Goal: Task Accomplishment & Management: Use online tool/utility

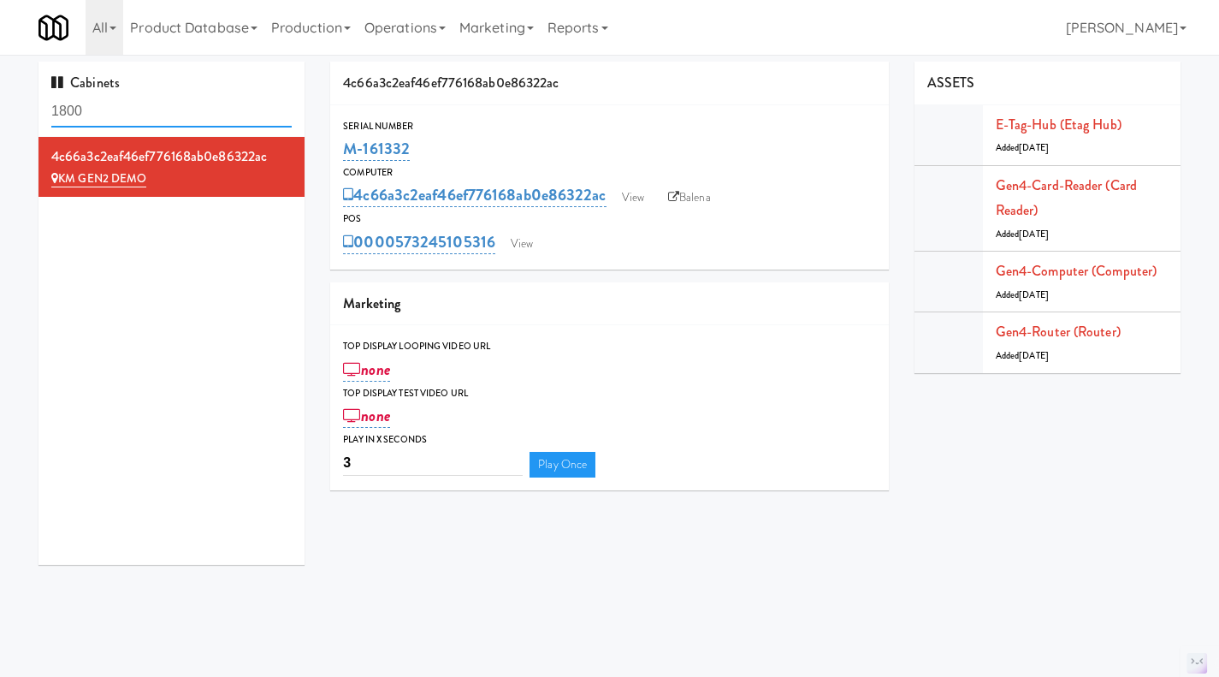
click at [133, 109] on input "1800" at bounding box center [171, 112] width 240 height 32
click at [185, 110] on input "1800" at bounding box center [171, 112] width 240 height 32
click at [183, 110] on input "1800" at bounding box center [171, 112] width 240 height 32
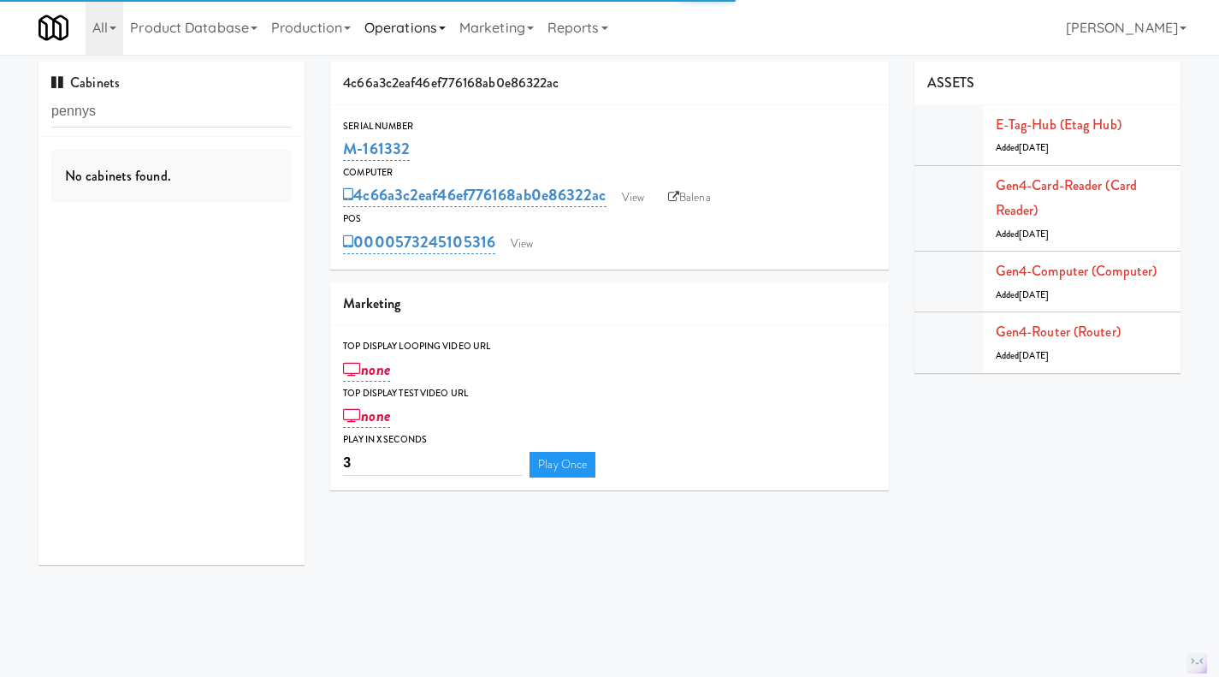
click at [430, 25] on link "Operations" at bounding box center [405, 27] width 95 height 55
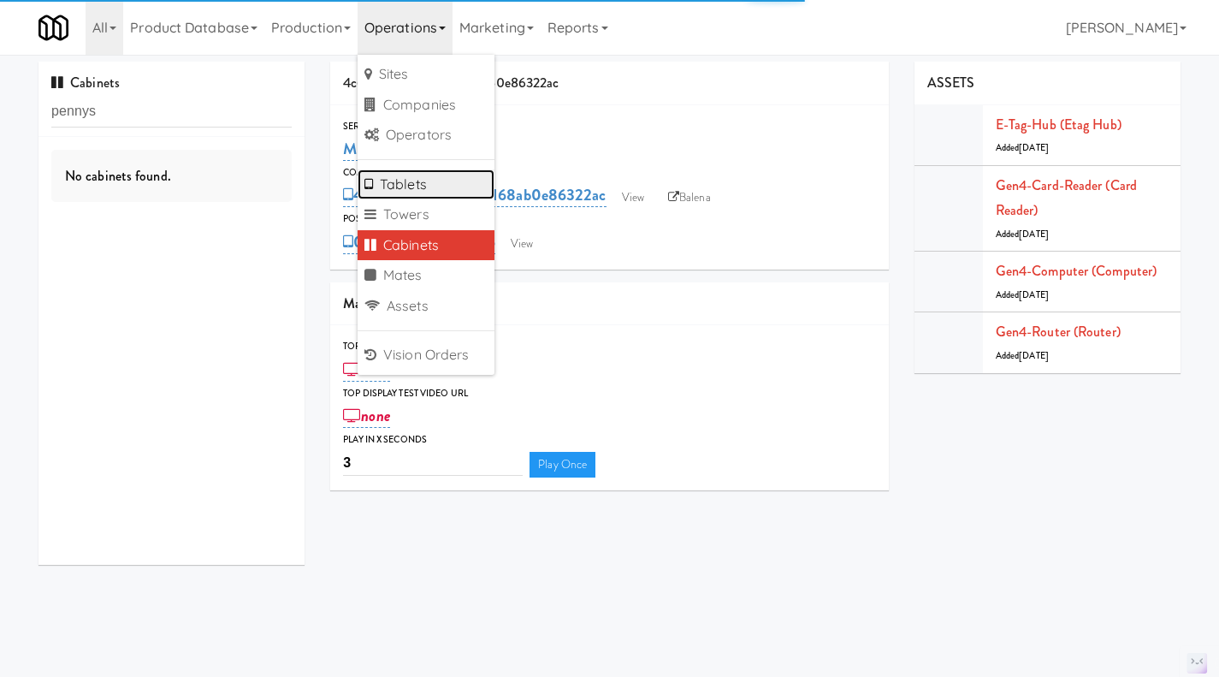
click at [438, 187] on link "Tablets" at bounding box center [426, 184] width 137 height 31
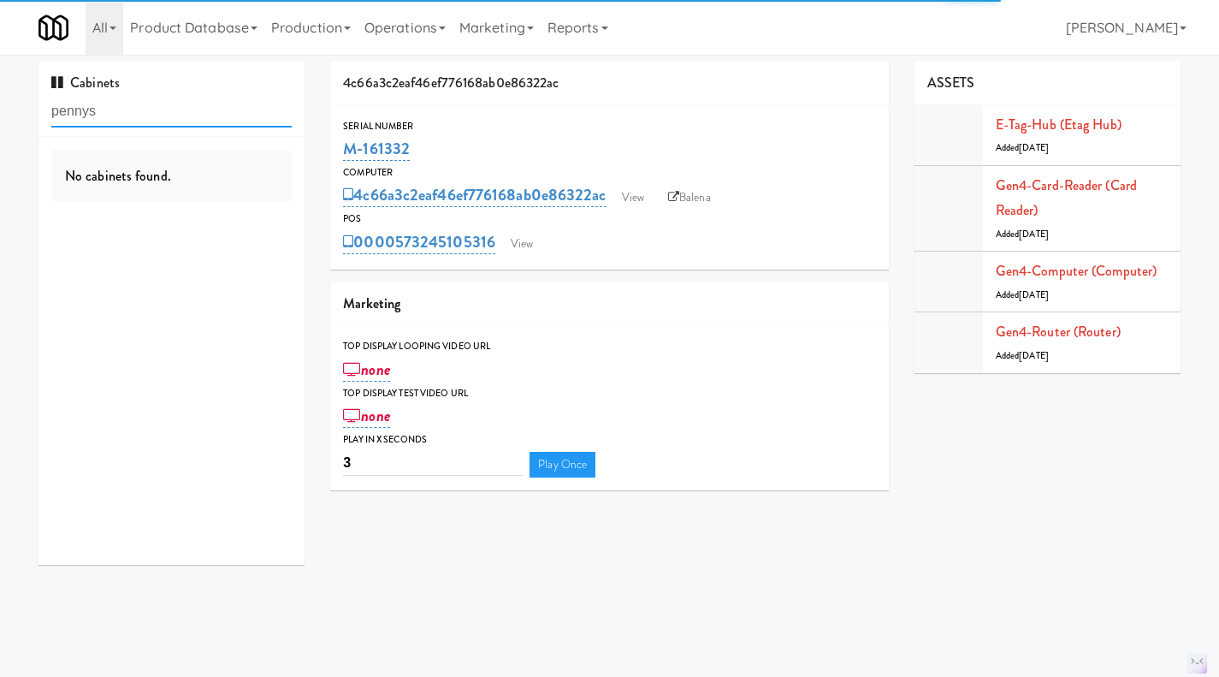
click at [117, 116] on input "pennys" at bounding box center [171, 112] width 240 height 32
click at [118, 116] on input "pennys" at bounding box center [171, 112] width 240 height 32
type input "pennys"
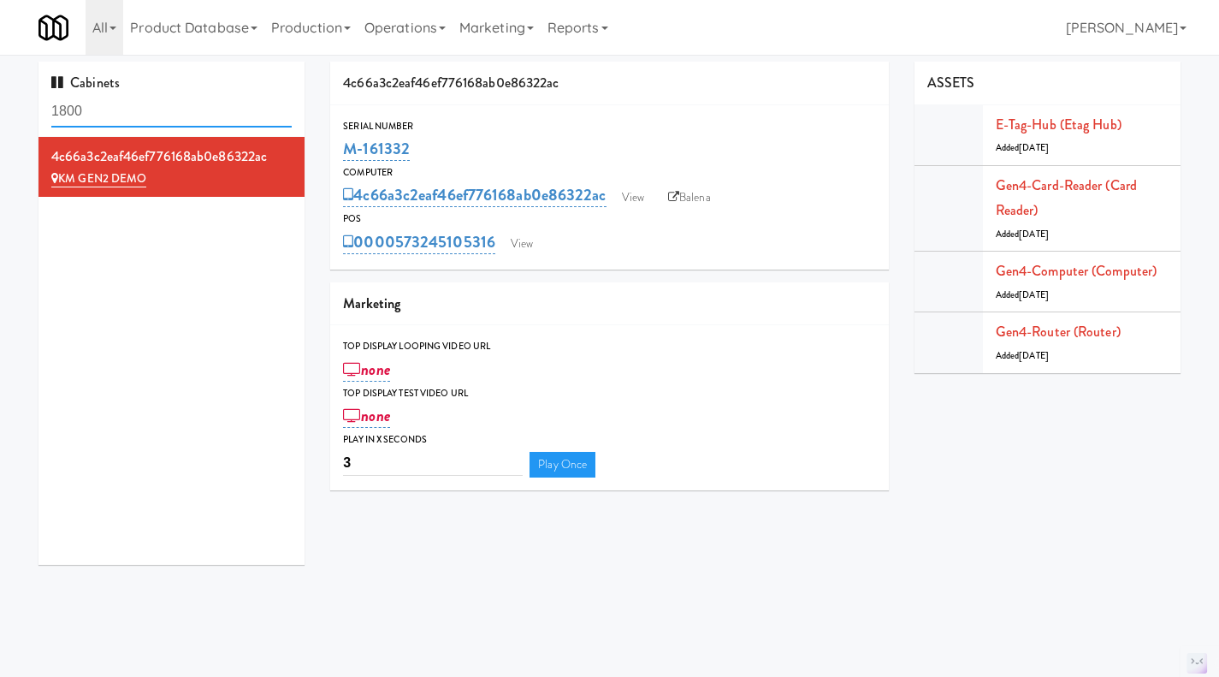
click at [219, 101] on input "1800" at bounding box center [171, 112] width 240 height 32
paste input "M-061291"
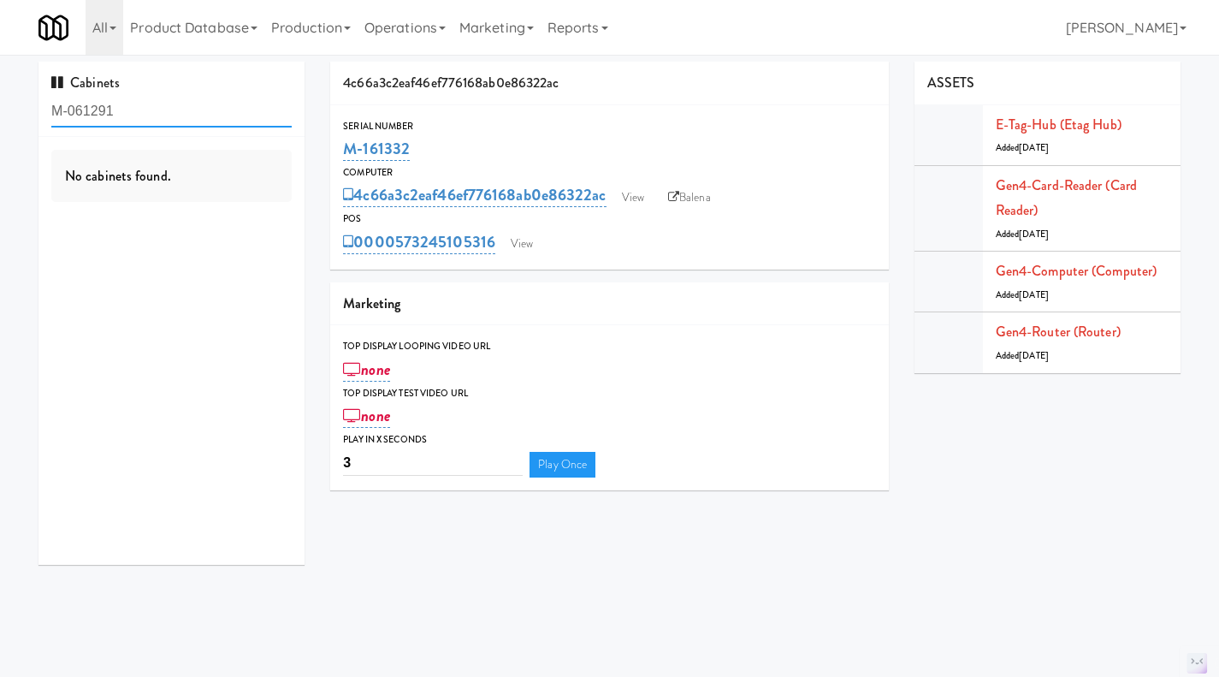
drag, startPoint x: 134, startPoint y: 109, endPoint x: 70, endPoint y: 114, distance: 64.4
click at [70, 114] on input "M-061291" at bounding box center [171, 112] width 240 height 32
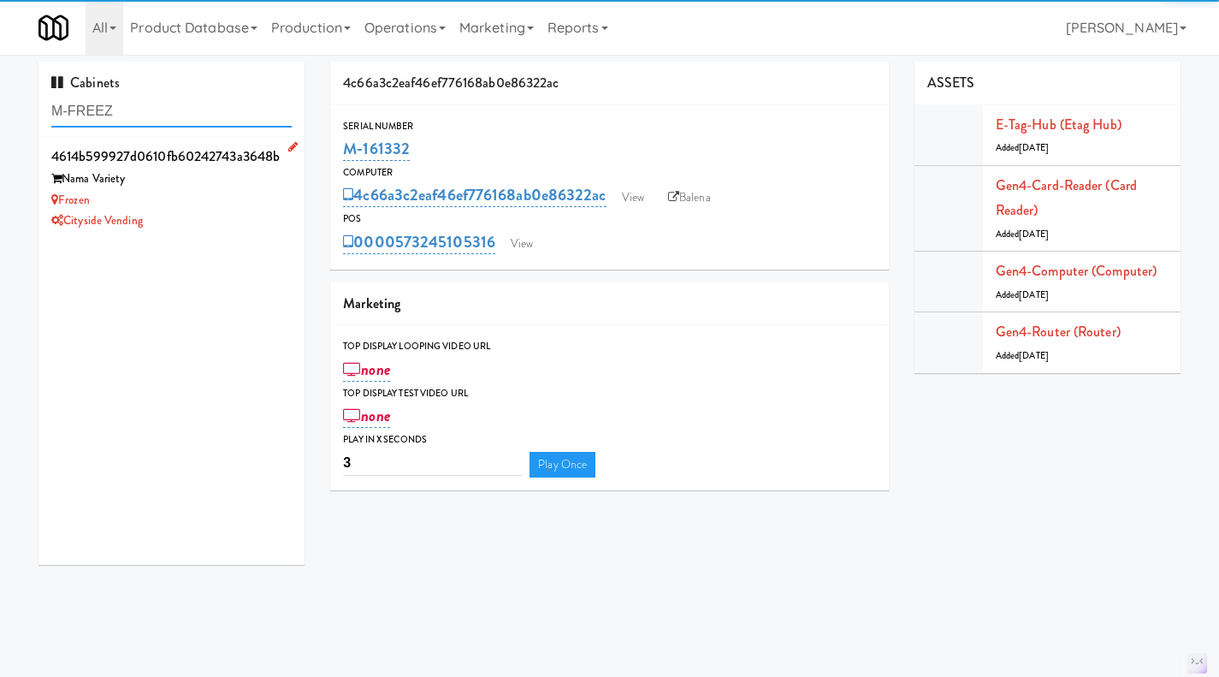
type input "M-FREEZ"
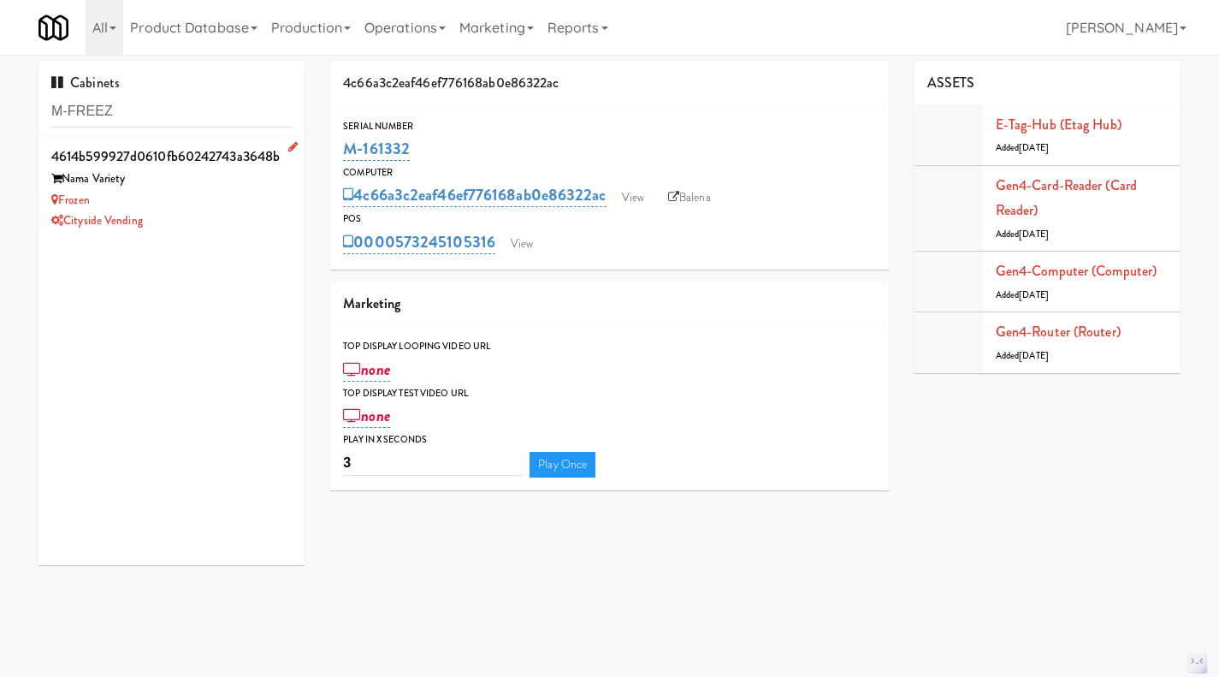
click at [222, 196] on div "Frozen" at bounding box center [171, 200] width 240 height 21
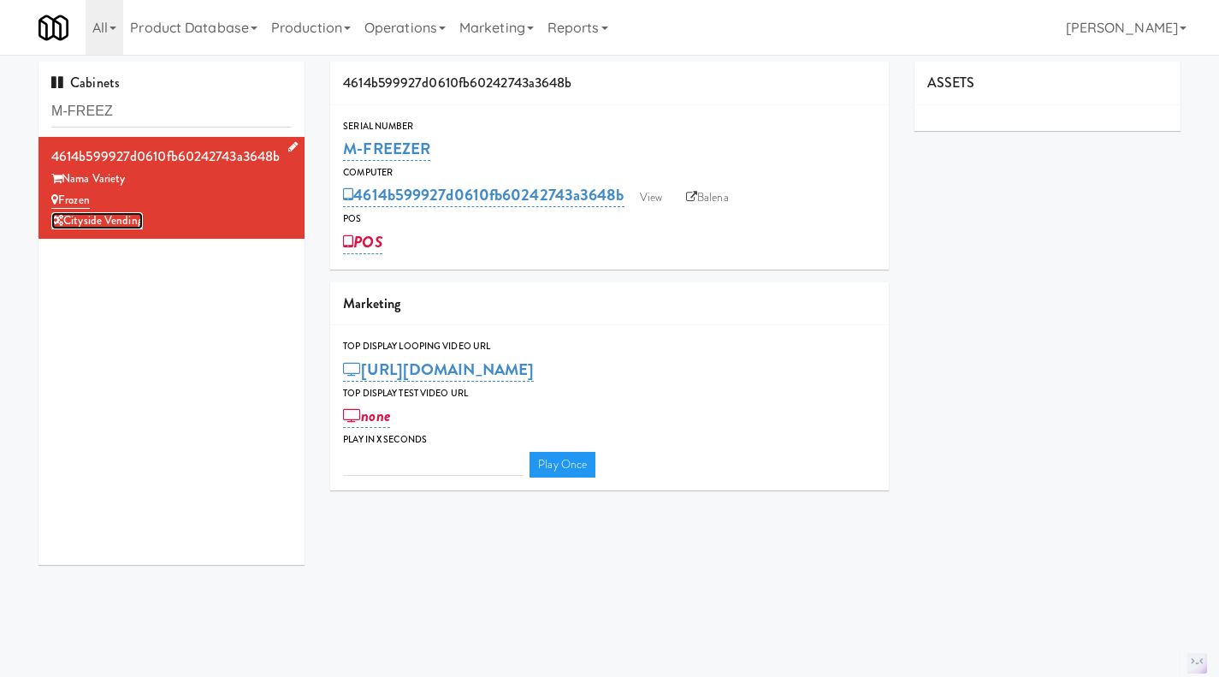
click at [98, 223] on link "Cityside Vending" at bounding box center [97, 220] width 92 height 17
click at [133, 114] on input "M-FREEZ" at bounding box center [171, 112] width 240 height 32
click at [142, 111] on input "M-FREEZ" at bounding box center [171, 112] width 240 height 32
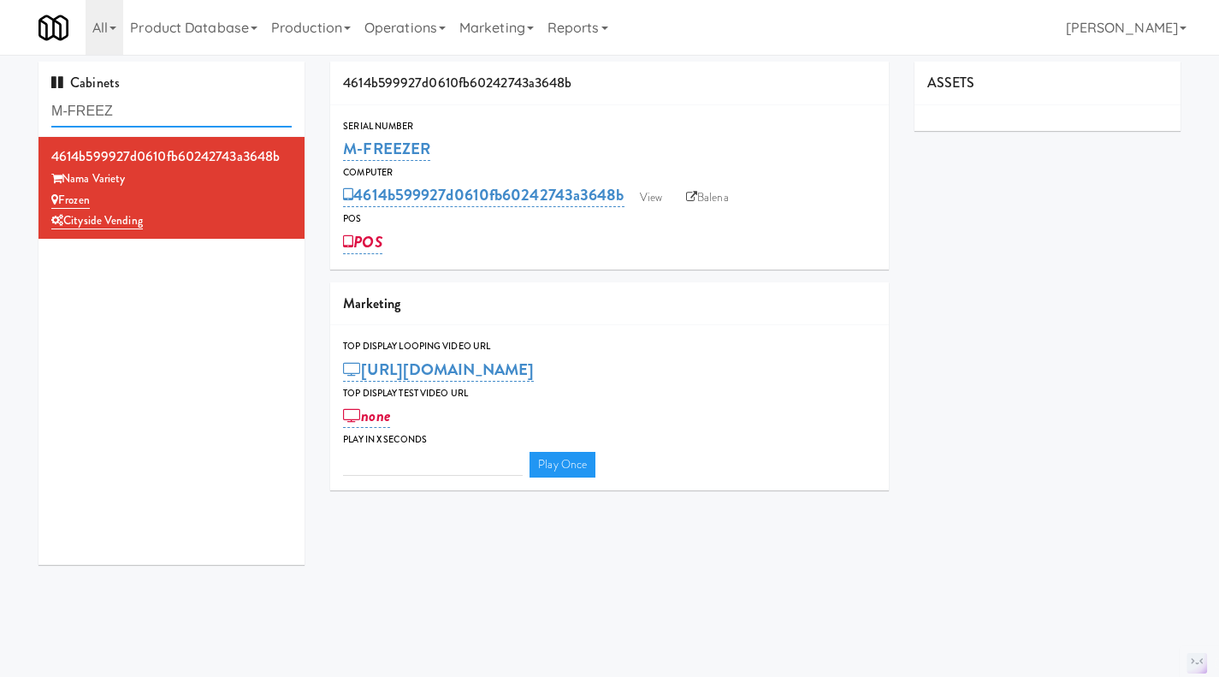
click at [142, 111] on input "M-FREEZ" at bounding box center [171, 112] width 240 height 32
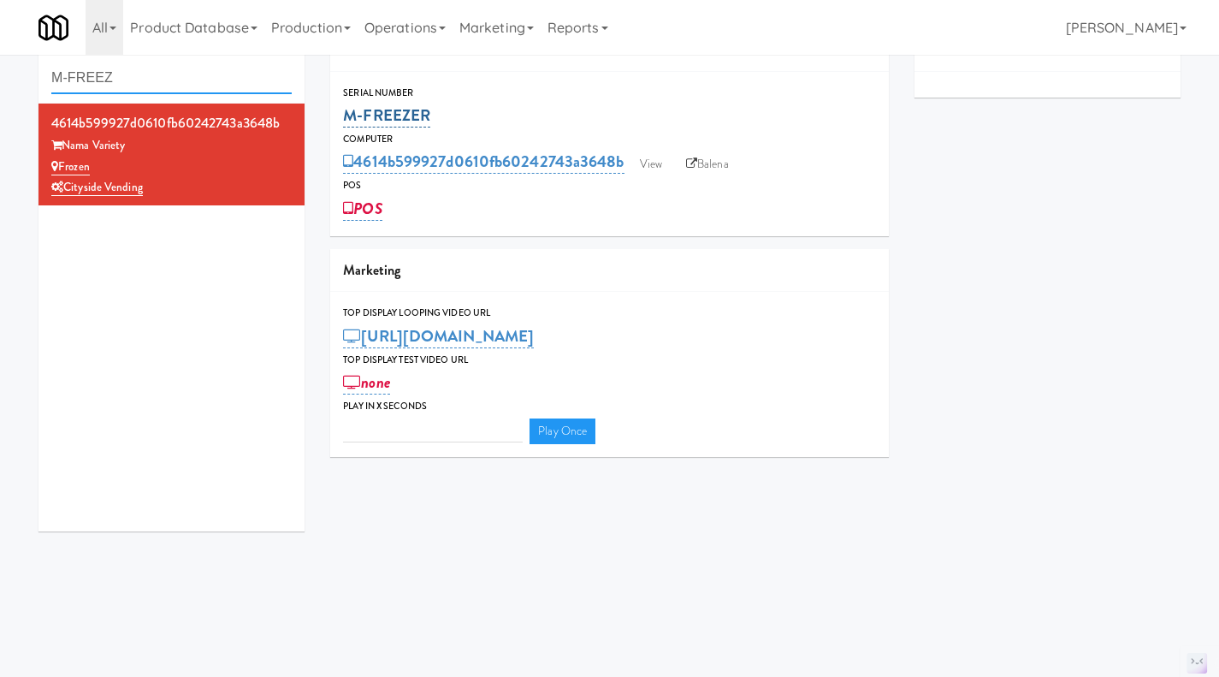
scroll to position [34, 0]
click at [119, 80] on input "M-FREEZ" at bounding box center [171, 78] width 240 height 32
type input "nama"
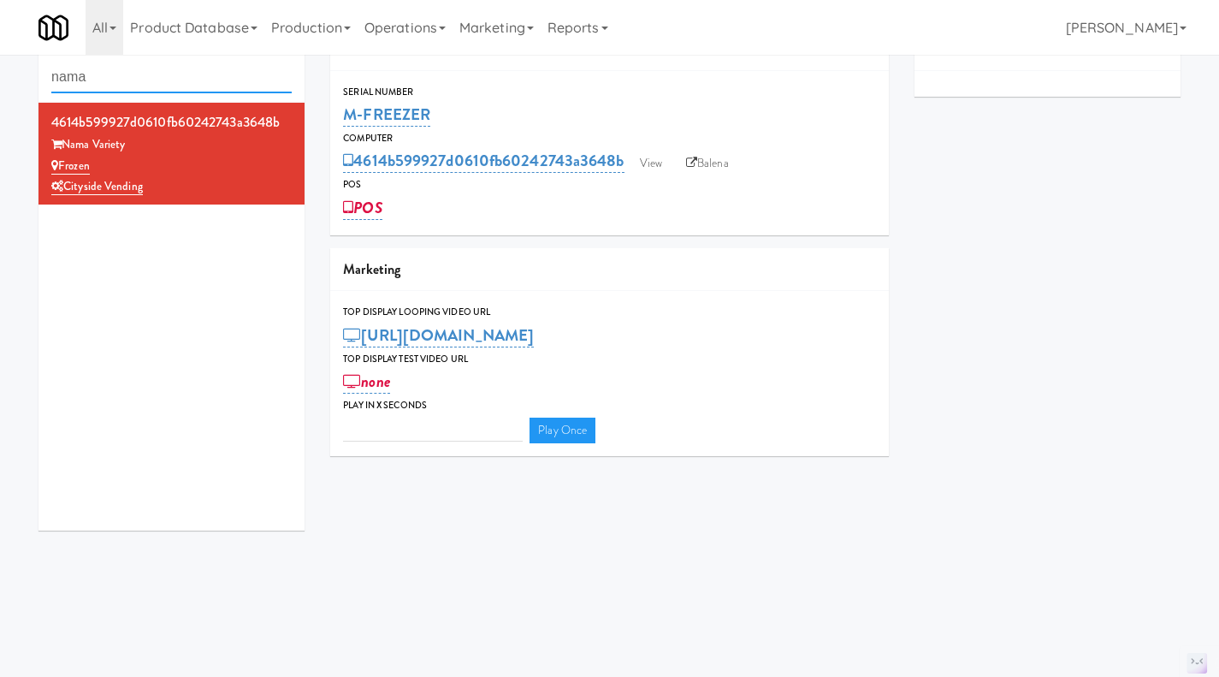
click at [159, 74] on input "nama" at bounding box center [171, 78] width 240 height 32
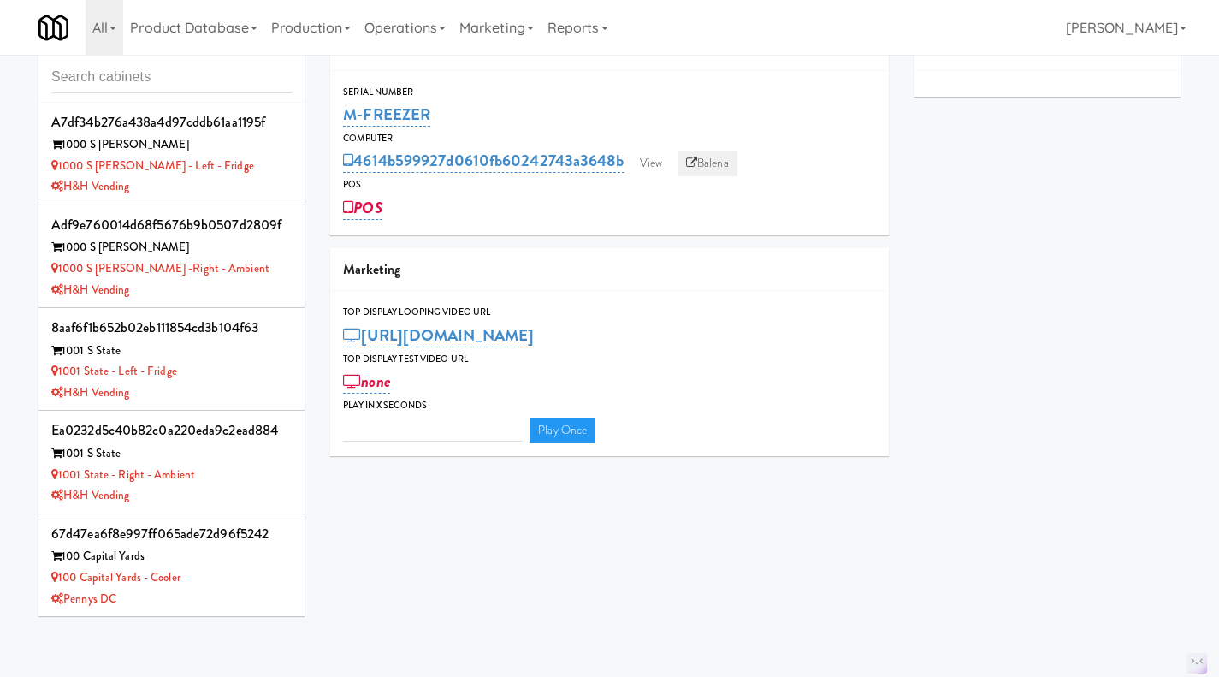
click at [727, 165] on link "Balena" at bounding box center [708, 164] width 60 height 26
click at [186, 73] on input "text" at bounding box center [171, 78] width 240 height 32
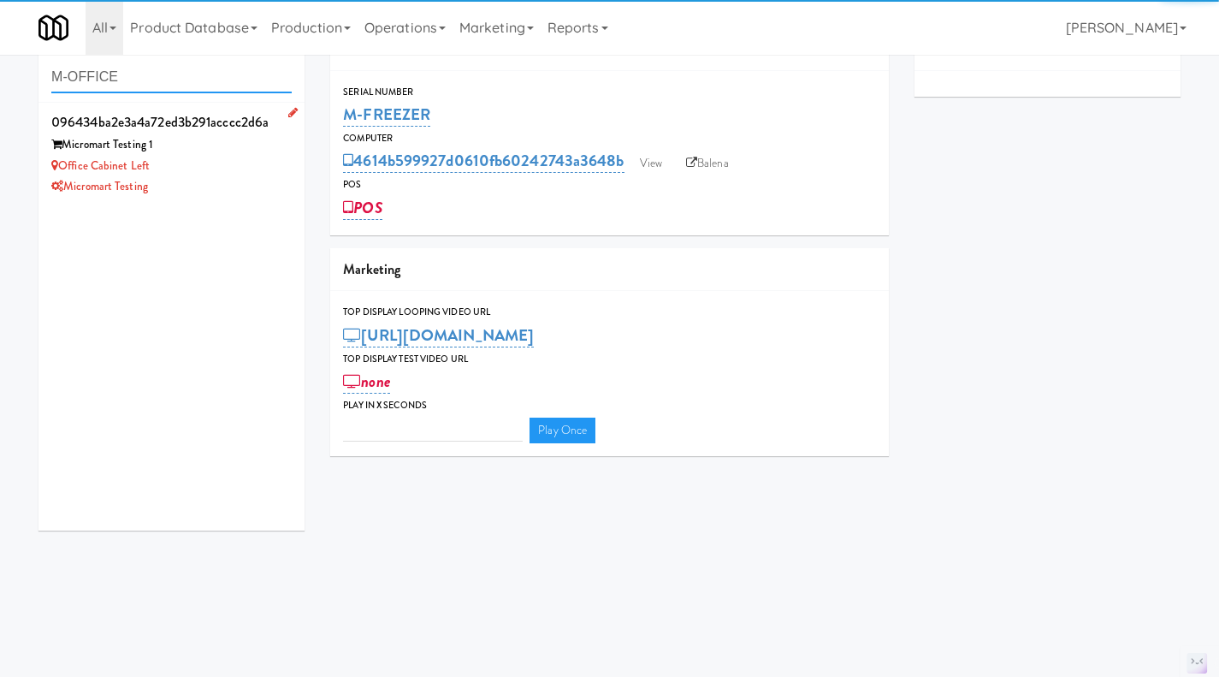
type input "M-OFFICE"
click at [230, 163] on div "Office Cabinet Left" at bounding box center [171, 166] width 240 height 21
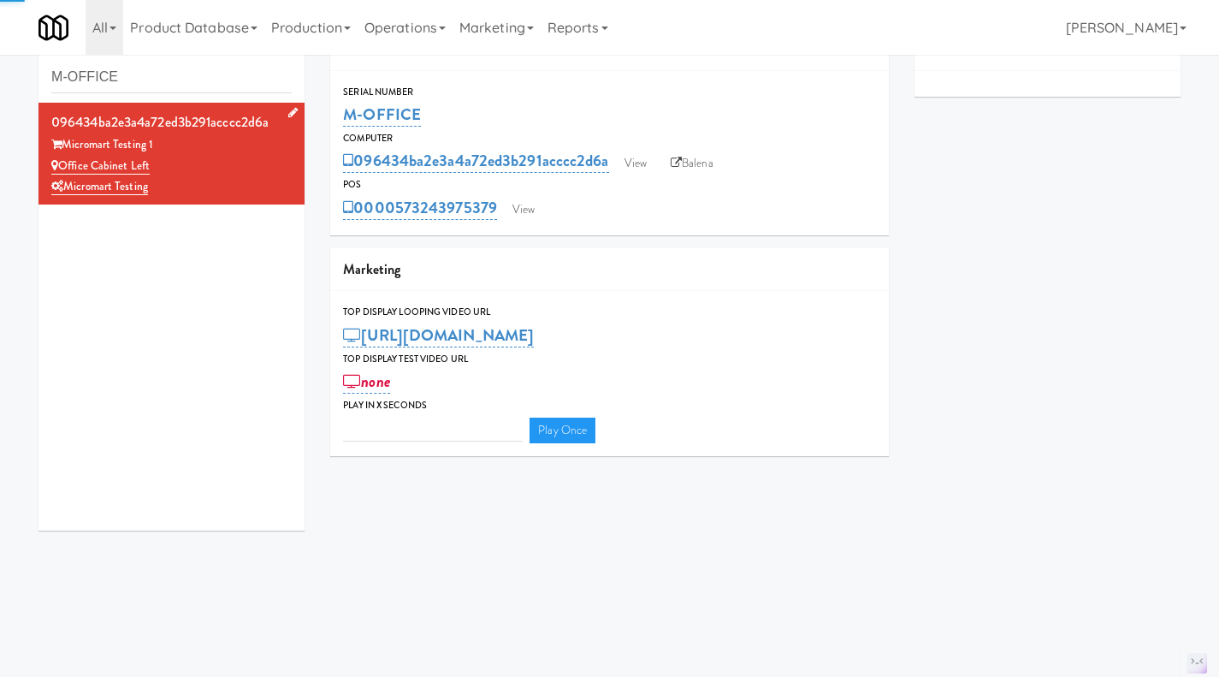
type input "3"
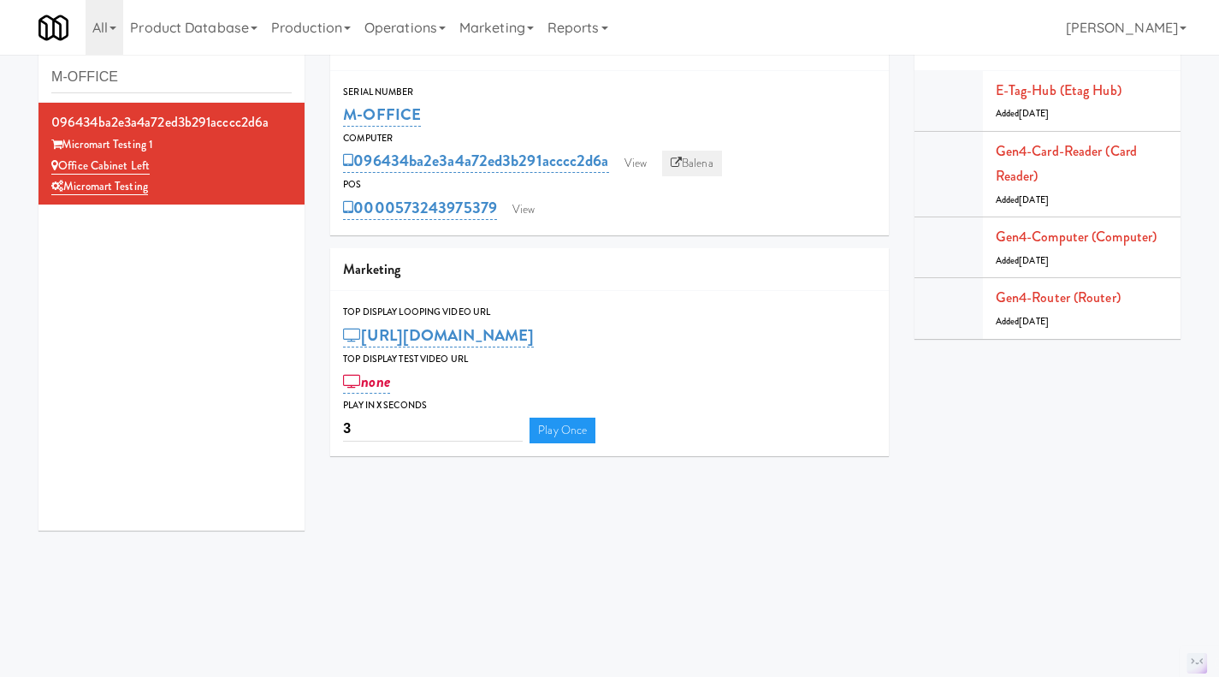
click at [695, 157] on link "Balena" at bounding box center [692, 164] width 60 height 26
click at [152, 77] on input "M-OFFICE" at bounding box center [171, 78] width 240 height 32
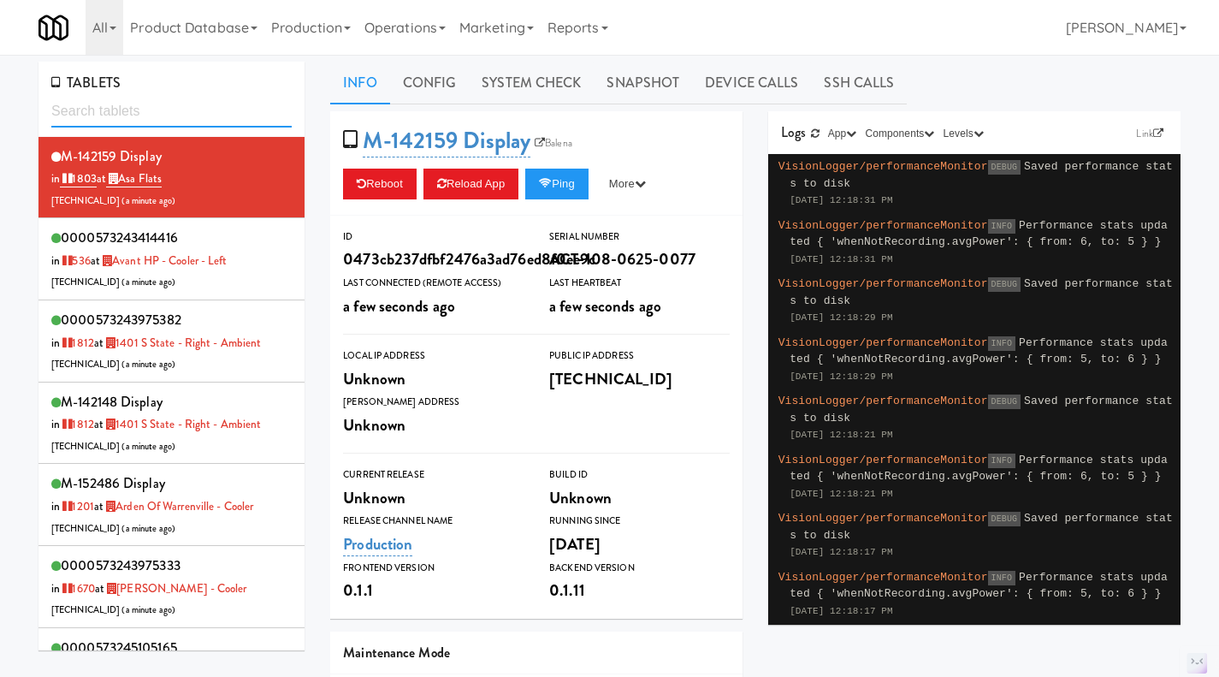
paste input "573250828042"
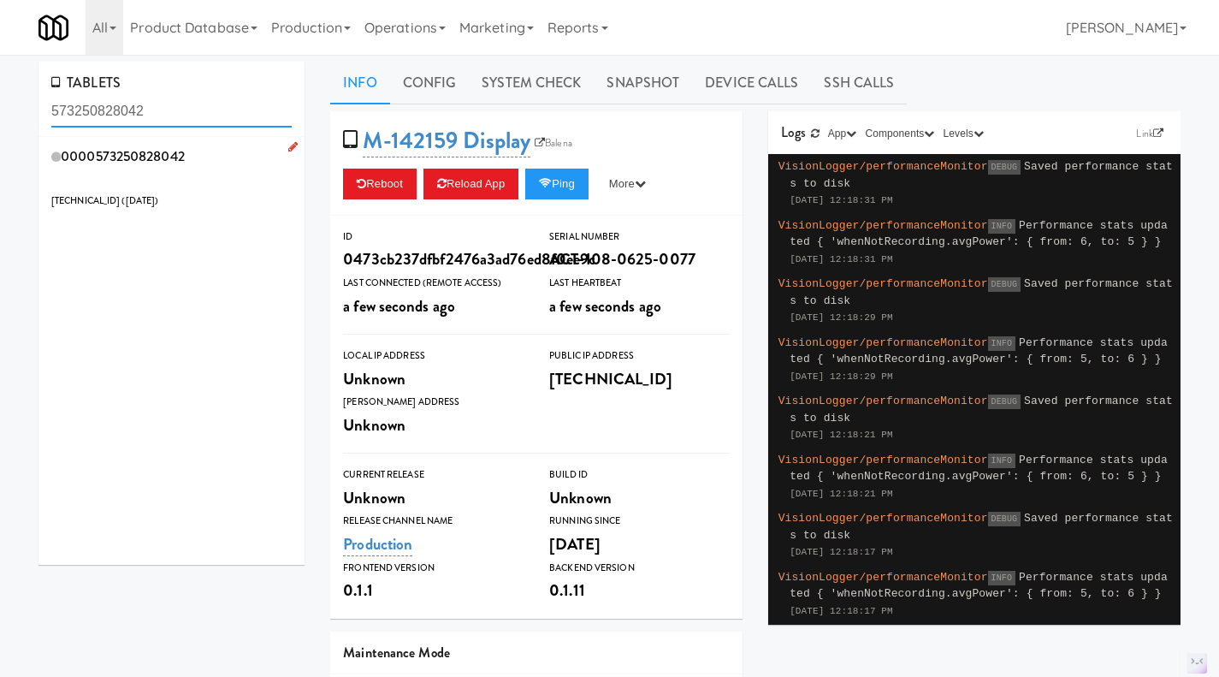
type input "573250828042"
click at [214, 172] on div "0000573250828042 206.0.69.163 ( 2 months ago )" at bounding box center [171, 178] width 240 height 68
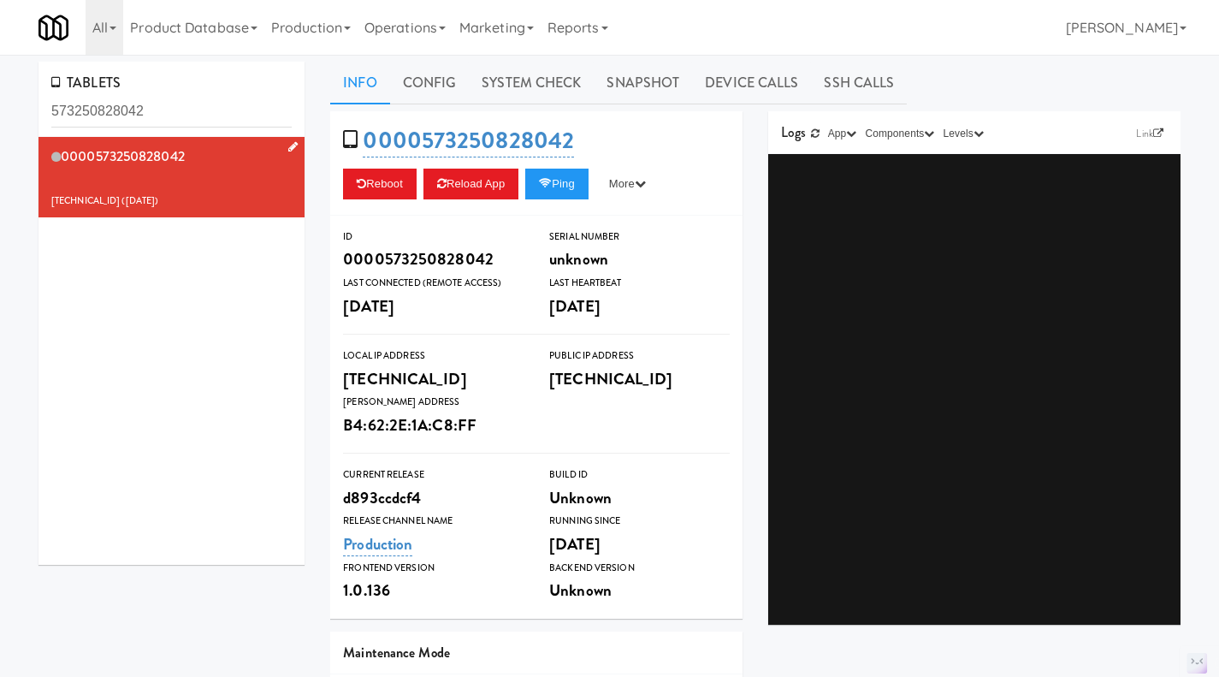
click at [238, 172] on div "0000573250828042 206.0.69.163 ( 2 months ago )" at bounding box center [171, 178] width 240 height 68
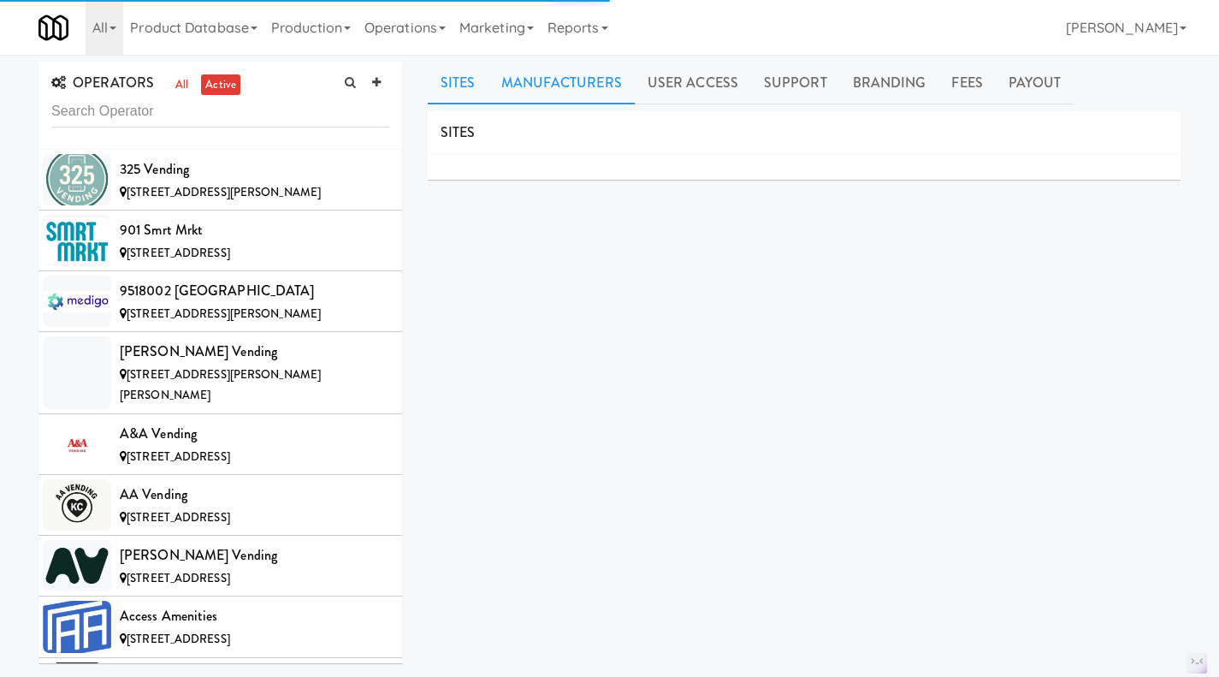
scroll to position [3221, 0]
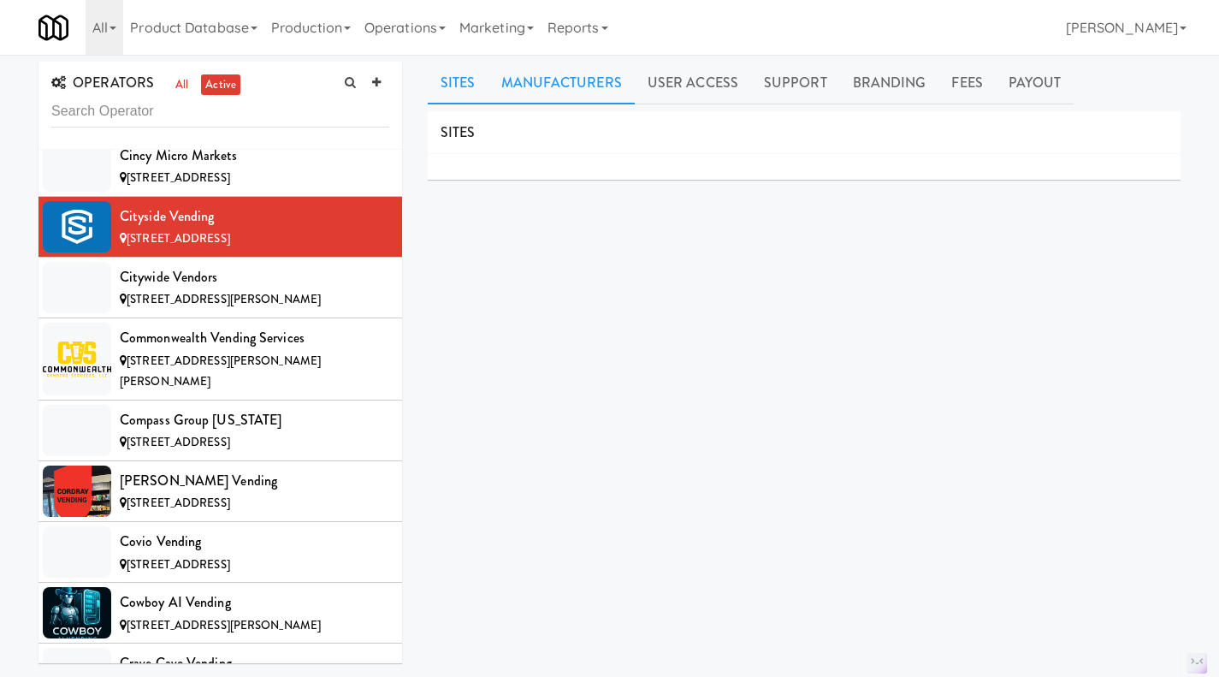
click at [574, 86] on link "Manufacturers" at bounding box center [562, 83] width 146 height 43
click at [729, 86] on link "User Access" at bounding box center [693, 83] width 116 height 43
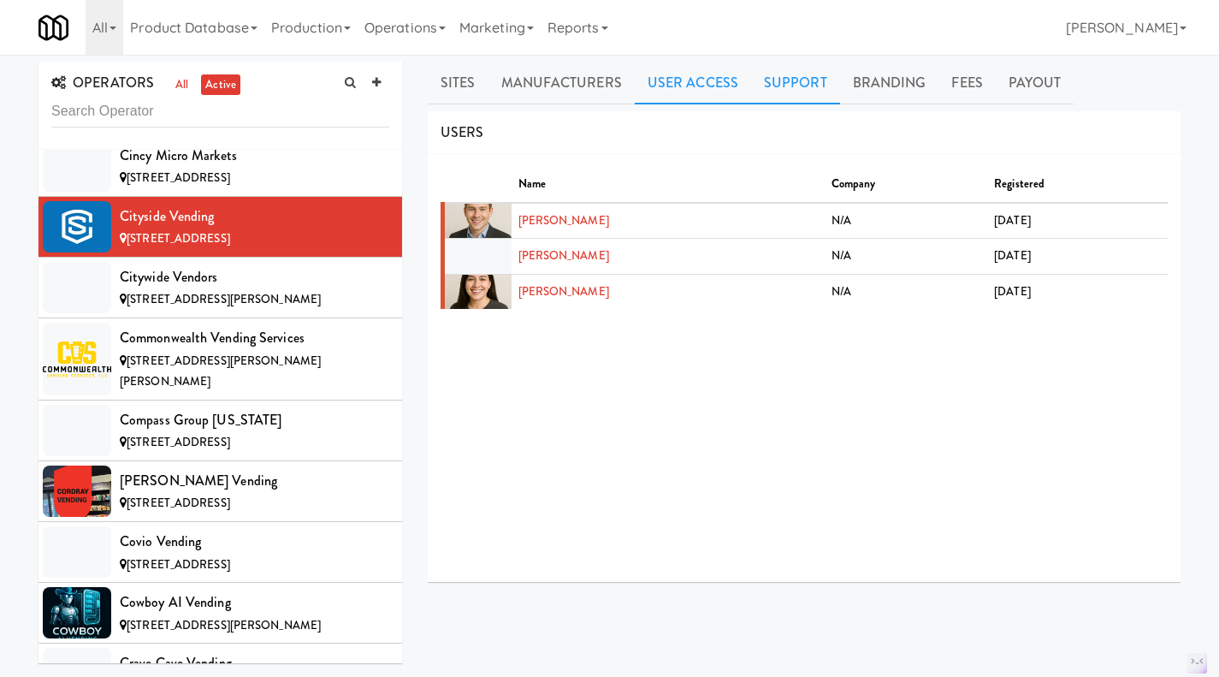
click at [785, 82] on link "Support" at bounding box center [795, 83] width 89 height 43
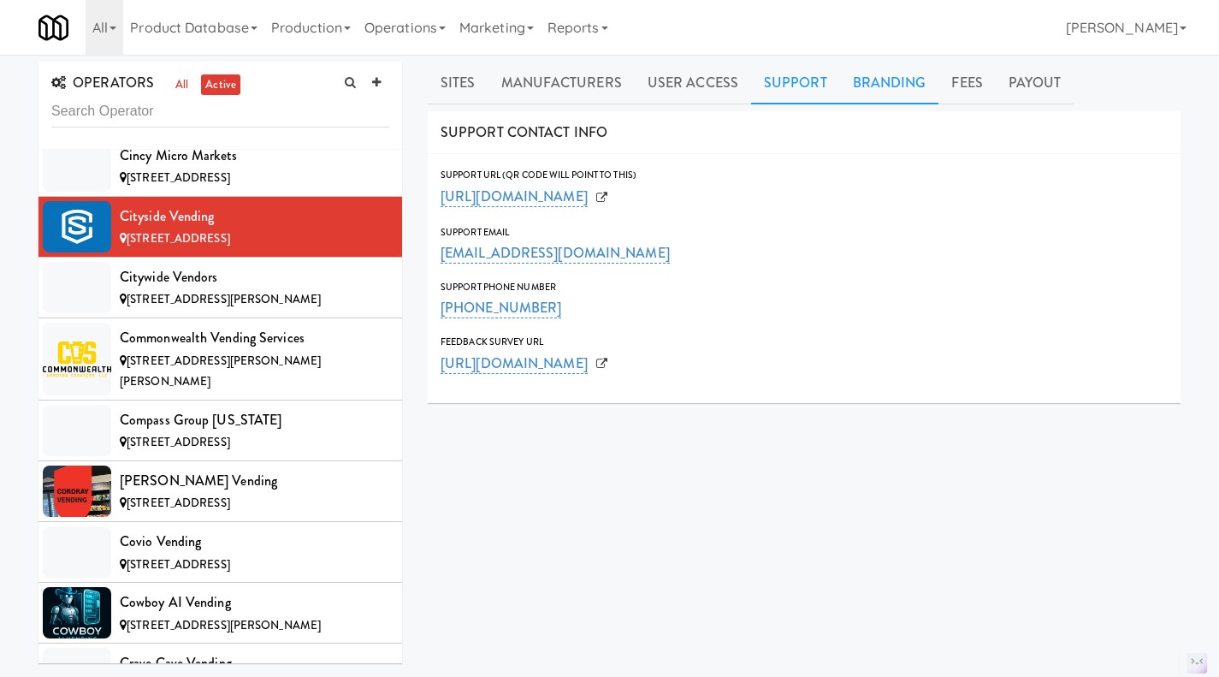
click at [865, 95] on link "Branding" at bounding box center [889, 83] width 99 height 43
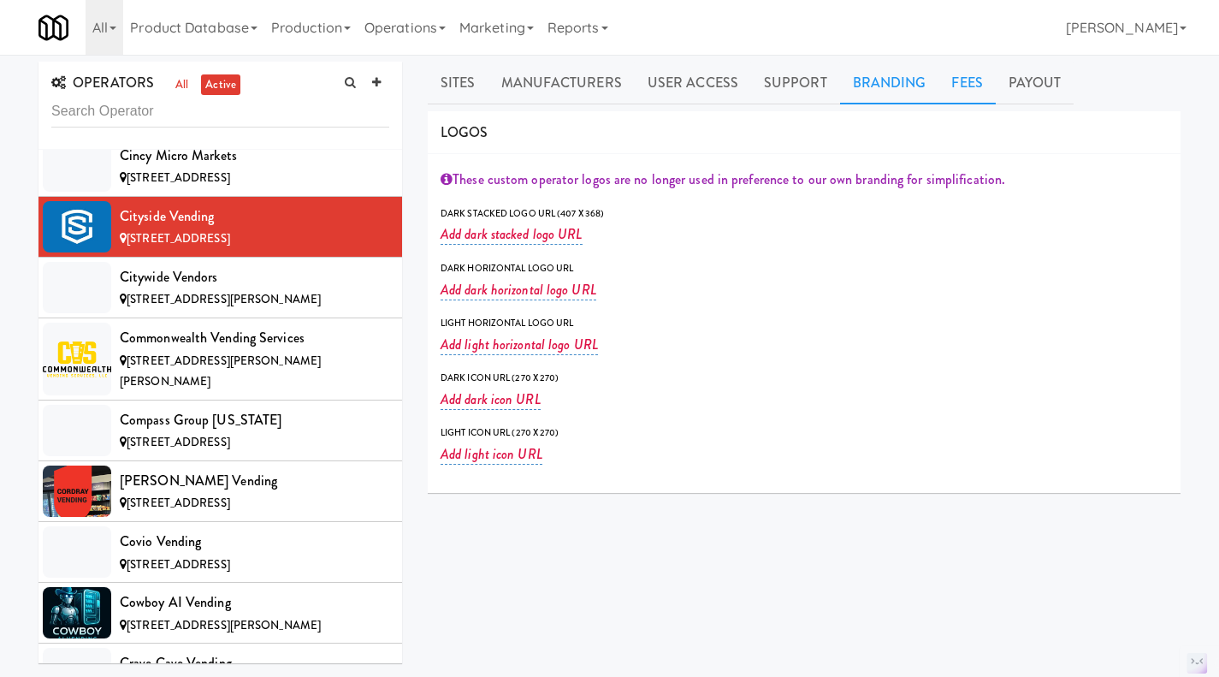
click at [963, 80] on link "Fees" at bounding box center [967, 83] width 56 height 43
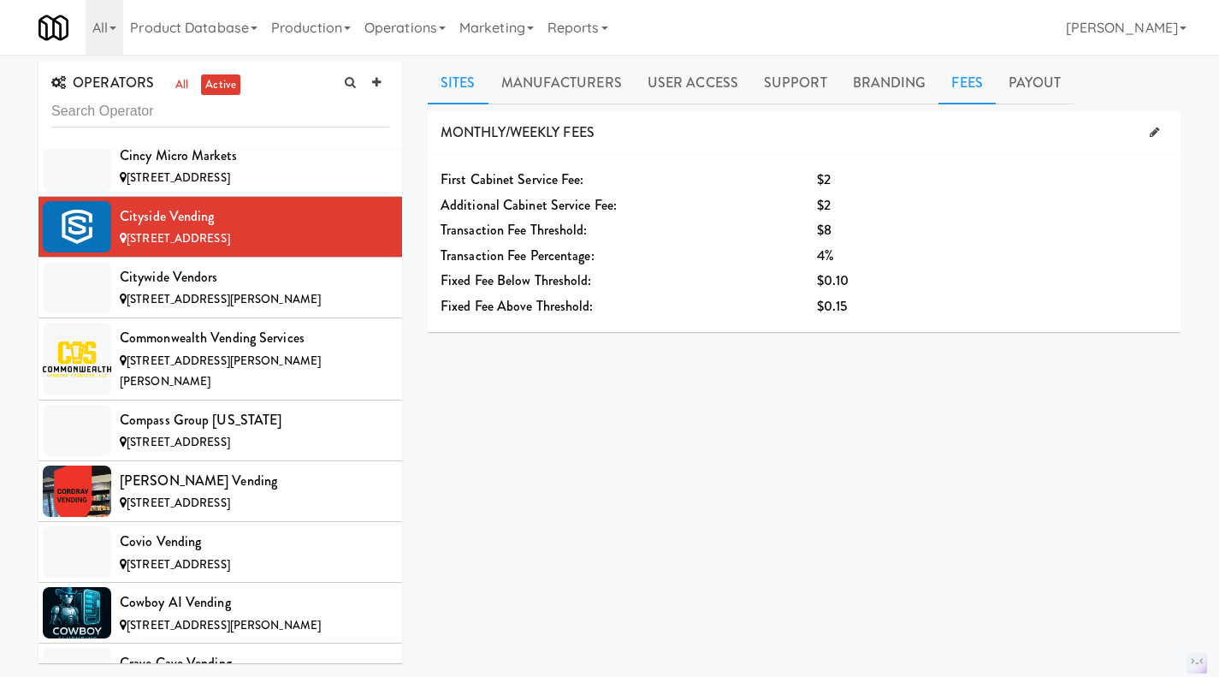
click at [469, 87] on link "Sites" at bounding box center [458, 83] width 61 height 43
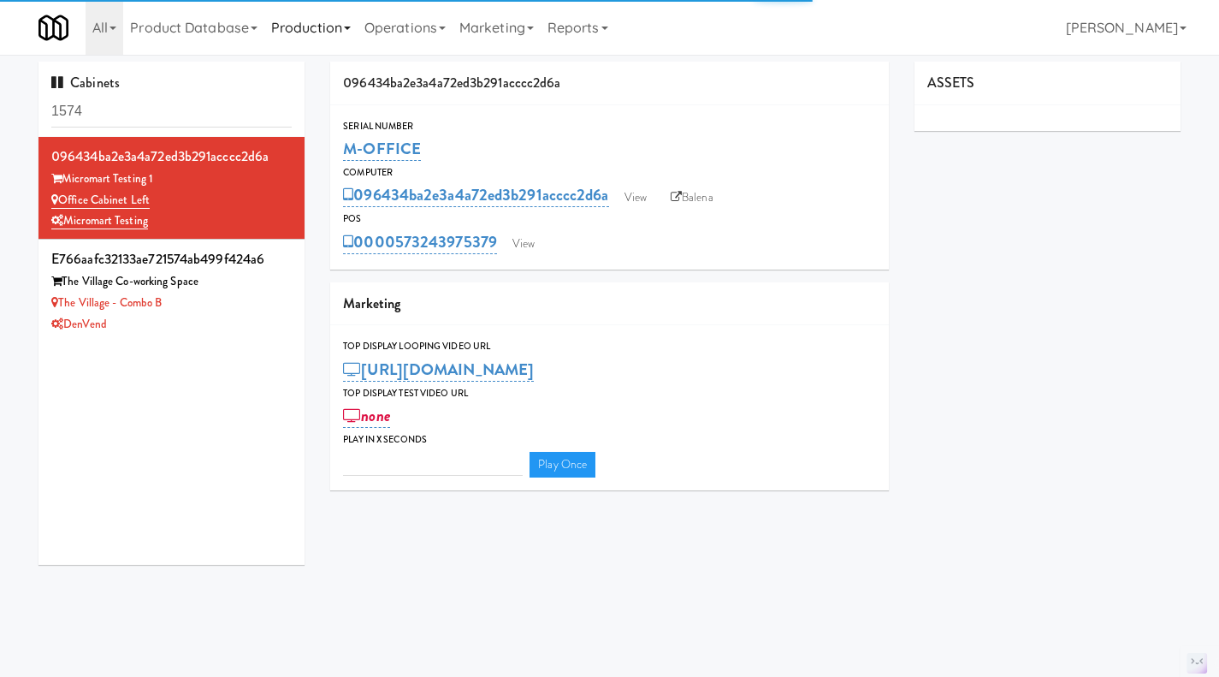
type input "3"
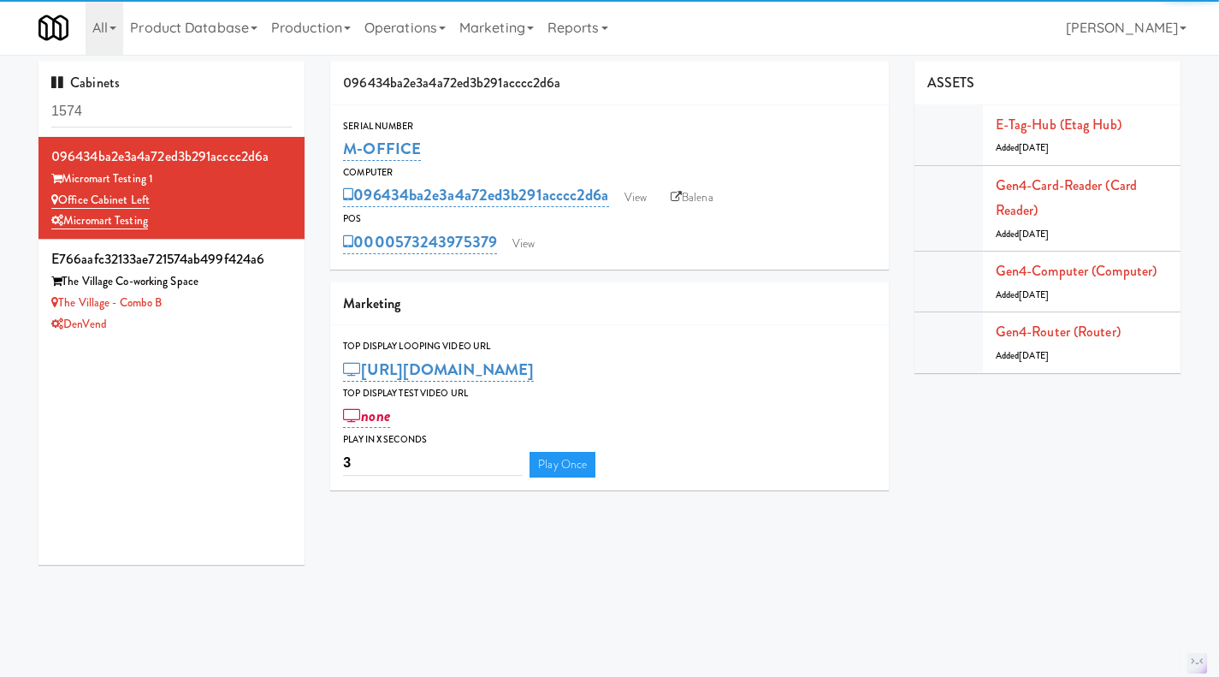
click at [98, 110] on input "1574" at bounding box center [171, 112] width 240 height 32
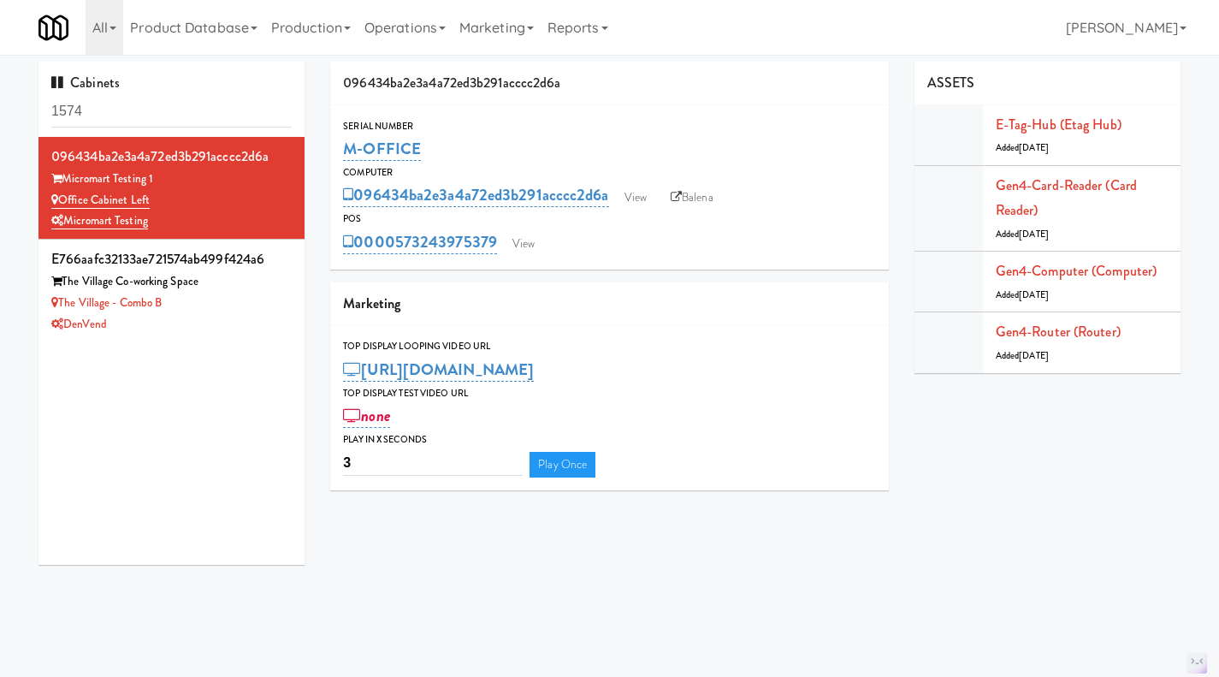
click at [97, 109] on input "1574" at bounding box center [171, 112] width 240 height 32
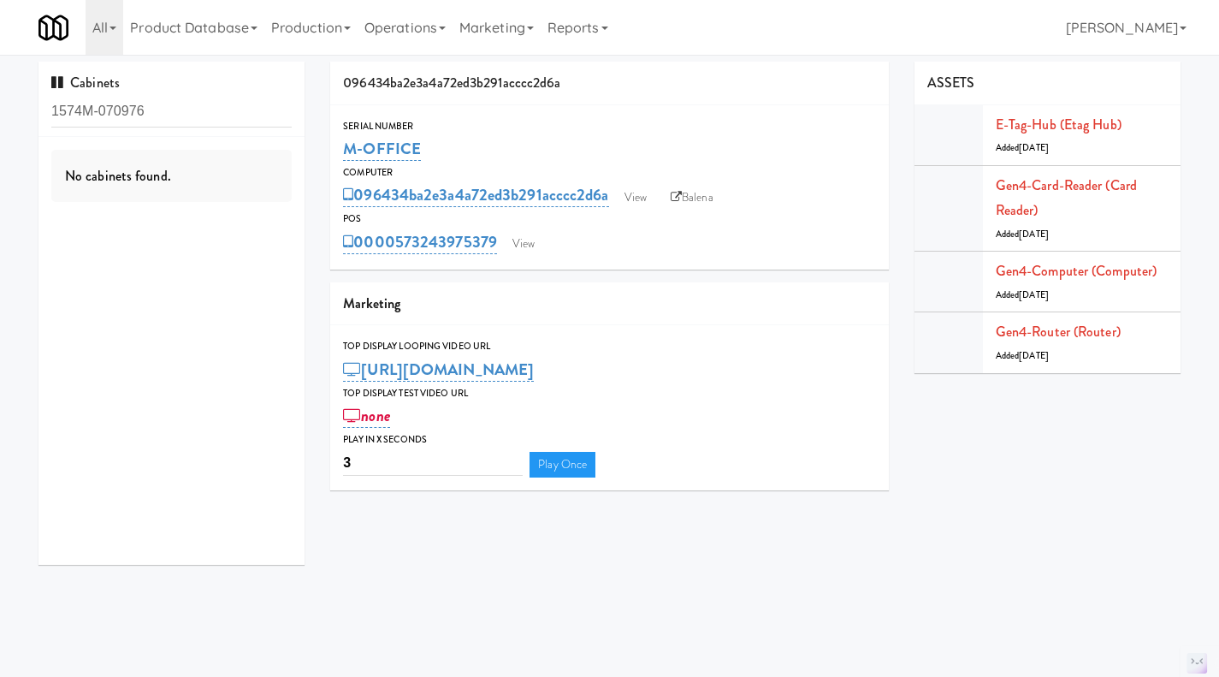
click at [105, 116] on input "1574M-070976" at bounding box center [171, 112] width 240 height 32
click at [250, 228] on div "Local Vending Partners" at bounding box center [171, 220] width 240 height 21
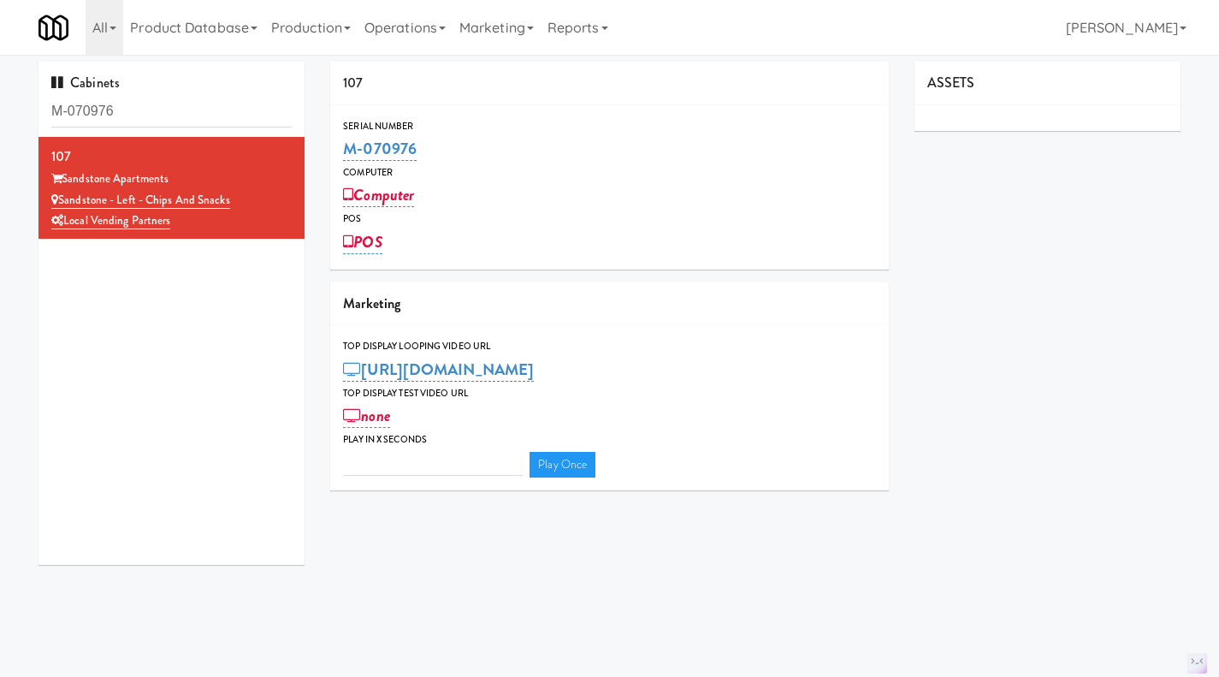
drag, startPoint x: 445, startPoint y: 145, endPoint x: 335, endPoint y: 145, distance: 110.4
click at [335, 145] on div "Serial Number M-070976" at bounding box center [609, 141] width 559 height 46
copy link "M-070976"
drag, startPoint x: 130, startPoint y: 104, endPoint x: 50, endPoint y: 106, distance: 80.5
click at [50, 106] on div "Cabinets M-070976" at bounding box center [172, 99] width 266 height 75
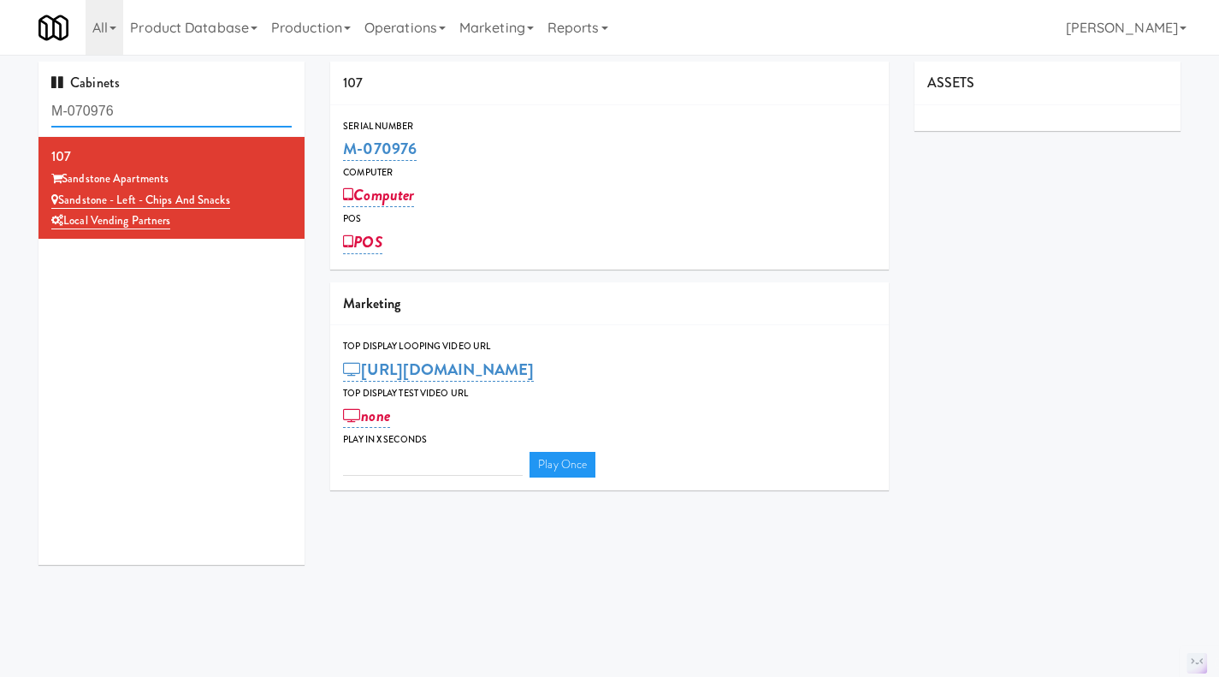
click at [216, 116] on input "M-070976" at bounding box center [171, 112] width 240 height 32
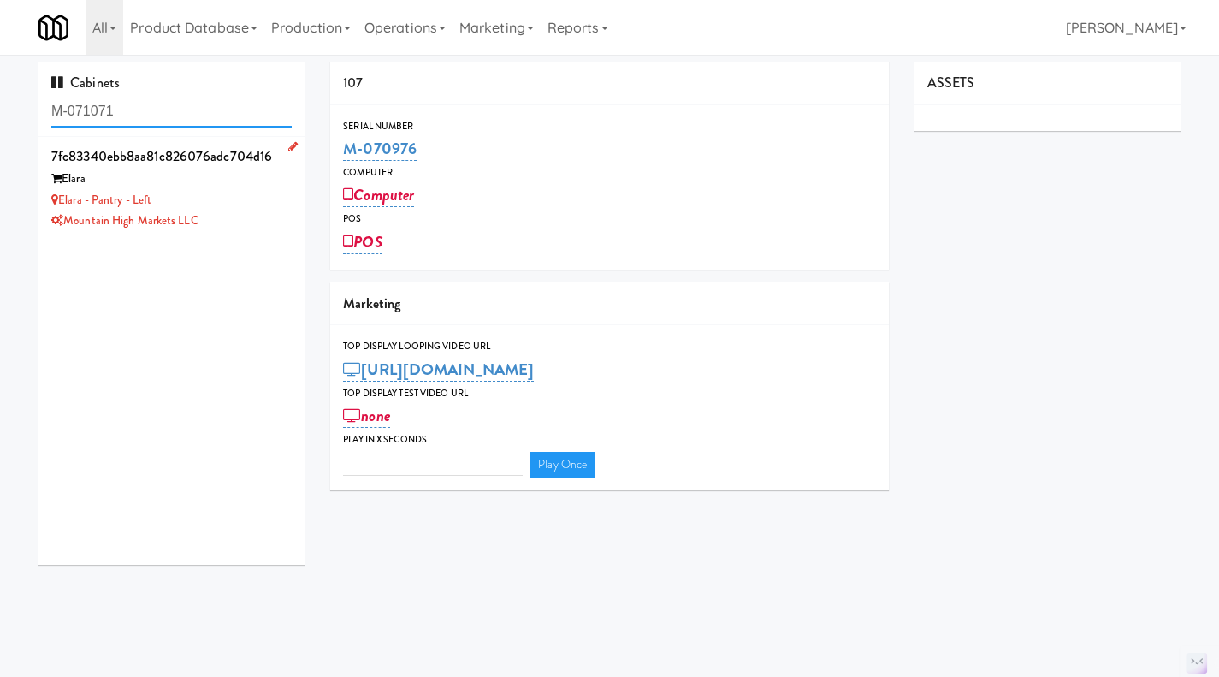
type input "M-071071"
click at [282, 210] on li "7fc83340ebb8aa81c826076adc704d16 Elara Elara - Pantry - Left Mountain High Mark…" at bounding box center [172, 188] width 266 height 102
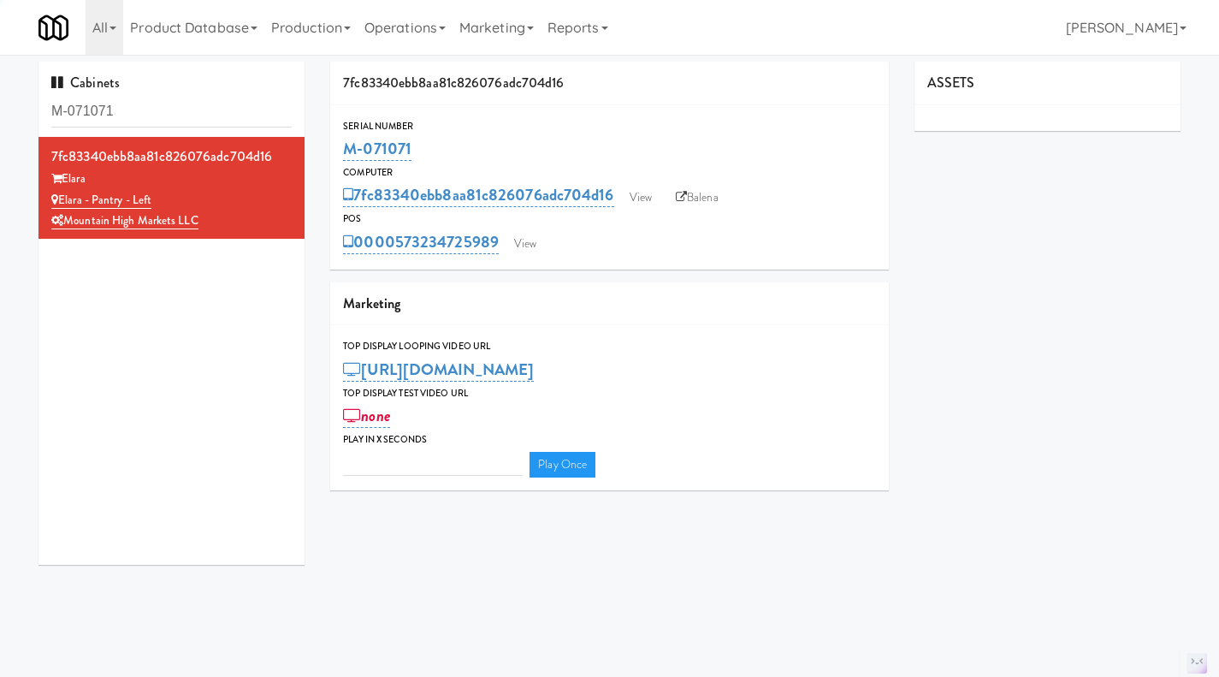
type input "3"
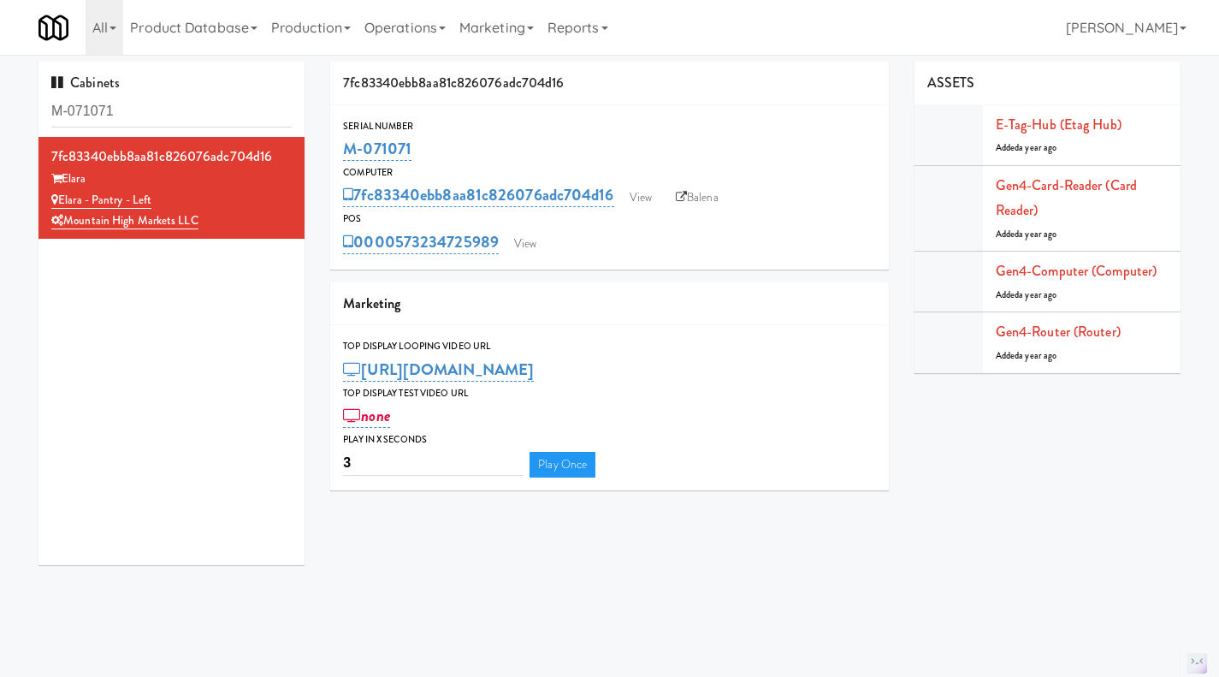
drag, startPoint x: 430, startPoint y: 149, endPoint x: 342, endPoint y: 146, distance: 87.3
click at [342, 146] on div "Serial Number M-071071" at bounding box center [609, 141] width 559 height 46
copy link "M-071071"
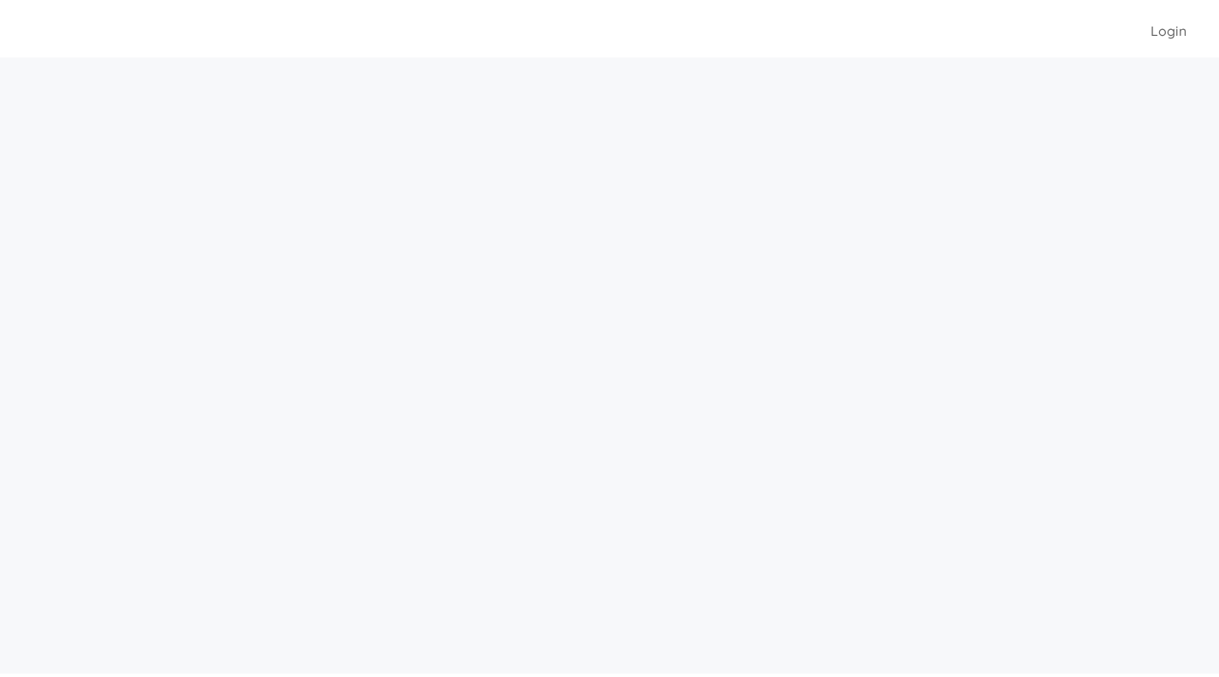
scroll to position [34, 0]
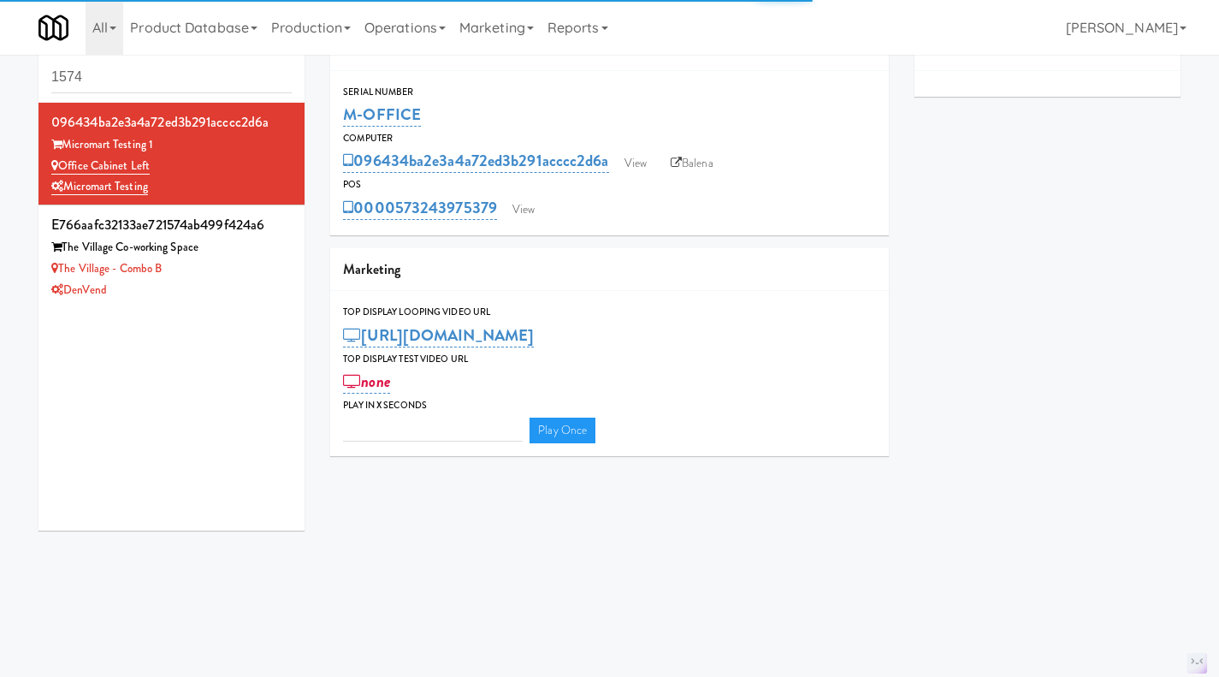
type input "3"
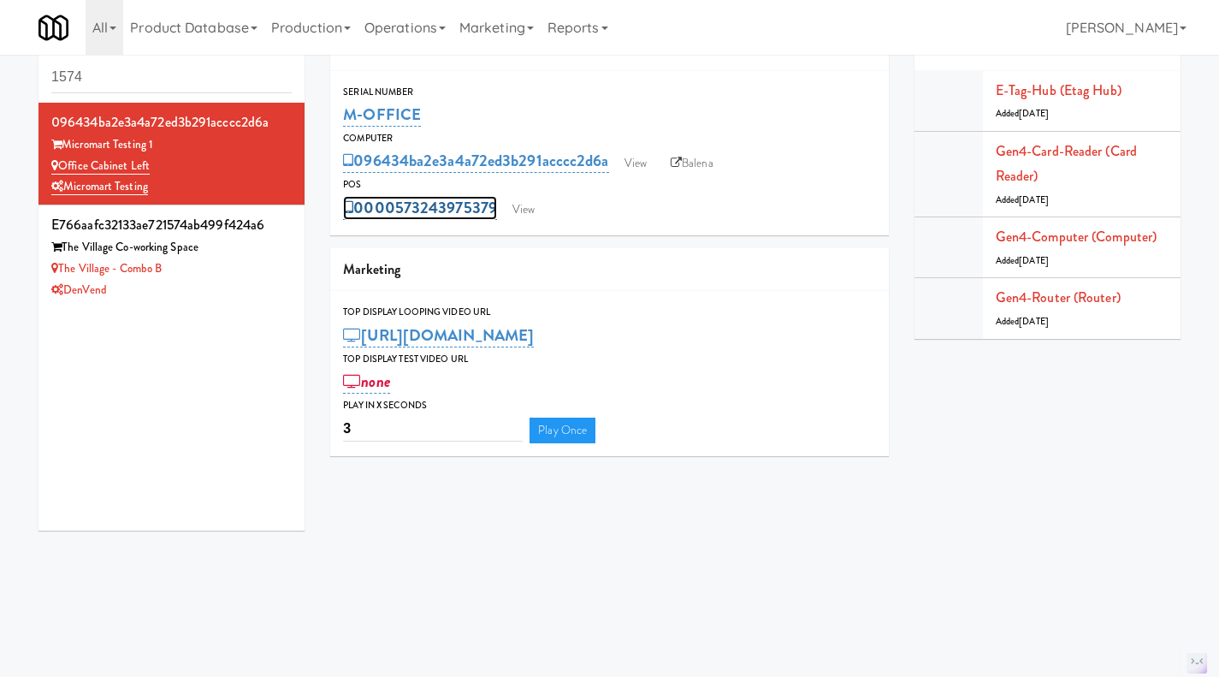
click at [413, 206] on link "0000573243975379" at bounding box center [420, 208] width 154 height 24
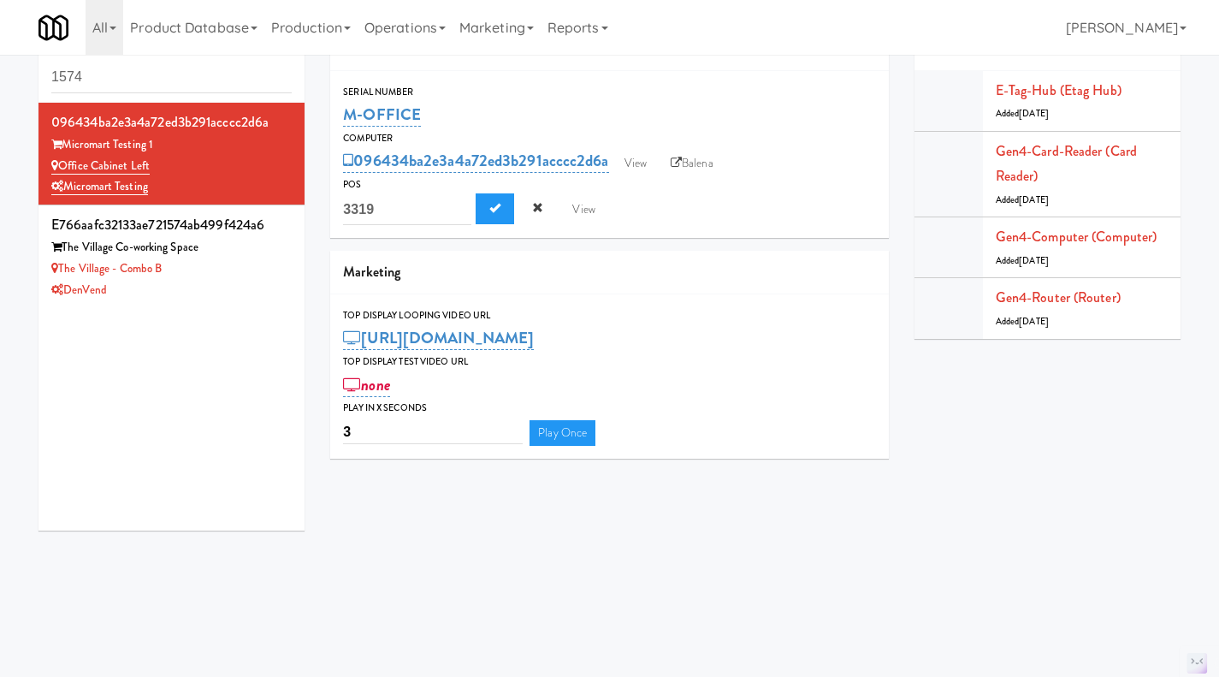
drag, startPoint x: 384, startPoint y: 205, endPoint x: 345, endPoint y: 207, distance: 39.4
click at [345, 207] on input "3319" at bounding box center [407, 209] width 128 height 32
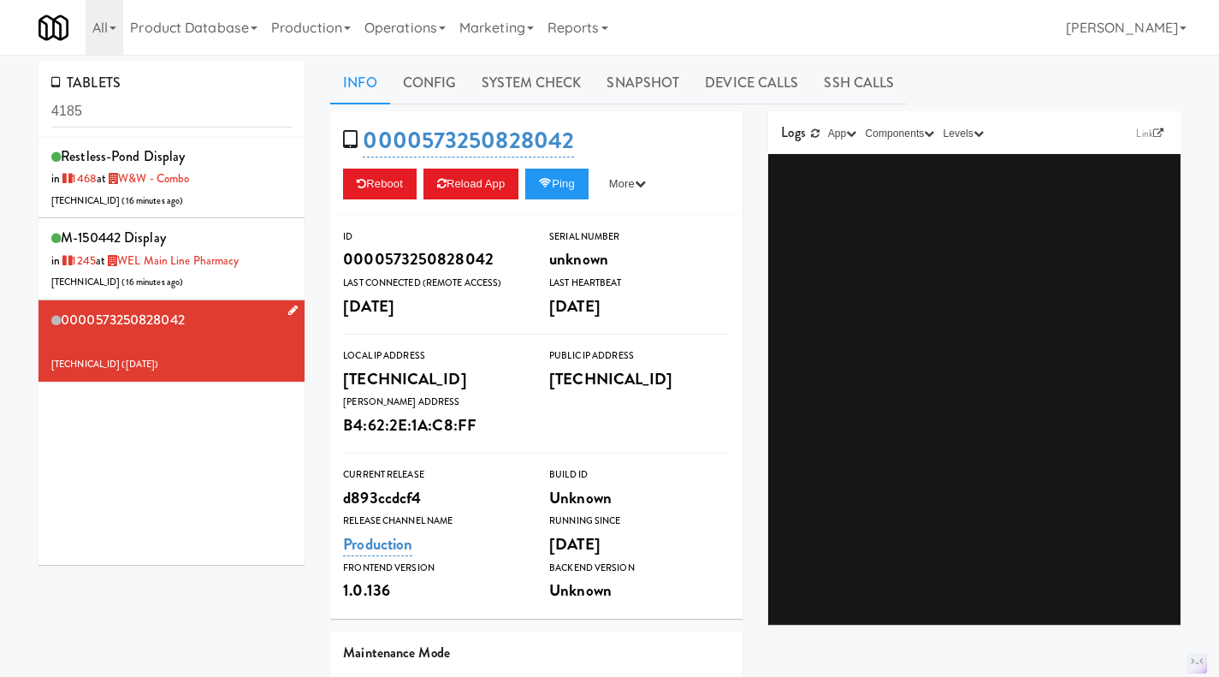
click at [201, 342] on div "0000573250828042 [TECHNICAL_ID] ( [DATE] )" at bounding box center [171, 341] width 240 height 68
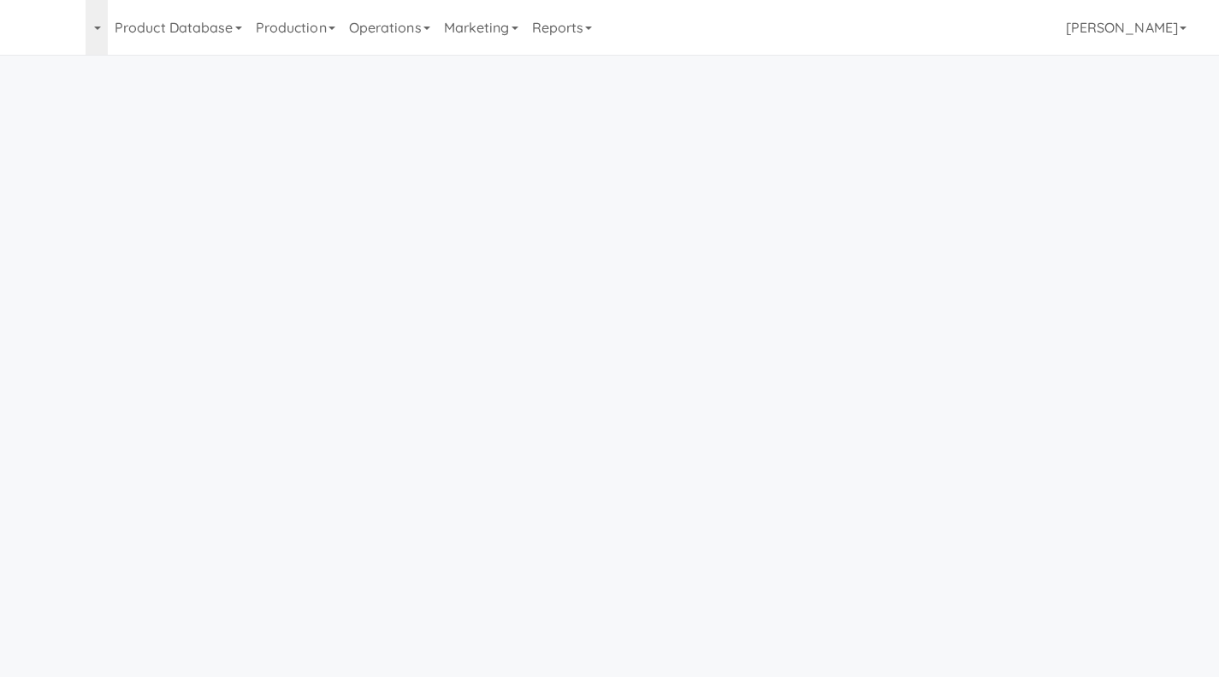
scroll to position [34, 0]
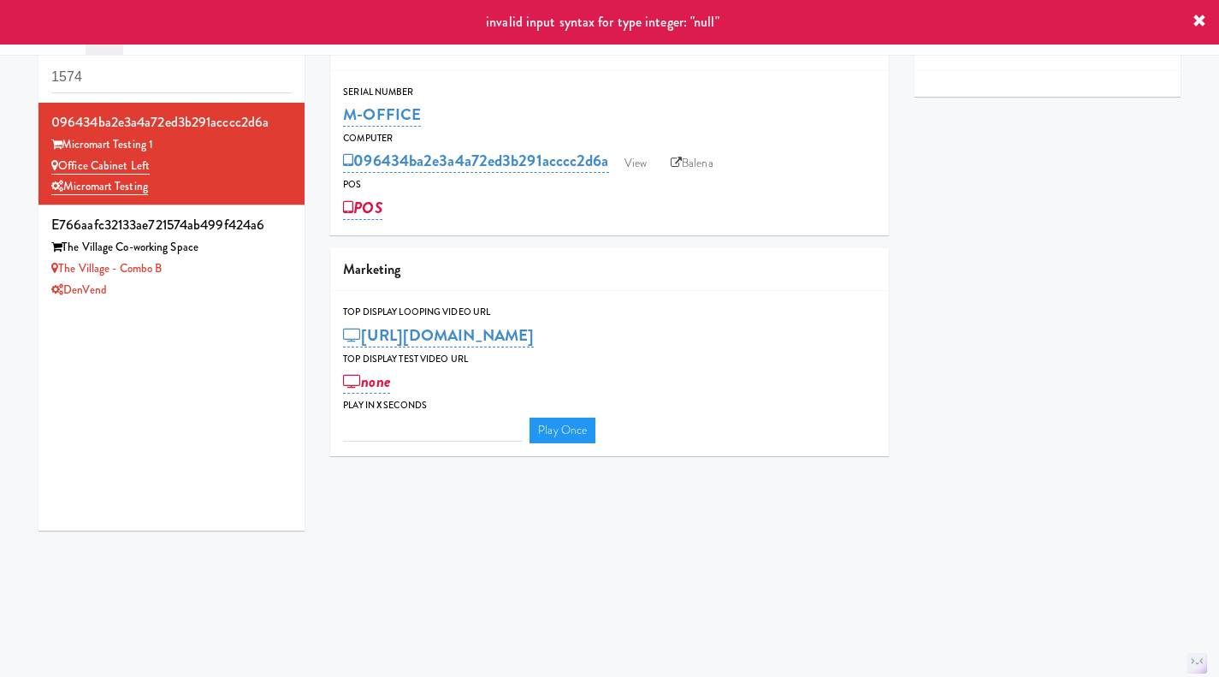
click at [814, 129] on div "Serial Number M-OFFICE Computer 096434ba2e3a4a72ed3b291acccc2d6a View Balena PO…" at bounding box center [609, 153] width 559 height 139
click at [803, 147] on div "096434ba2e3a4a72ed3b291acccc2d6a View Balena" at bounding box center [609, 160] width 533 height 29
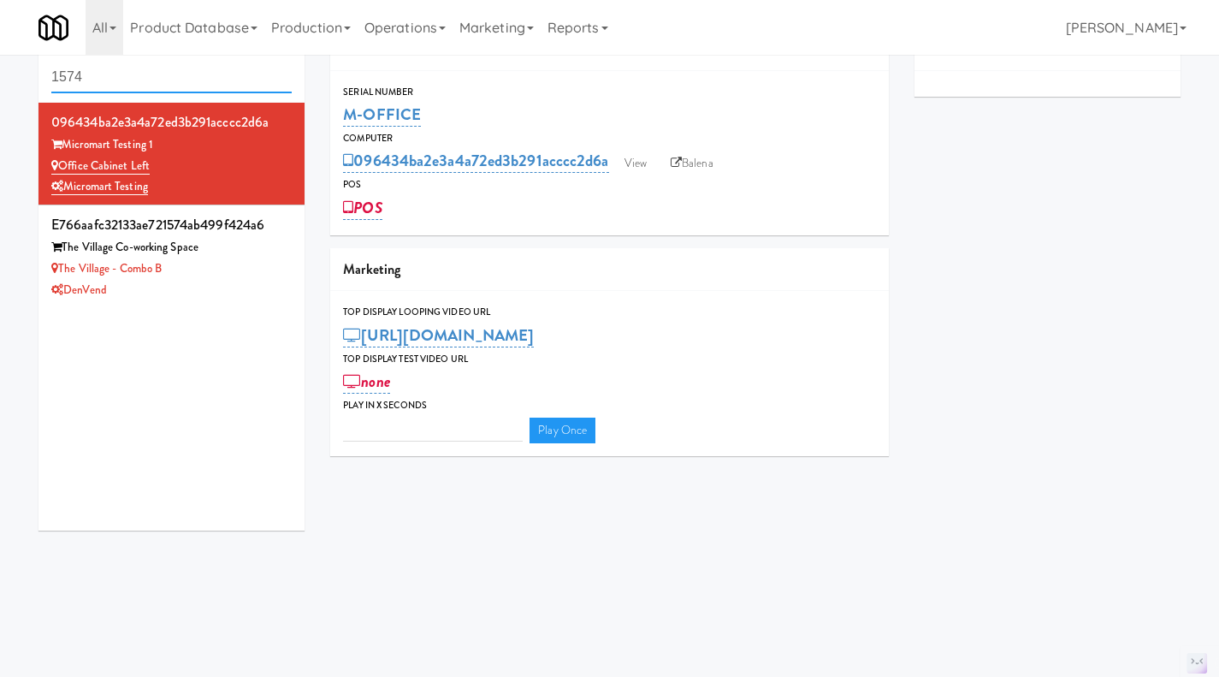
click at [126, 80] on input "1574" at bounding box center [171, 78] width 240 height 32
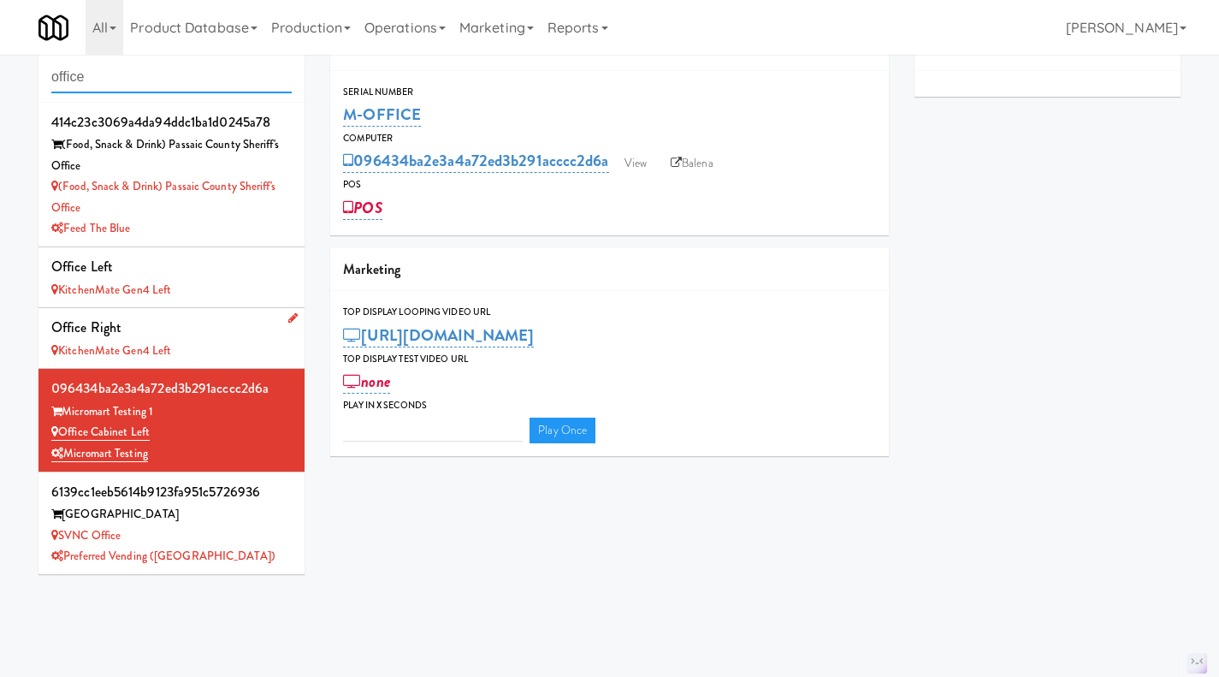
type input "office"
click at [224, 336] on div "Office Right" at bounding box center [171, 328] width 240 height 26
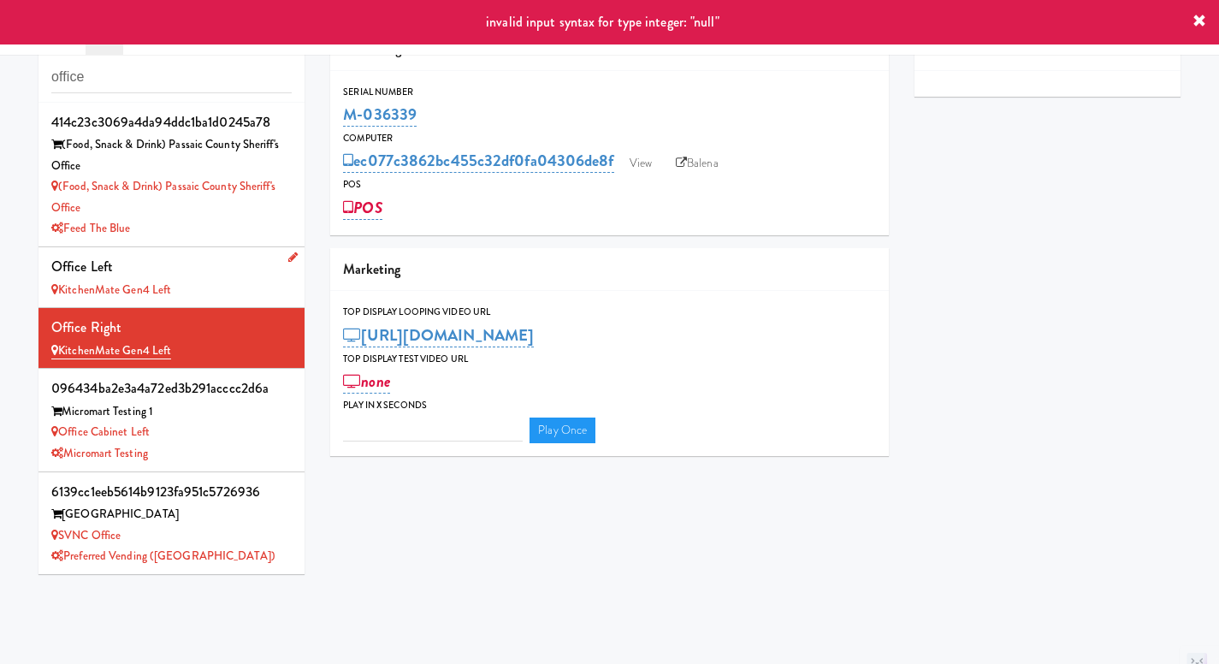
click at [205, 271] on div "Office Left" at bounding box center [171, 267] width 240 height 26
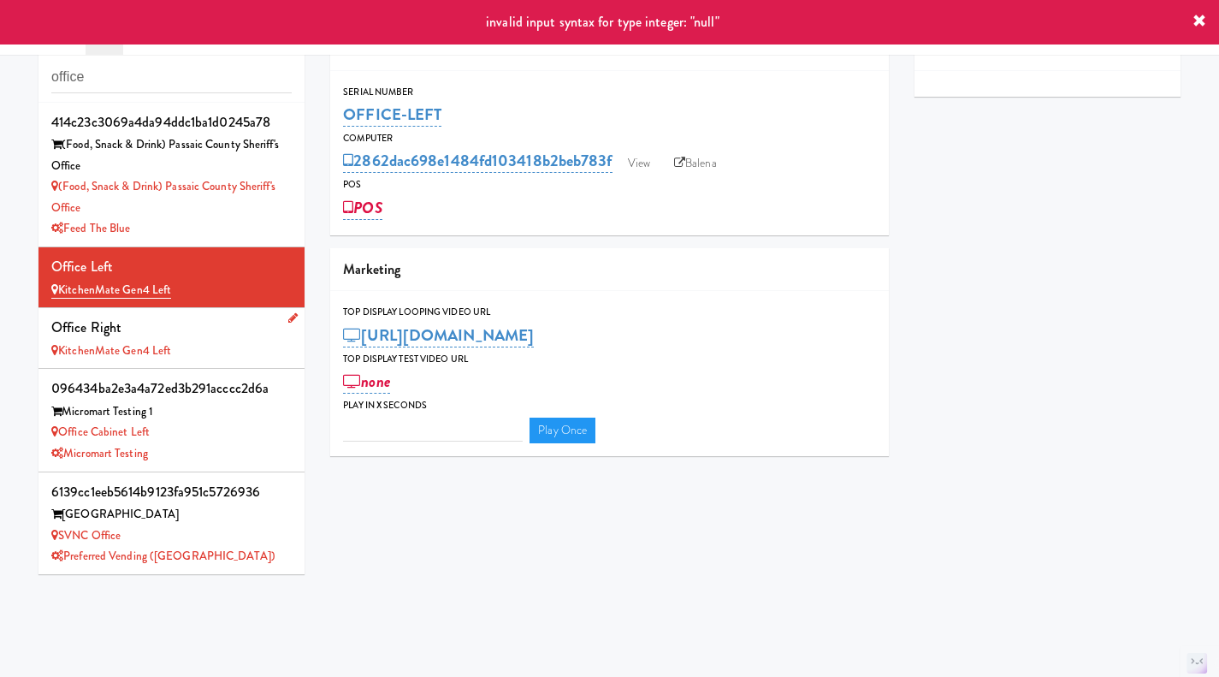
click at [215, 347] on div "KitchenMate Gen4 Left" at bounding box center [171, 351] width 240 height 21
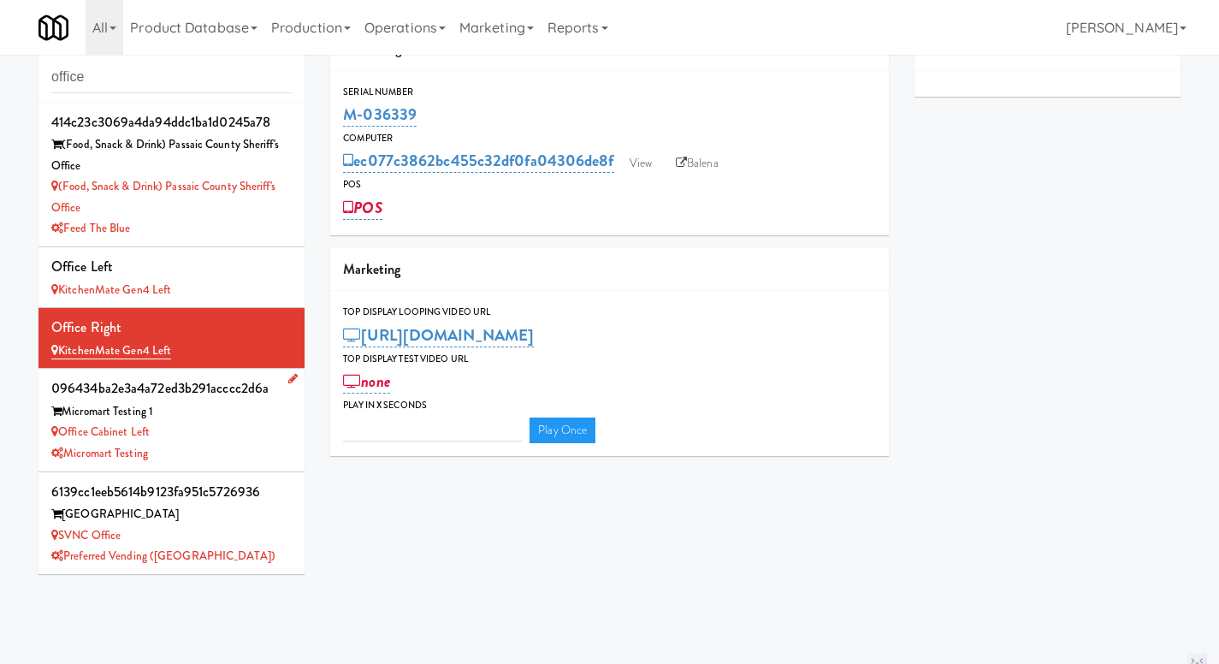
click at [215, 435] on div "Office Cabinet Left" at bounding box center [171, 432] width 240 height 21
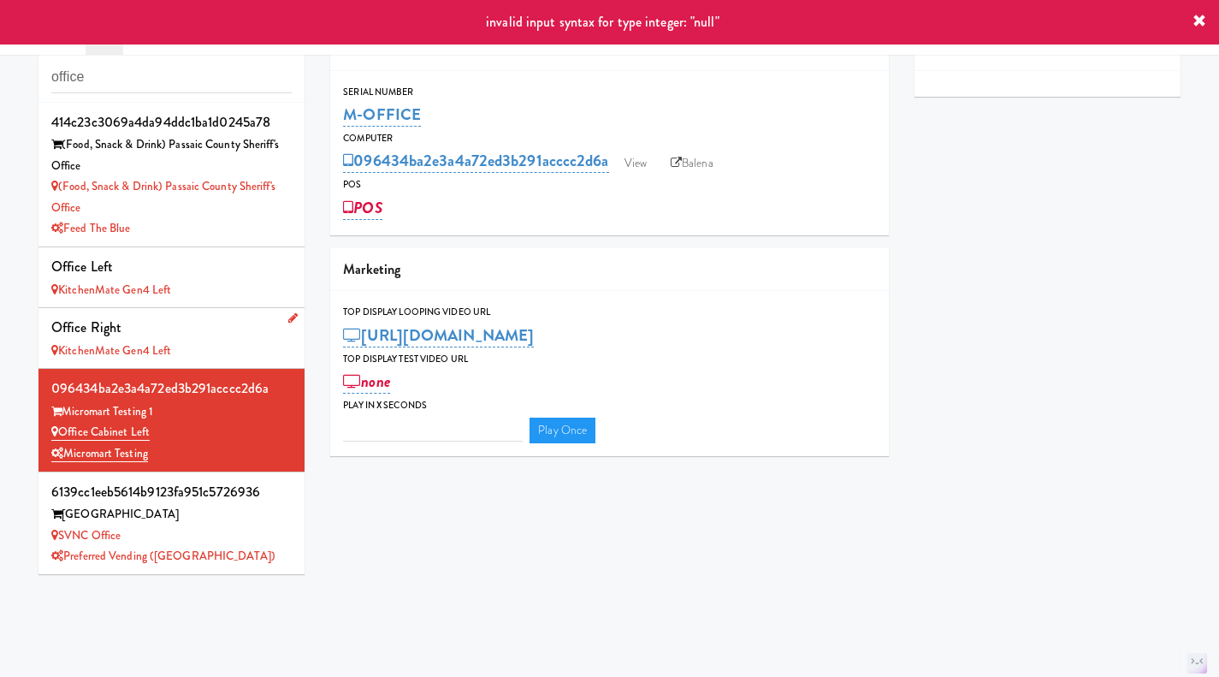
click at [214, 341] on div "KitchenMate Gen4 Left" at bounding box center [171, 351] width 240 height 21
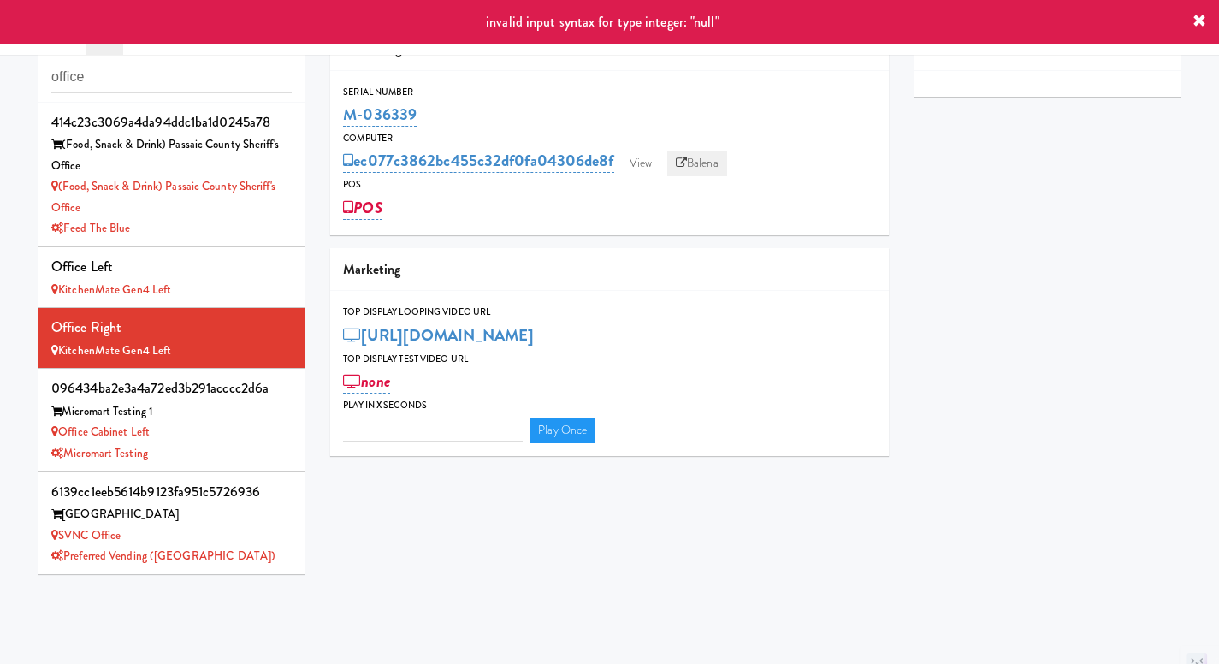
click at [700, 165] on link "Balena" at bounding box center [697, 164] width 60 height 26
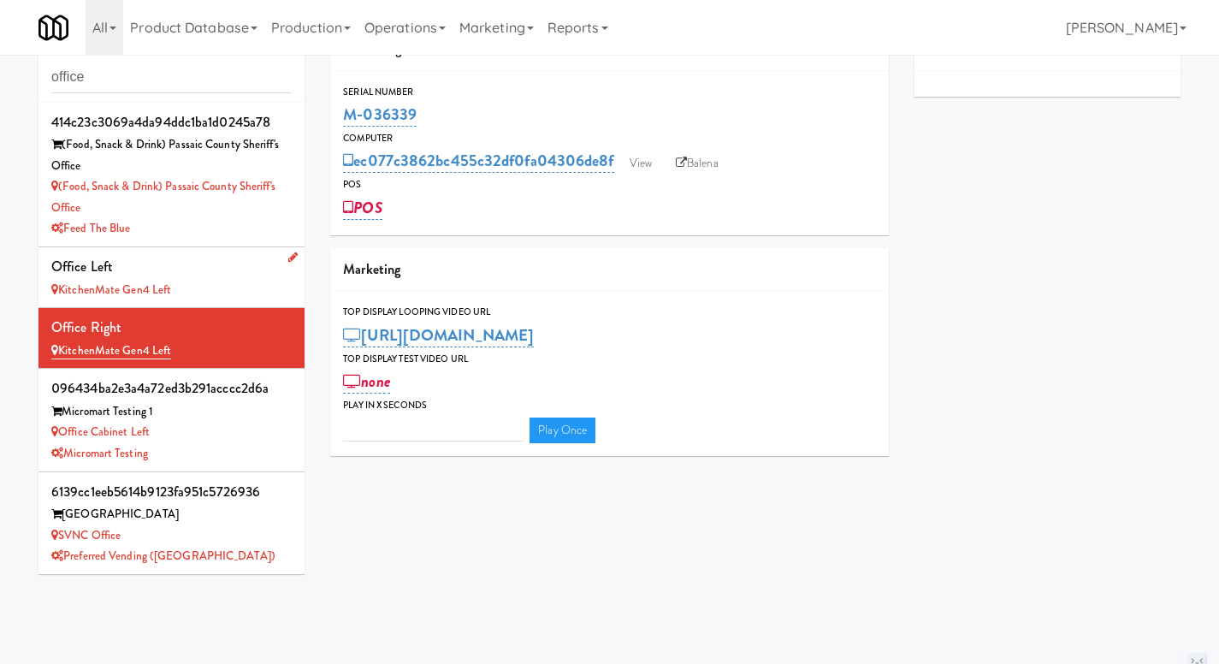
click at [234, 274] on div "Office Left" at bounding box center [171, 267] width 240 height 26
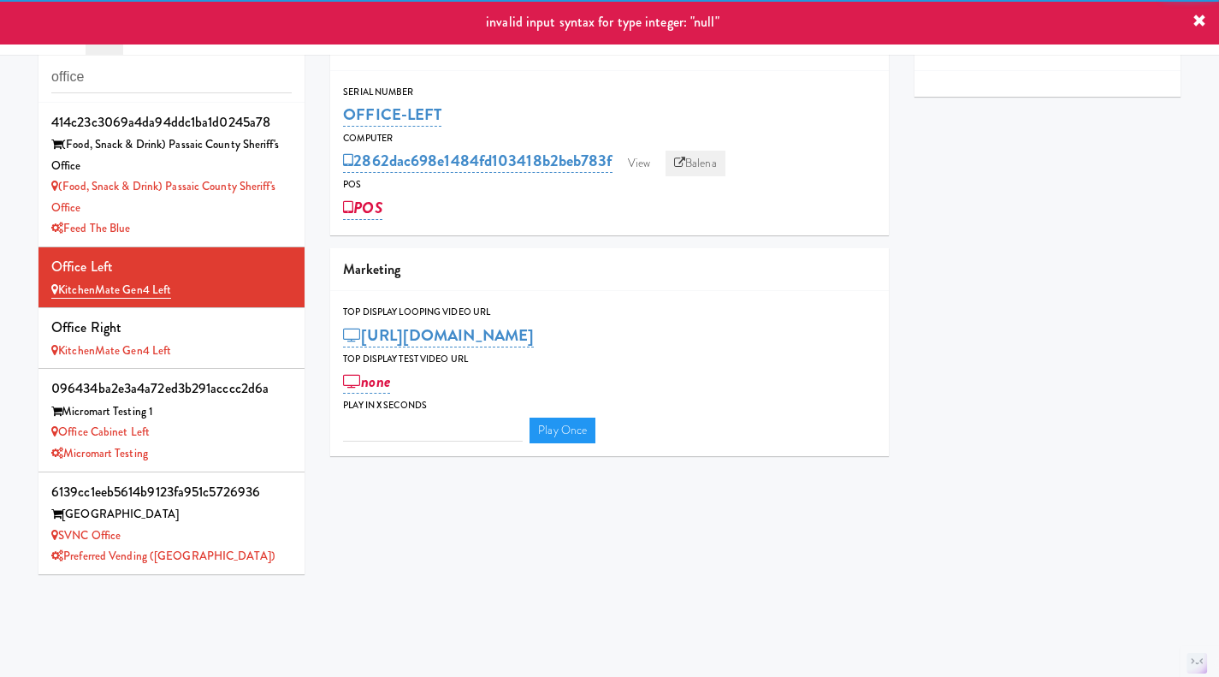
click at [701, 161] on link "Balena" at bounding box center [696, 164] width 60 height 26
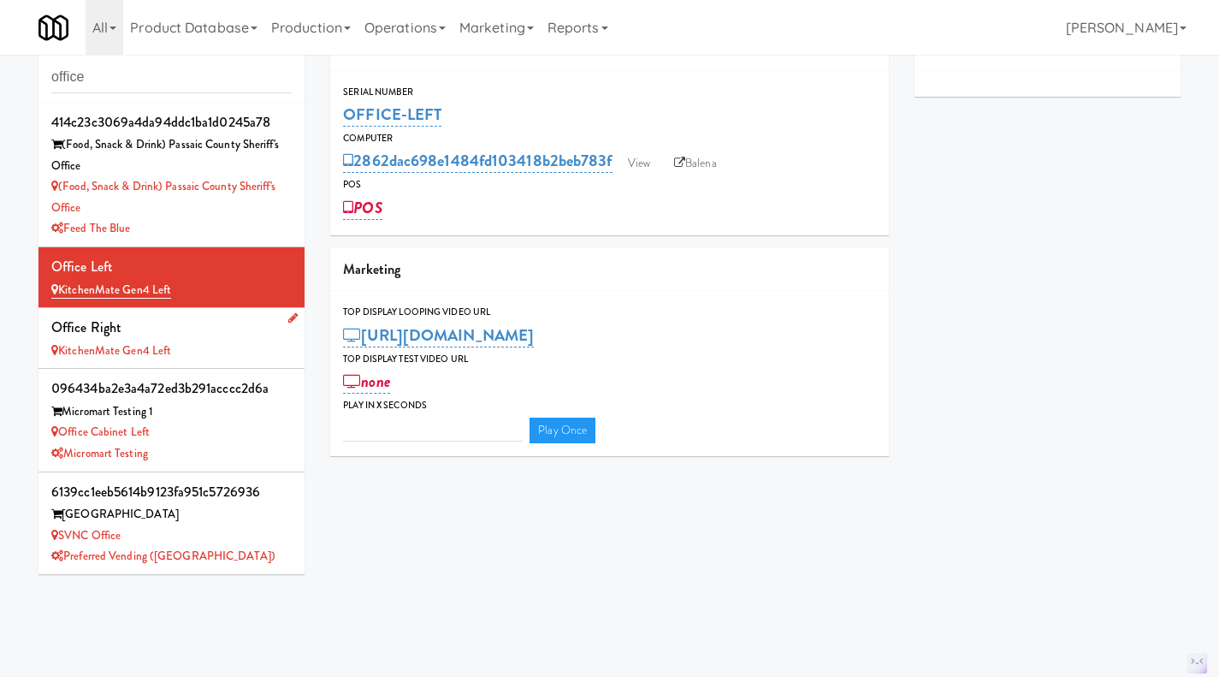
click at [238, 342] on div "KitchenMate Gen4 Left" at bounding box center [171, 351] width 240 height 21
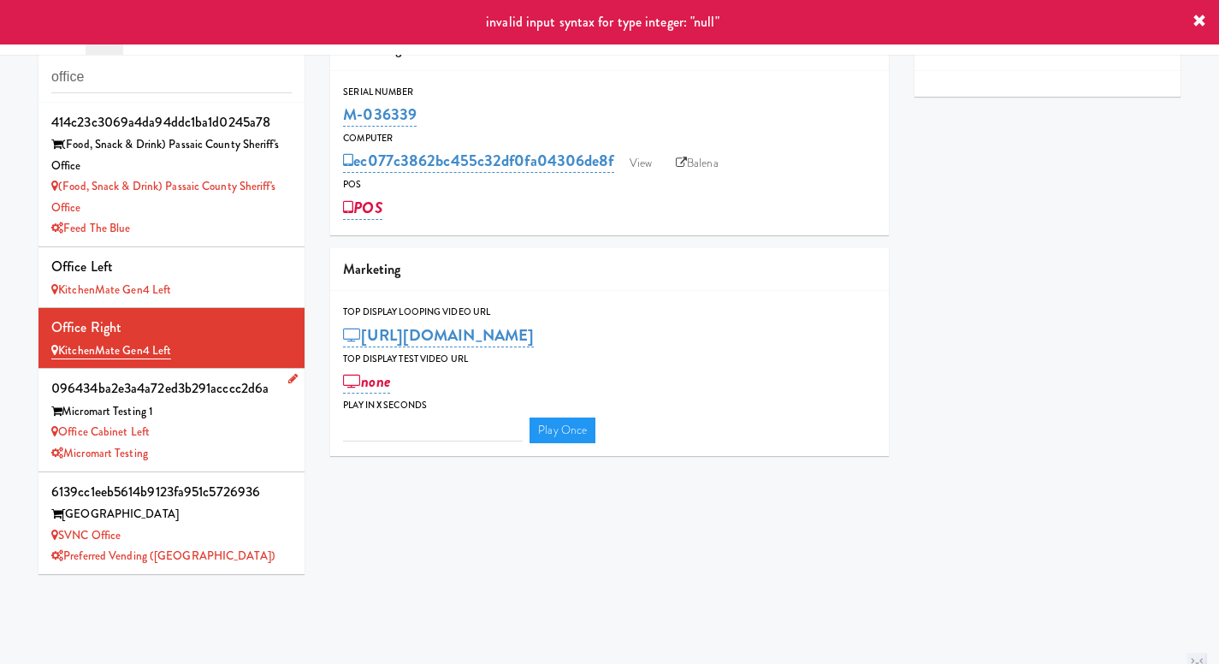
click at [230, 444] on div "Micromart Testing" at bounding box center [171, 453] width 240 height 21
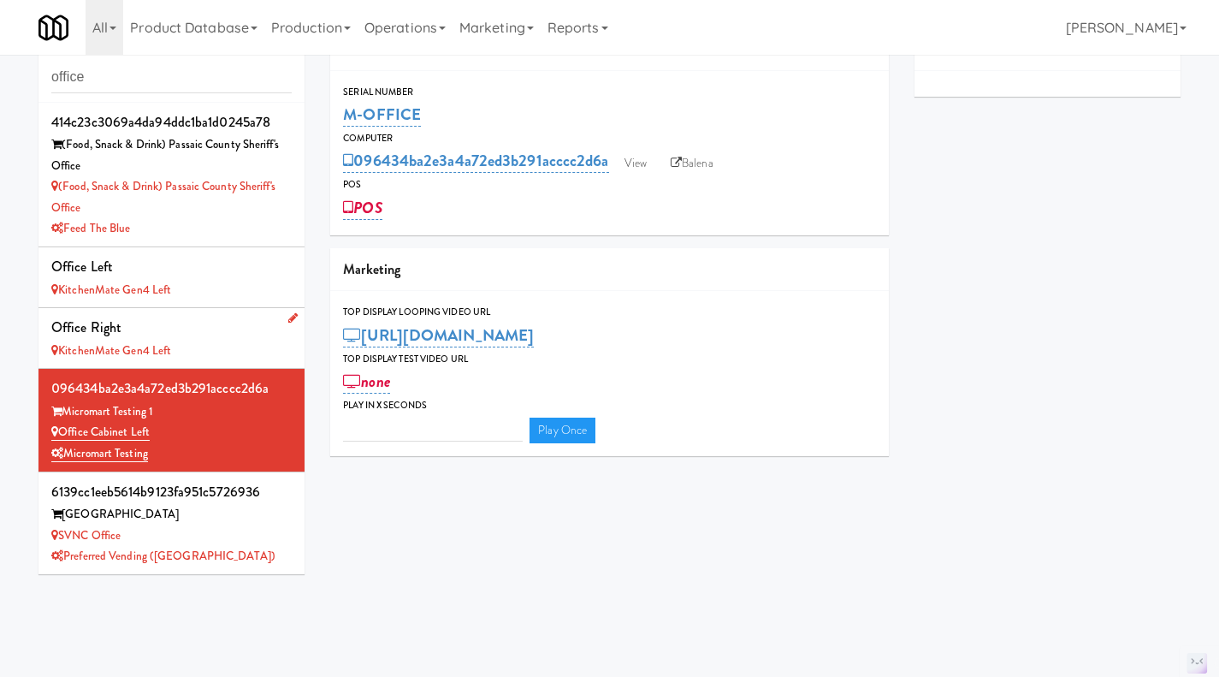
click at [231, 349] on div "KitchenMate Gen4 Left" at bounding box center [171, 351] width 240 height 21
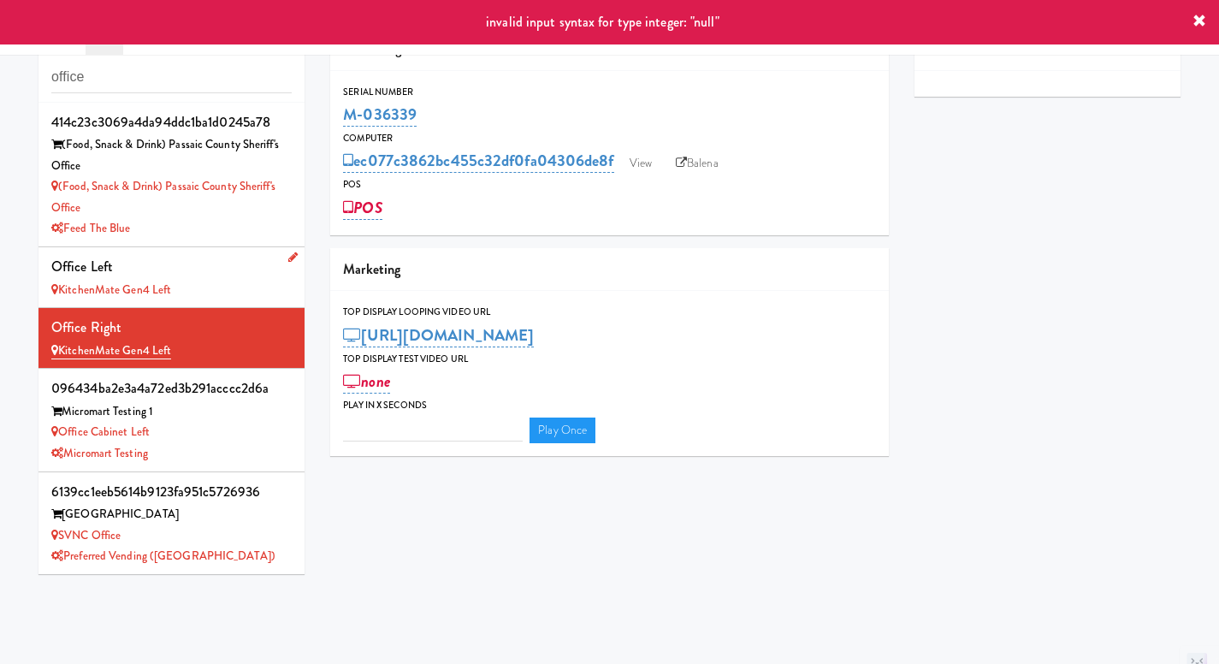
click at [229, 278] on div "Office Left" at bounding box center [171, 267] width 240 height 26
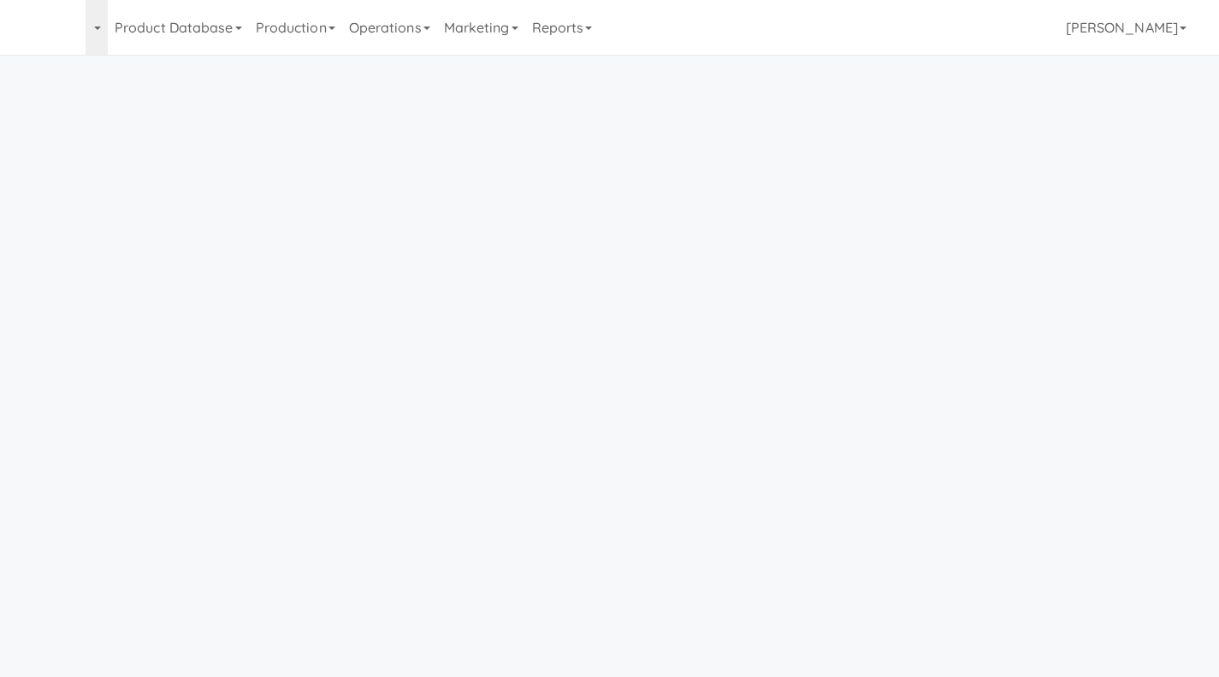
scroll to position [34, 0]
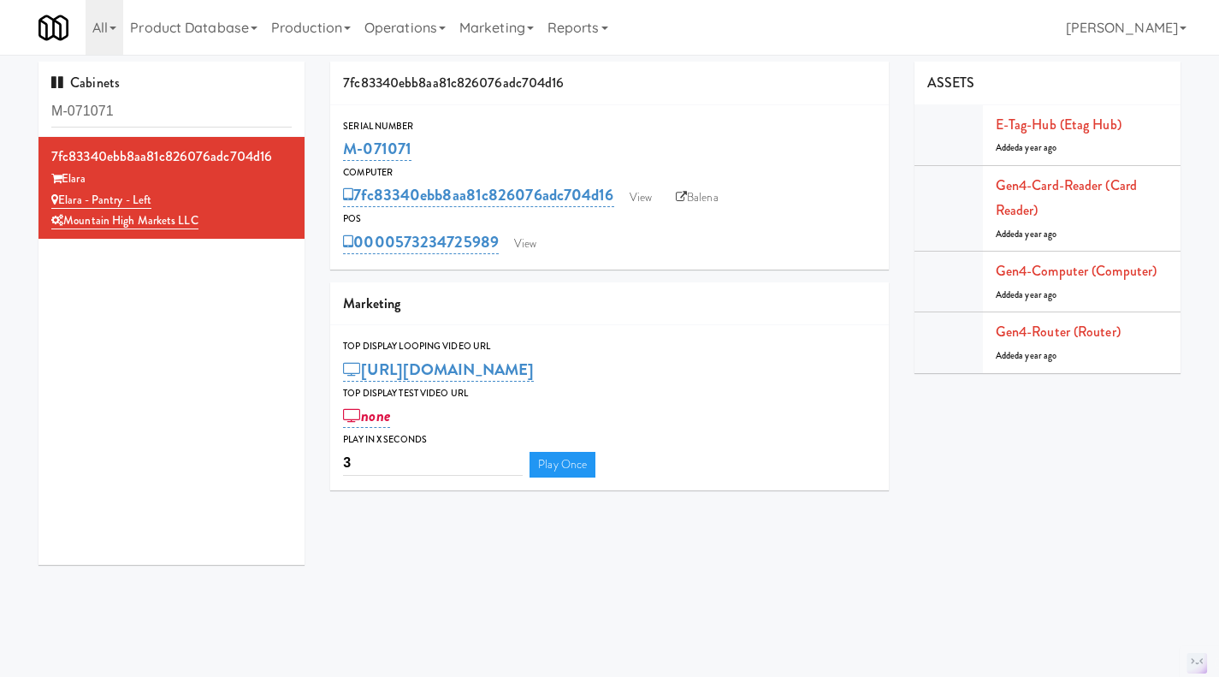
click at [143, 111] on input "M-071071" at bounding box center [171, 112] width 240 height 32
click at [142, 111] on input "M-071071" at bounding box center [171, 112] width 240 height 32
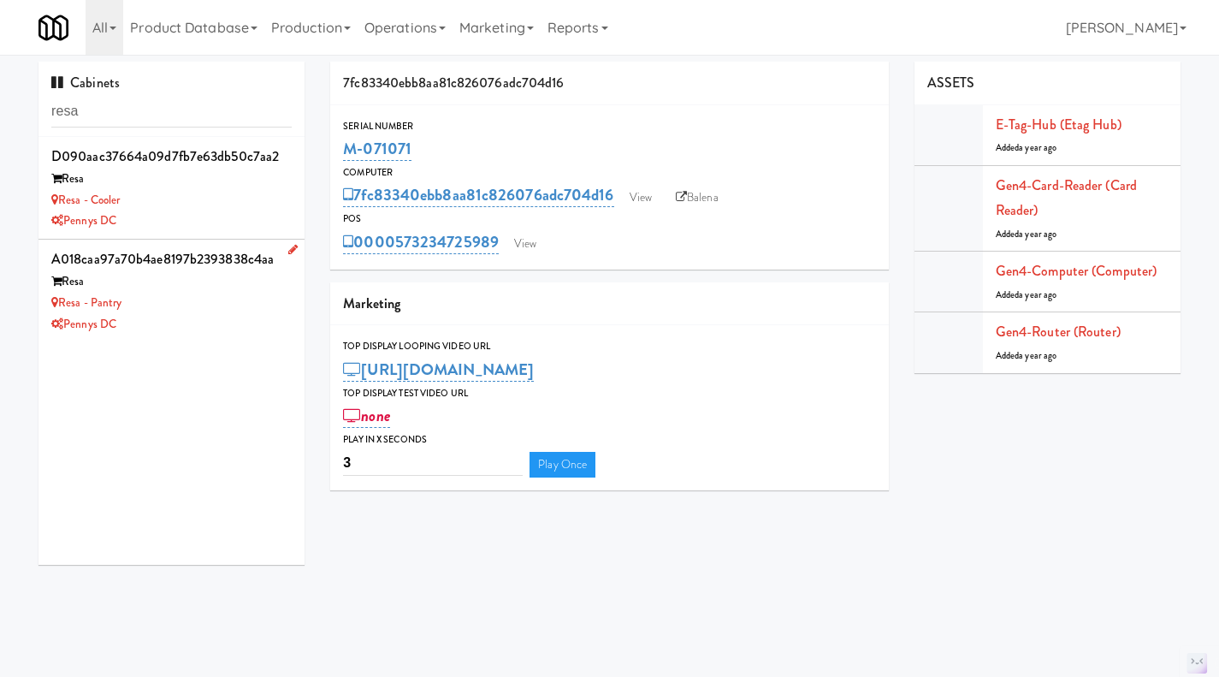
type input "resa"
click at [228, 298] on div "Resa - Pantry" at bounding box center [171, 303] width 240 height 21
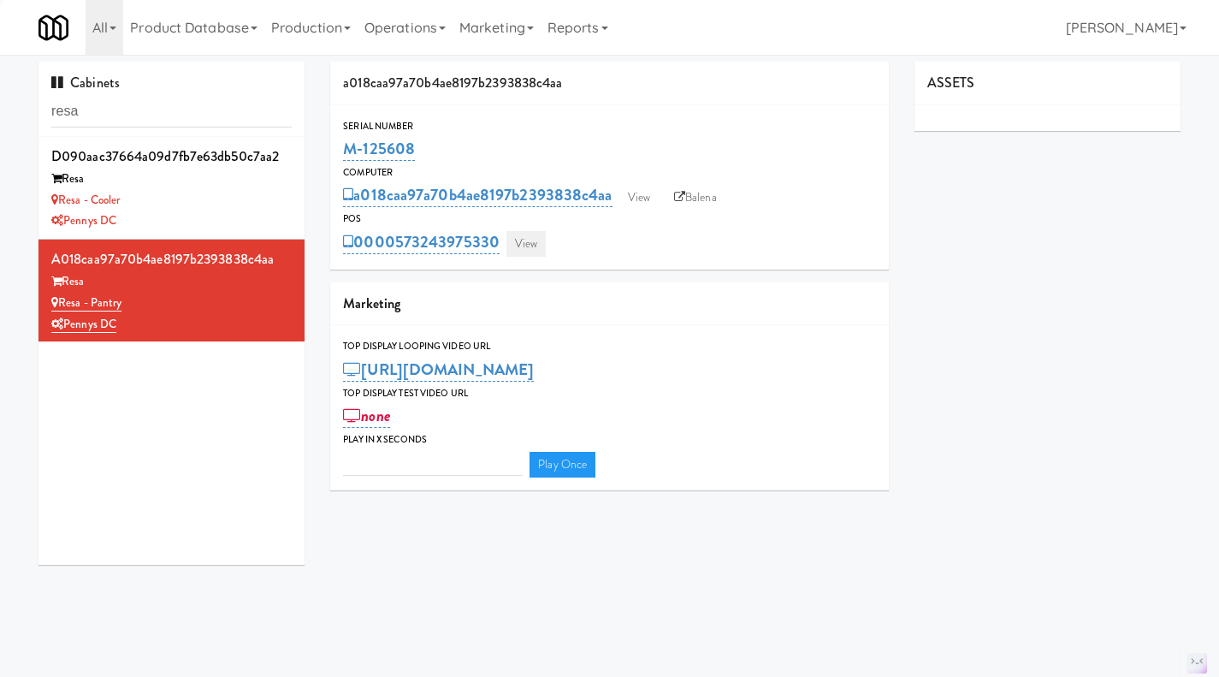
type input "3"
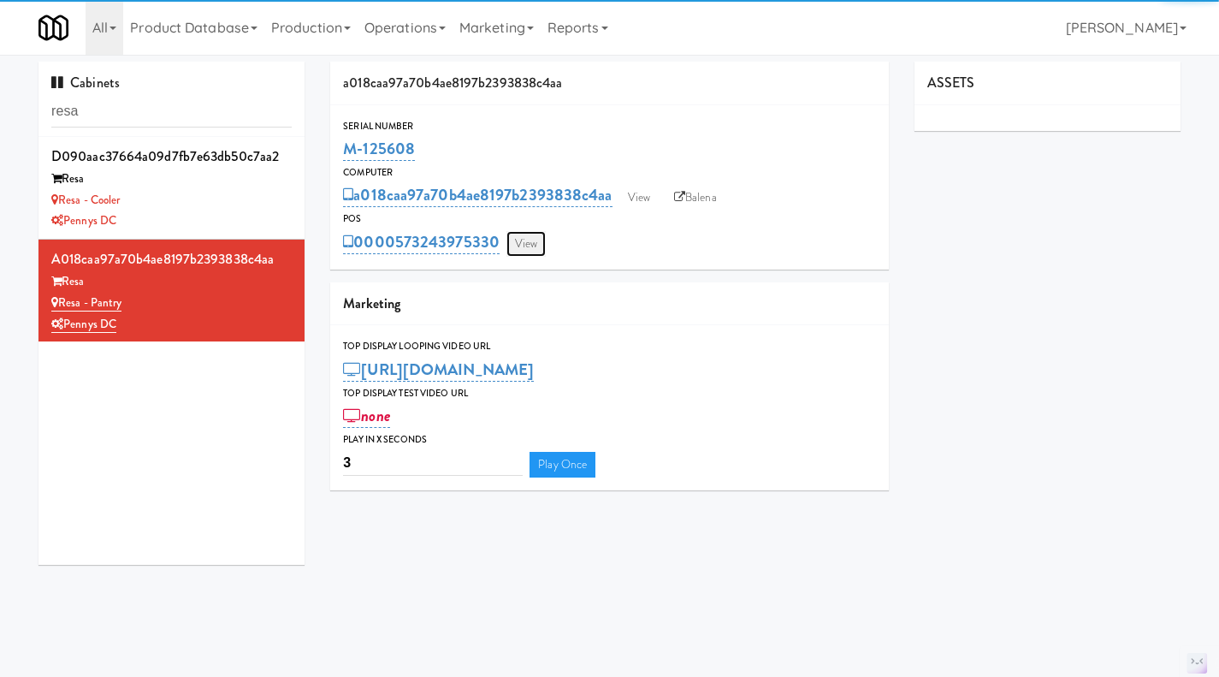
click at [536, 248] on link "View" at bounding box center [526, 244] width 39 height 26
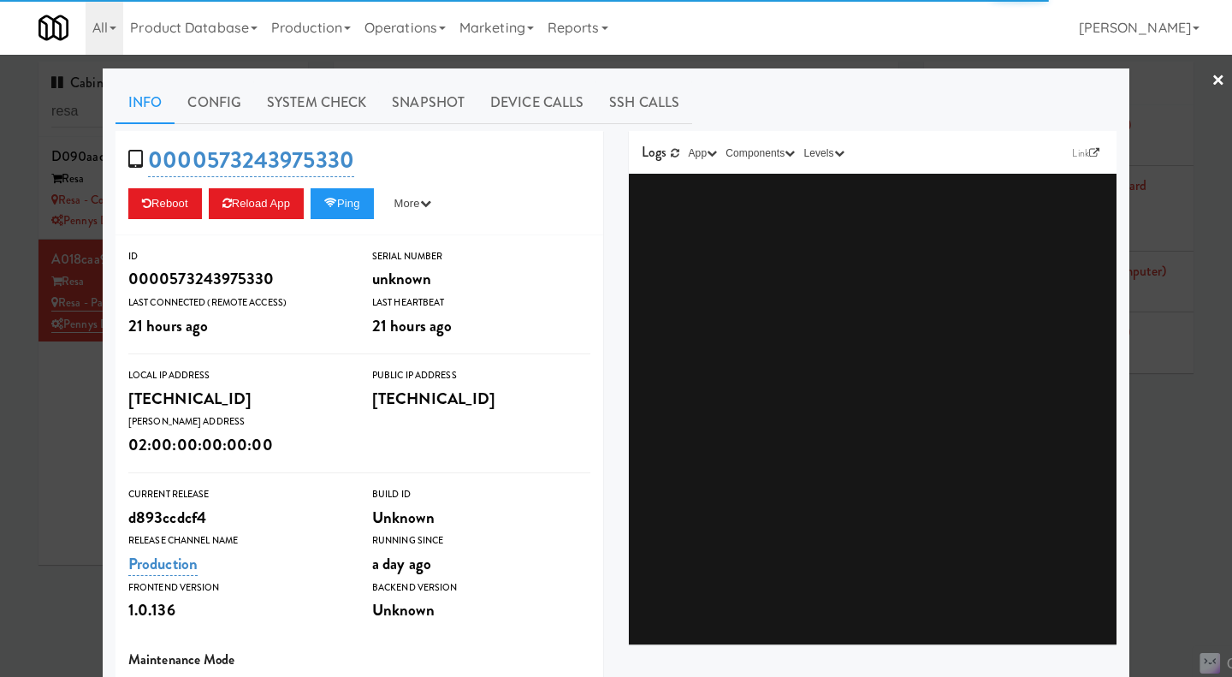
click at [50, 472] on div at bounding box center [616, 338] width 1232 height 677
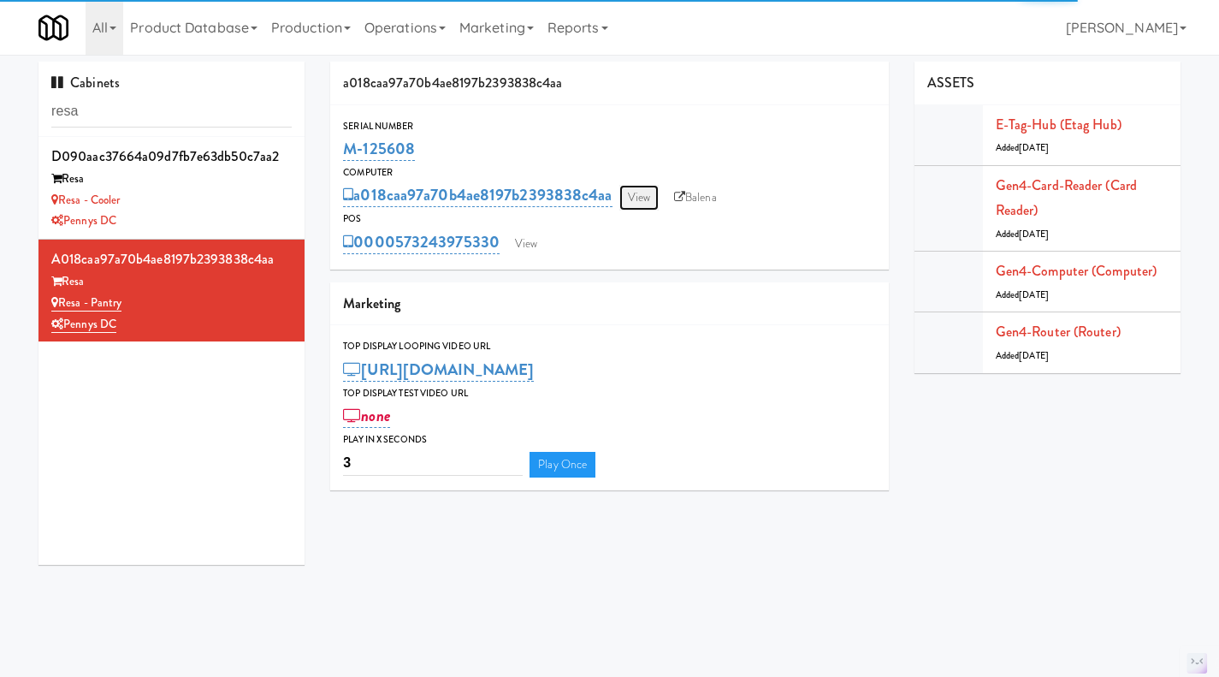
click at [630, 199] on link "View" at bounding box center [639, 198] width 39 height 26
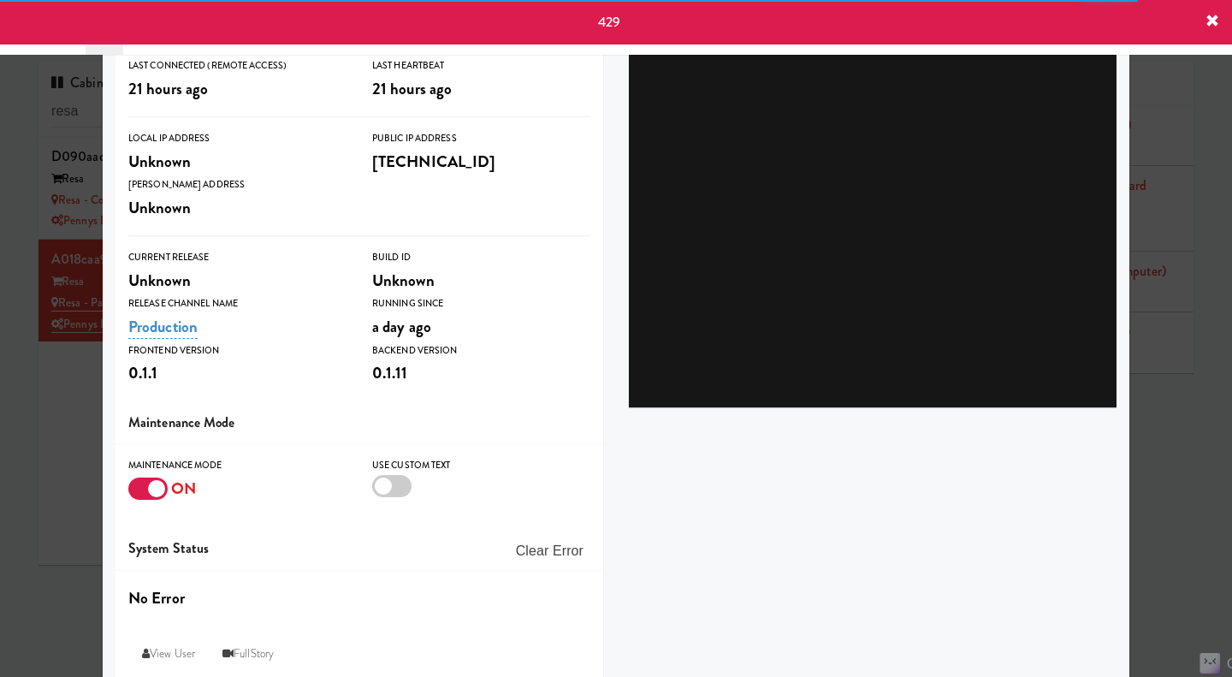
scroll to position [255, 0]
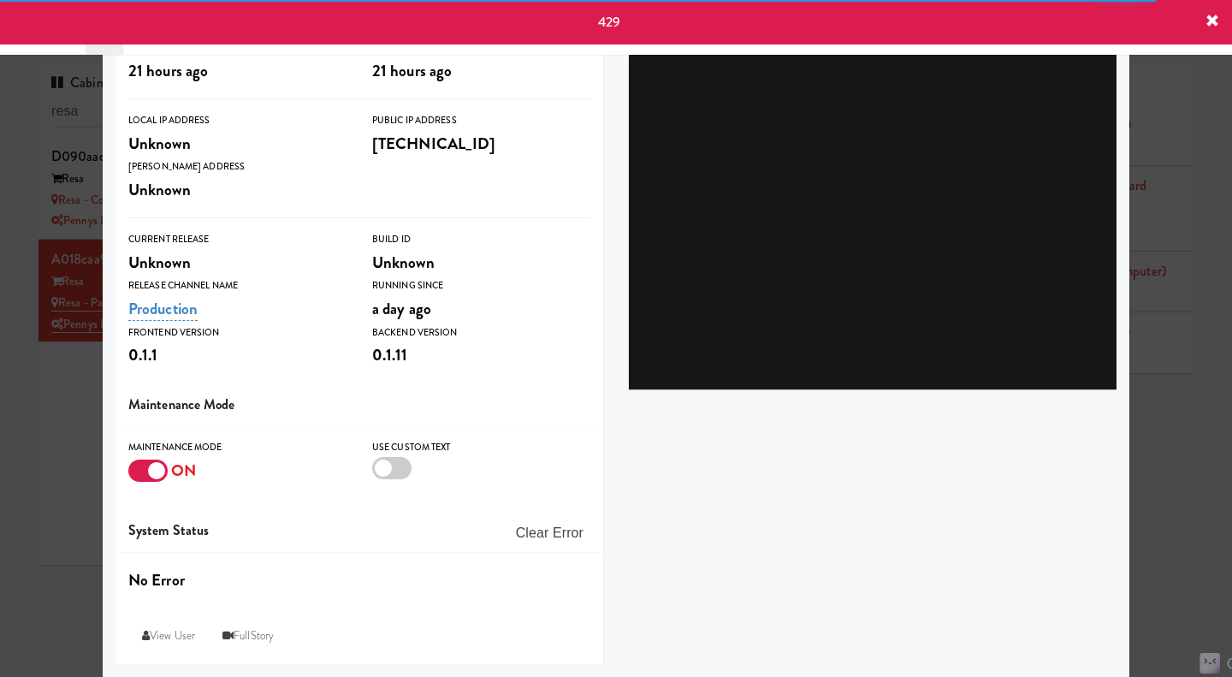
click at [70, 436] on div at bounding box center [616, 338] width 1232 height 677
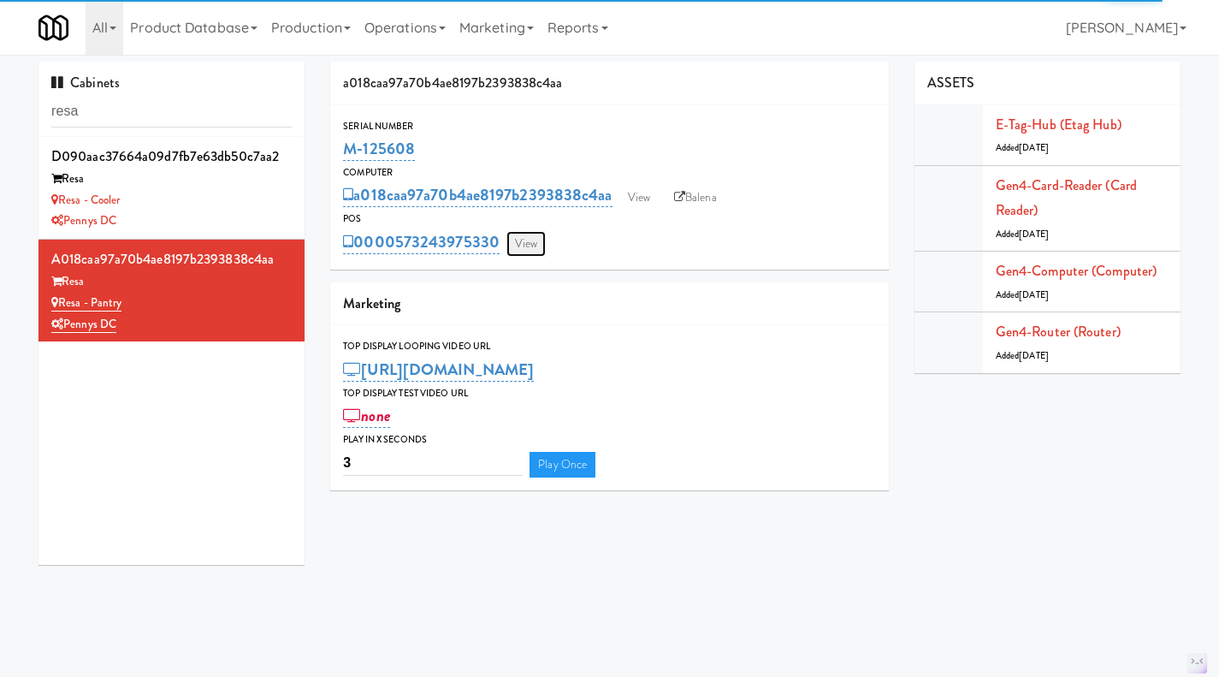
click at [519, 247] on link "View" at bounding box center [526, 244] width 39 height 26
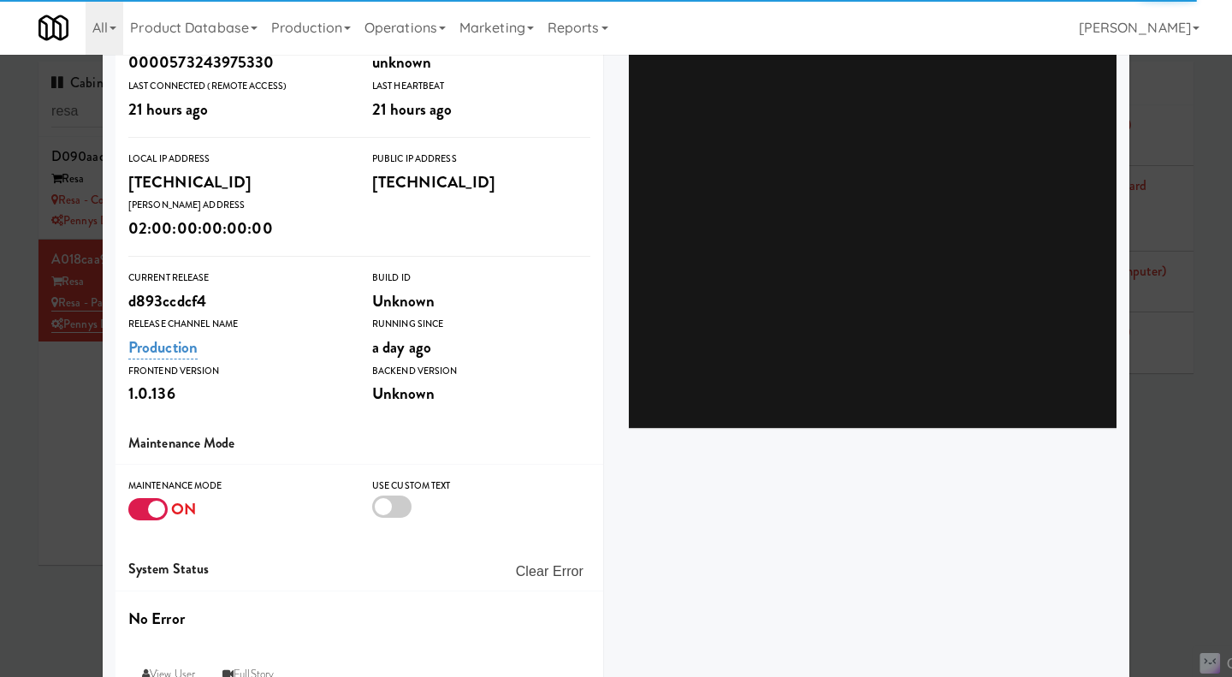
scroll to position [255, 0]
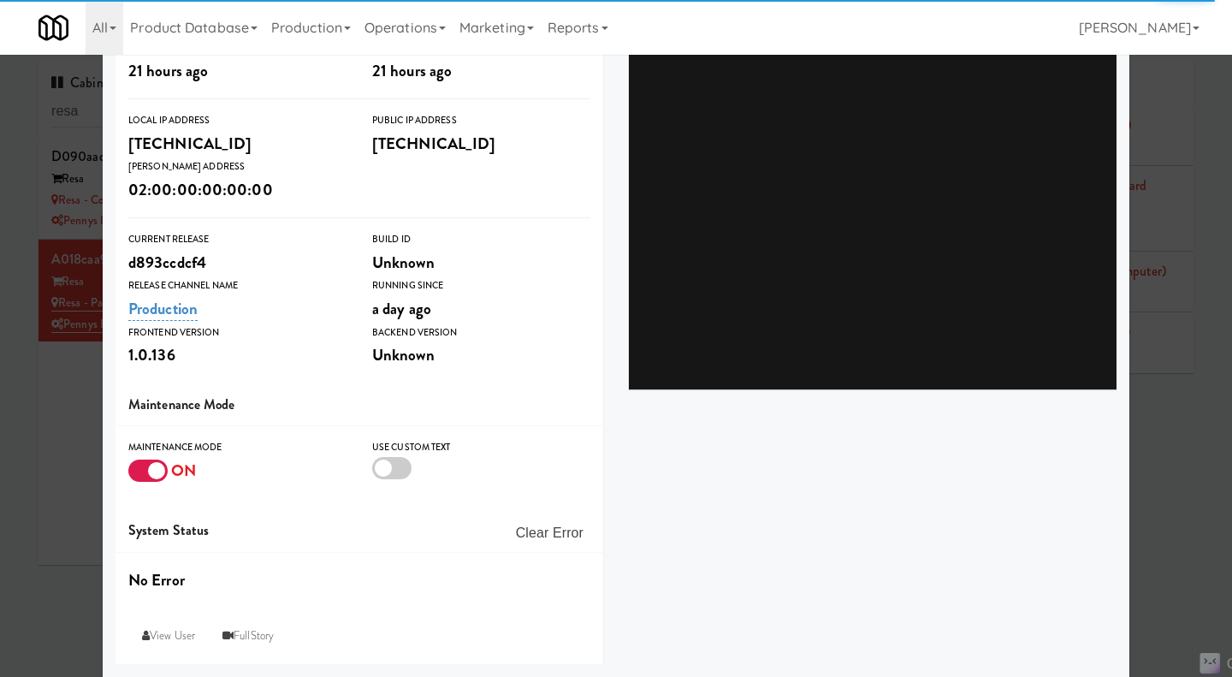
drag, startPoint x: 58, startPoint y: 442, endPoint x: 62, endPoint y: 432, distance: 11.1
click at [58, 442] on div at bounding box center [616, 338] width 1232 height 677
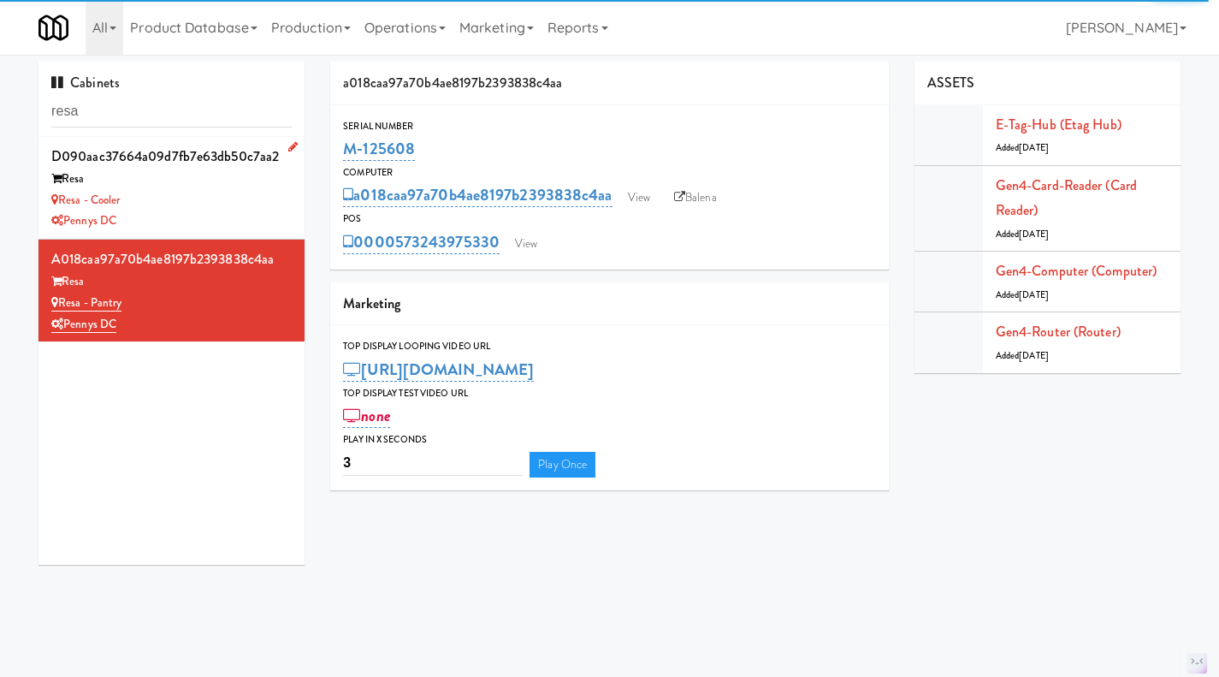
click at [191, 216] on div "Pennys DC" at bounding box center [171, 220] width 240 height 21
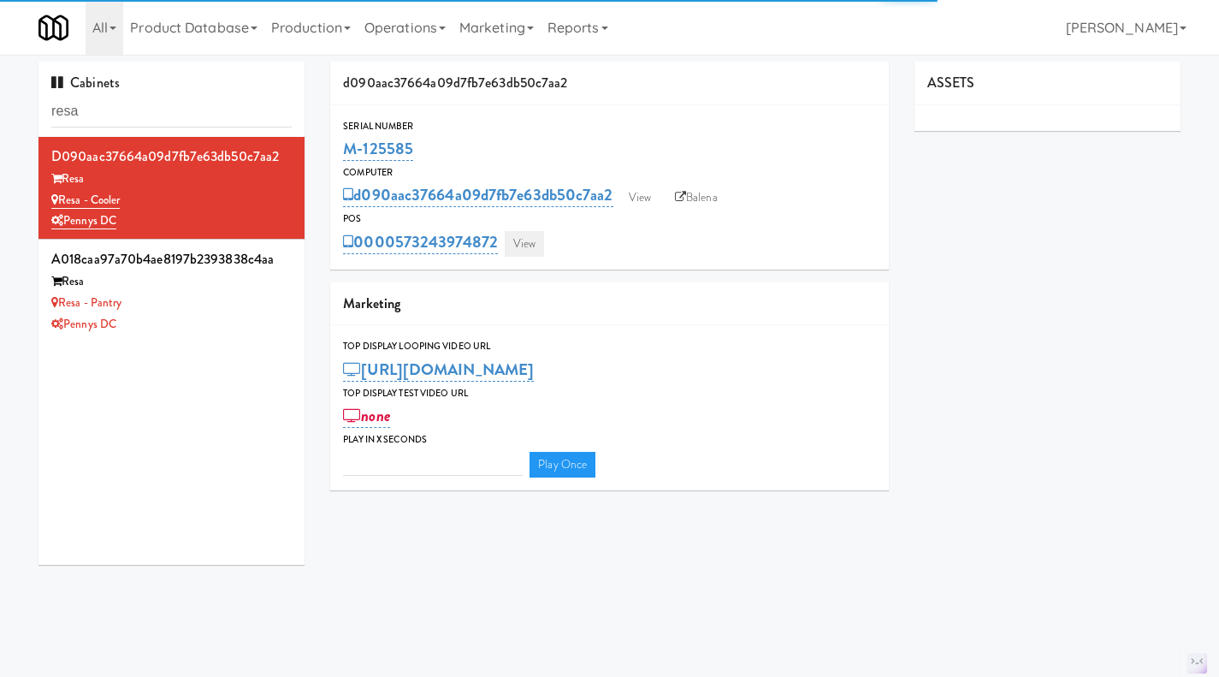
type input "3"
click at [538, 247] on link "View" at bounding box center [524, 244] width 39 height 26
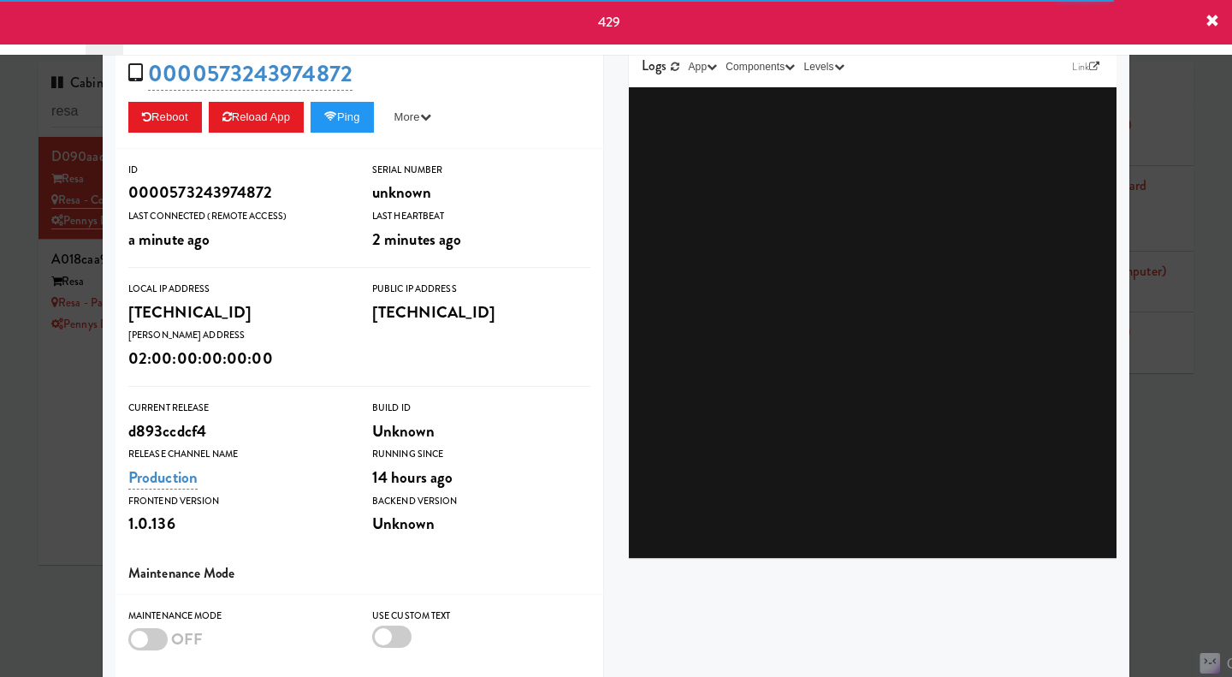
scroll to position [255, 0]
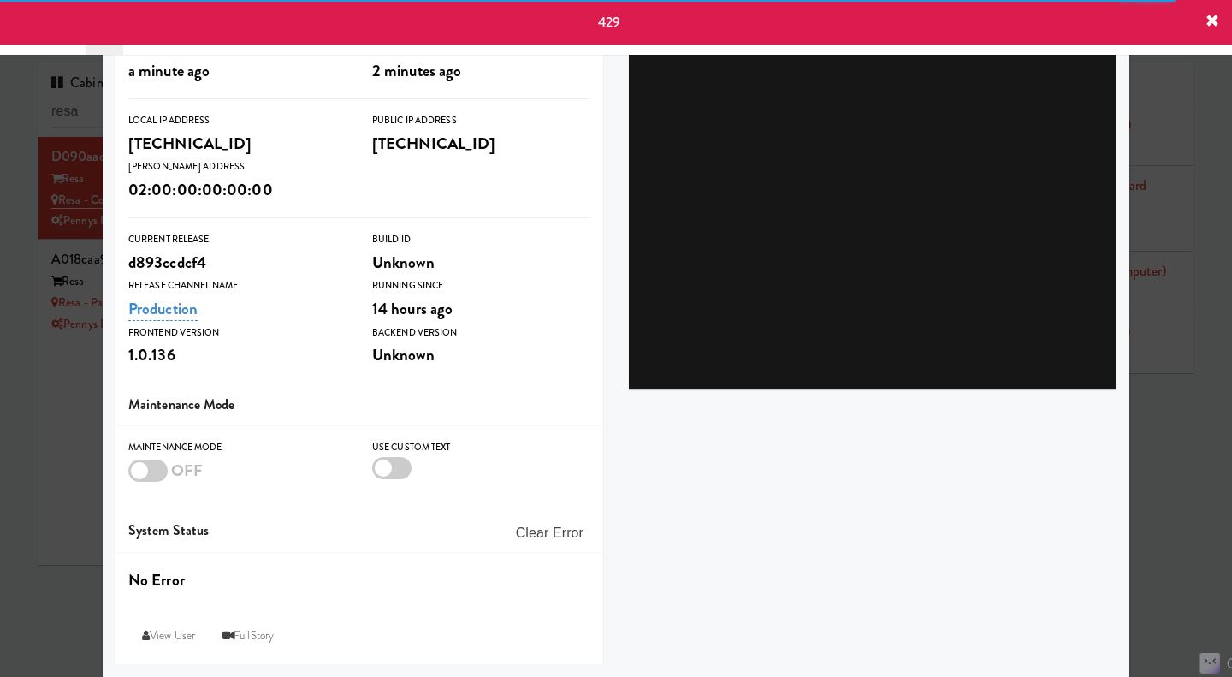
click at [64, 447] on div at bounding box center [616, 338] width 1232 height 677
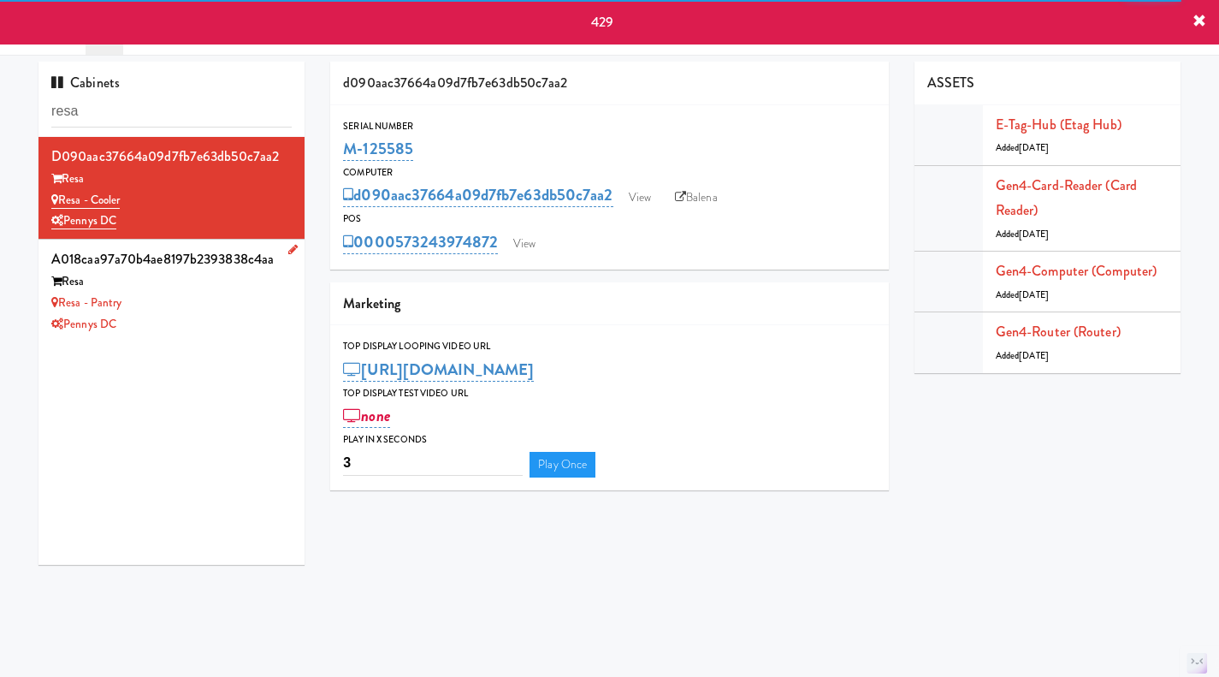
click at [229, 311] on div "Resa - Pantry" at bounding box center [171, 303] width 240 height 21
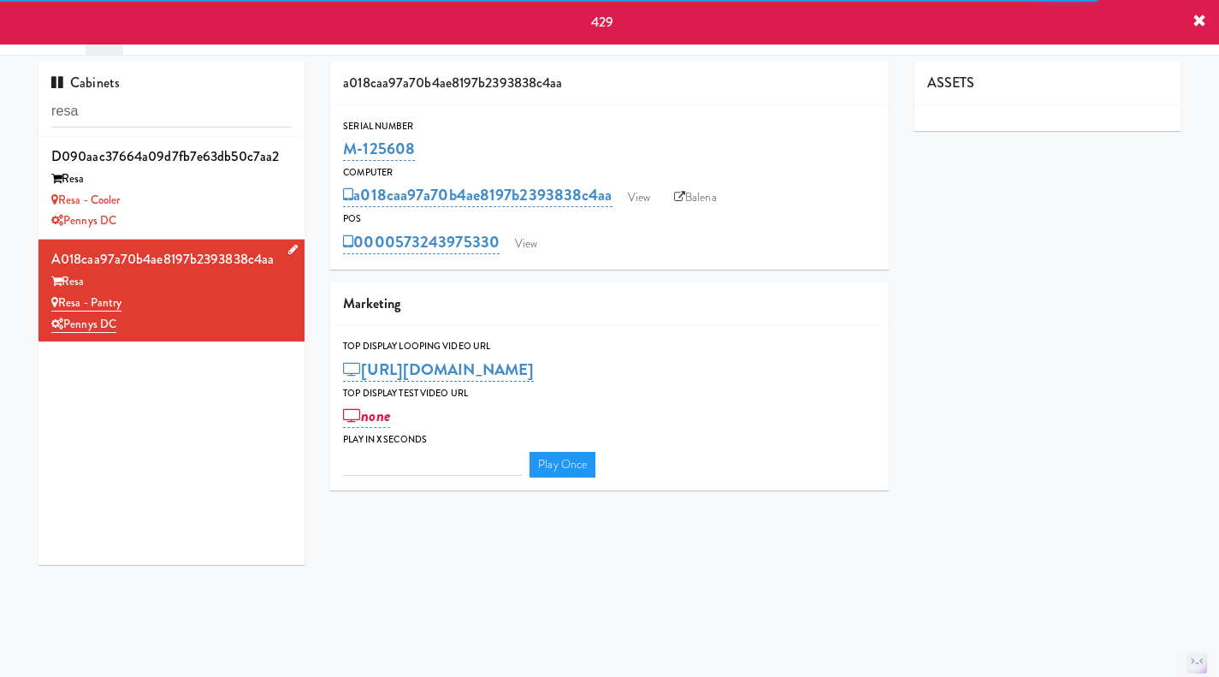
type input "3"
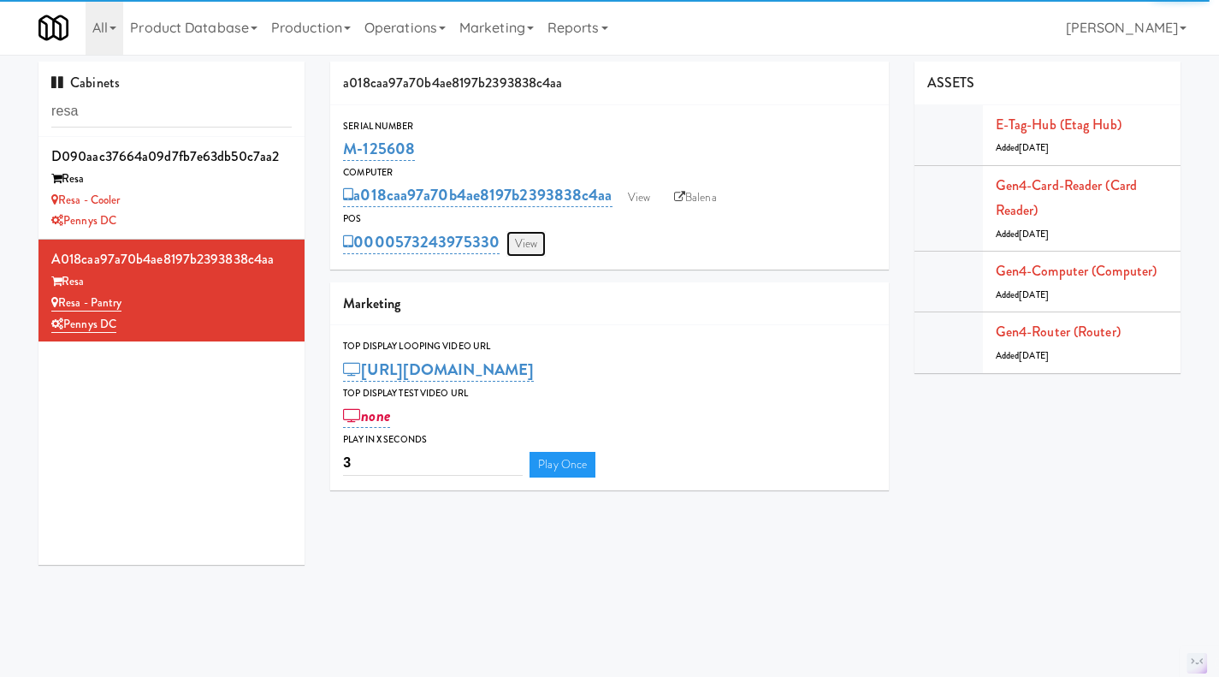
click at [516, 234] on link "View" at bounding box center [526, 244] width 39 height 26
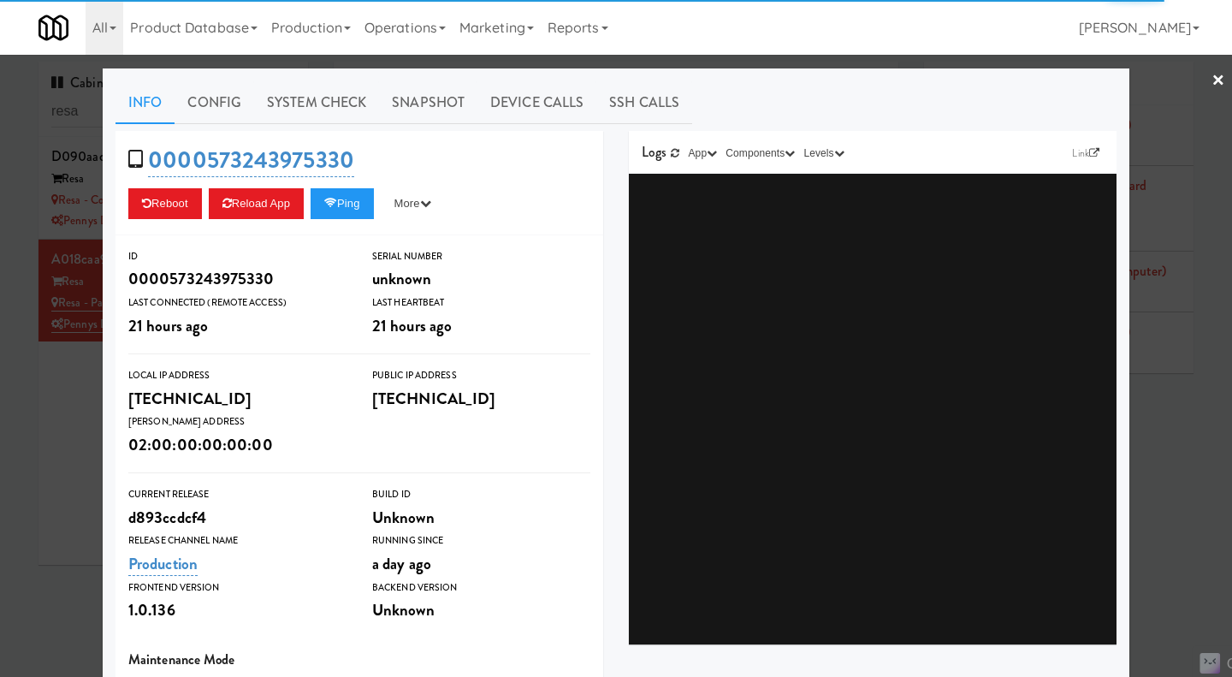
drag, startPoint x: 30, startPoint y: 460, endPoint x: 78, endPoint y: 440, distance: 52.1
click at [31, 460] on div at bounding box center [616, 338] width 1232 height 677
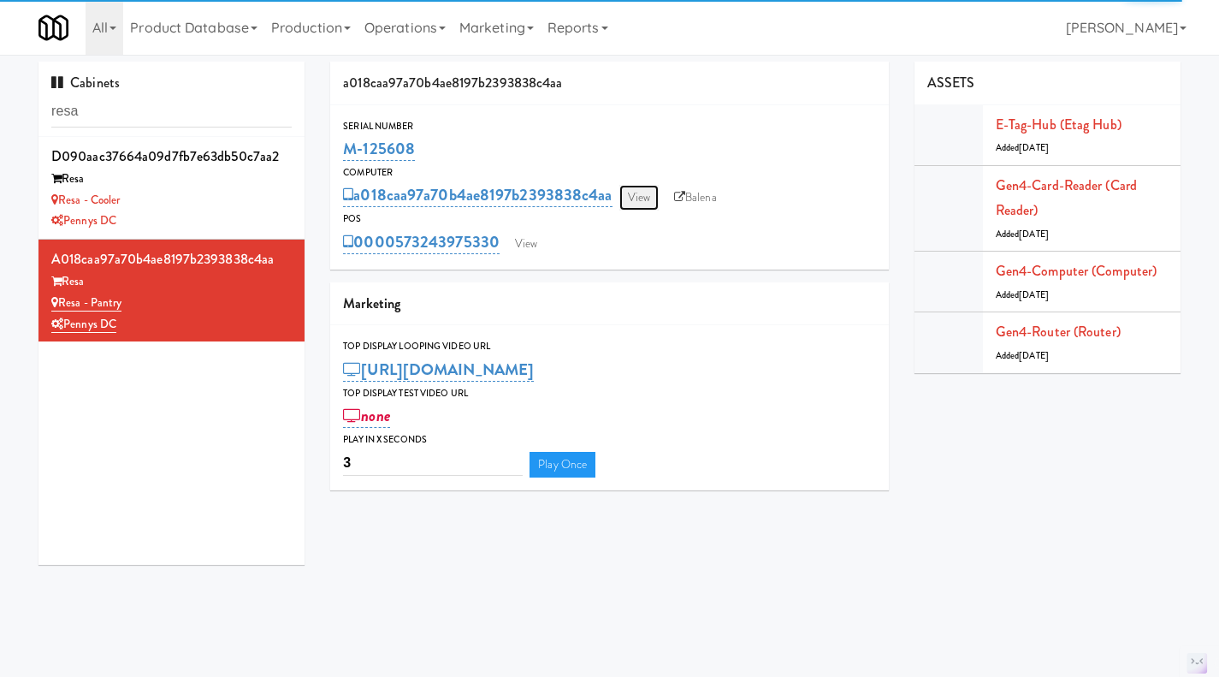
click at [642, 198] on link "View" at bounding box center [639, 198] width 39 height 26
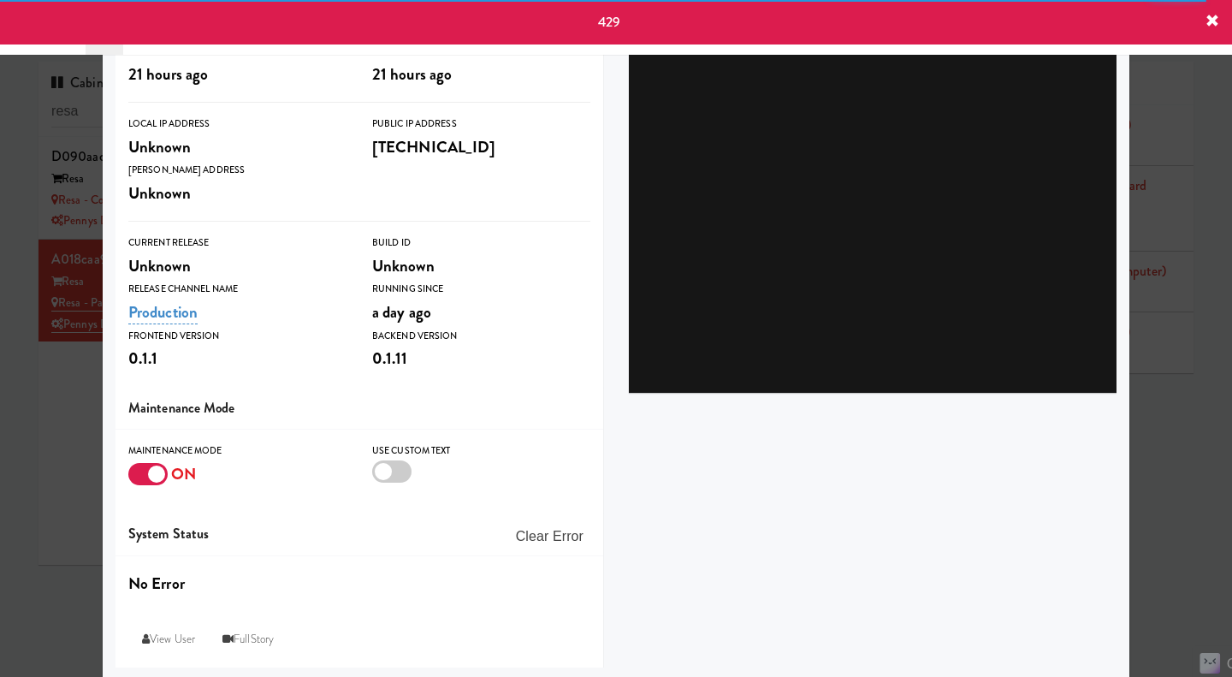
scroll to position [255, 0]
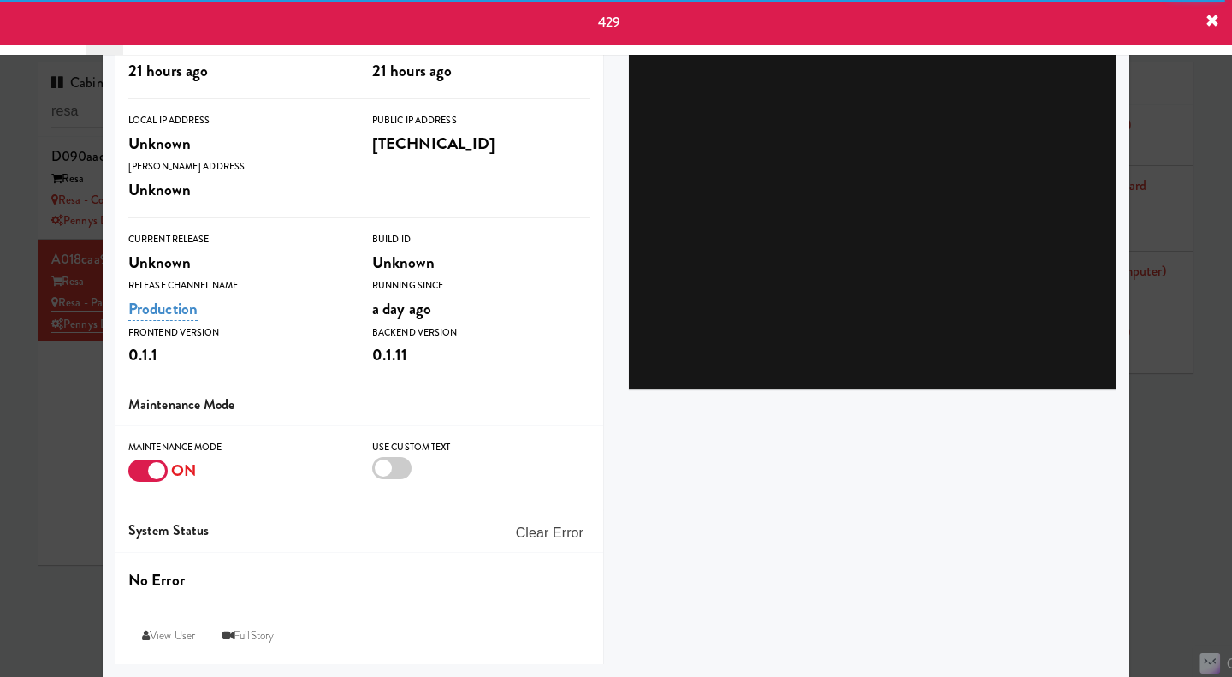
click at [143, 471] on div at bounding box center [147, 470] width 39 height 22
click at [0, 0] on input "checkbox" at bounding box center [0, 0] width 0 height 0
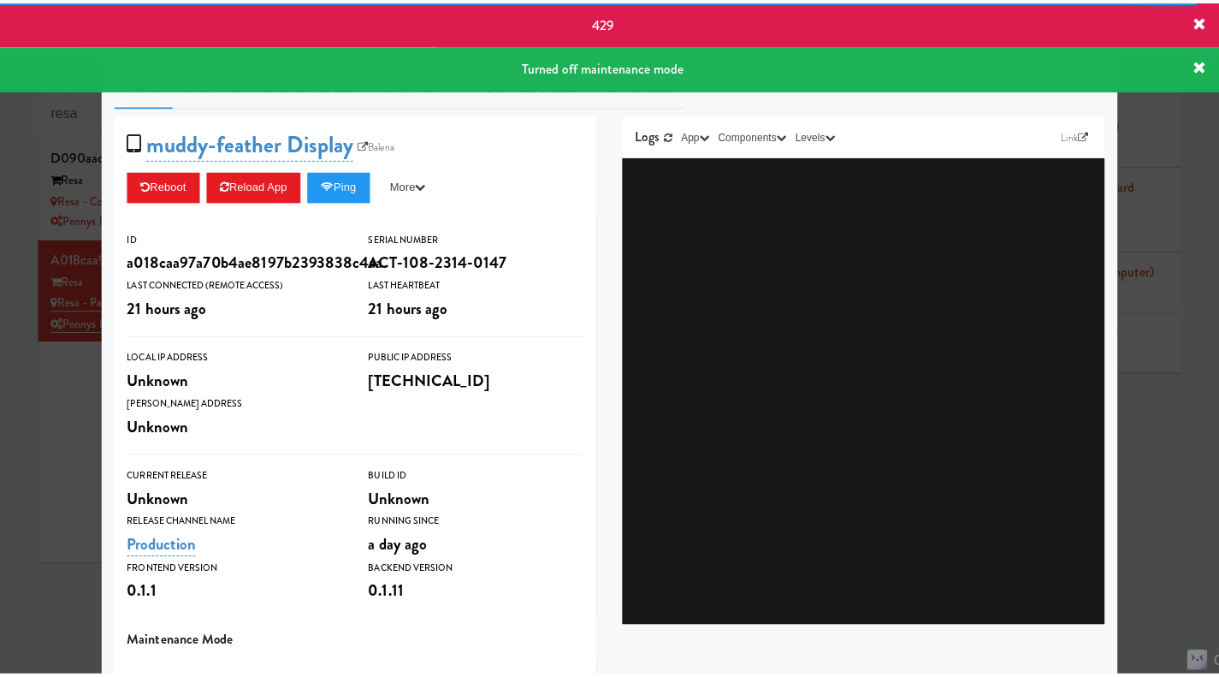
scroll to position [0, 0]
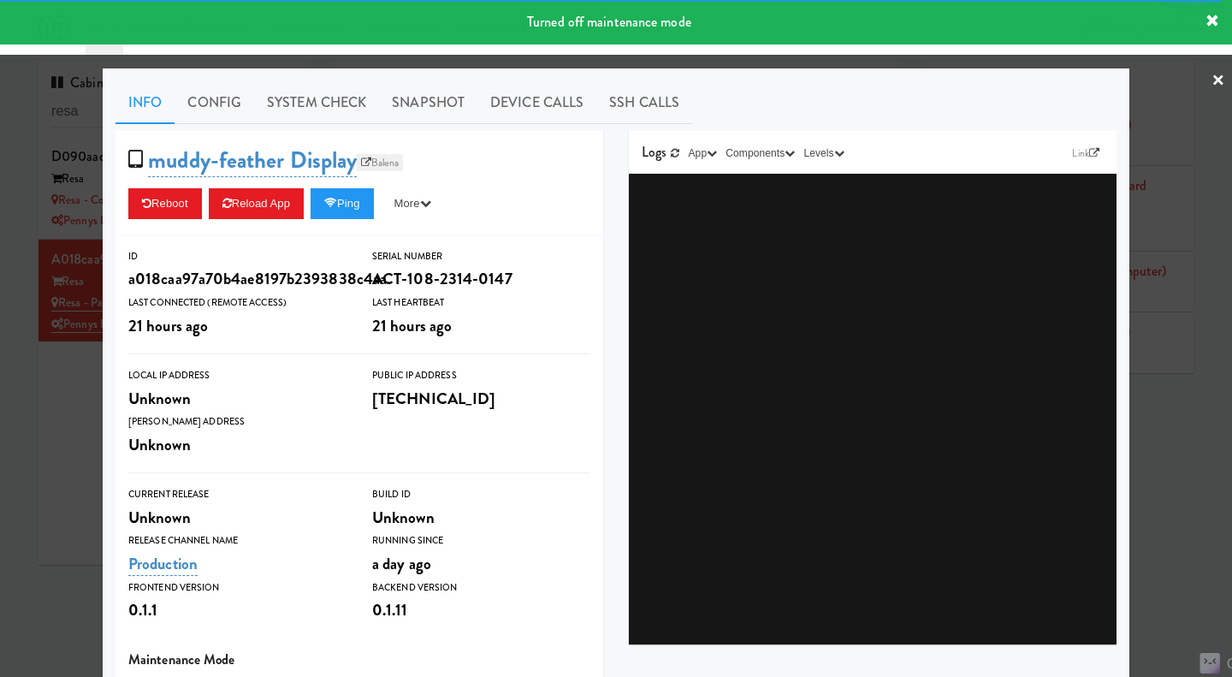
click at [388, 165] on link "Balena" at bounding box center [380, 162] width 46 height 17
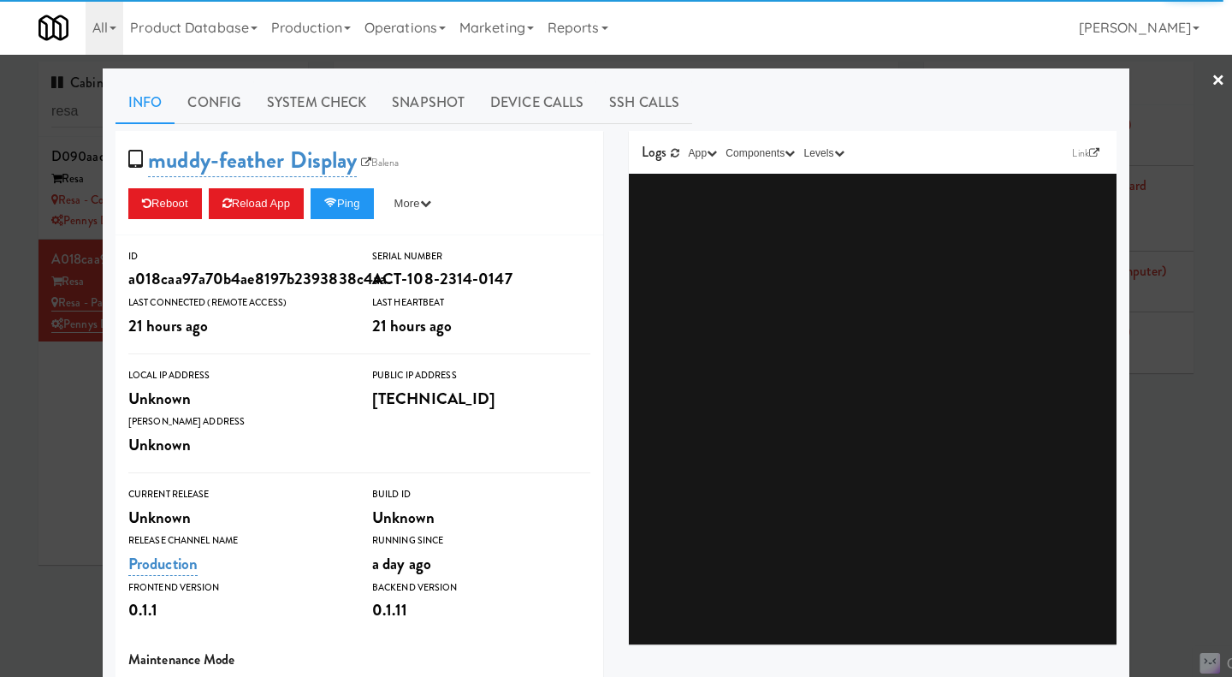
click at [62, 446] on div at bounding box center [616, 338] width 1232 height 677
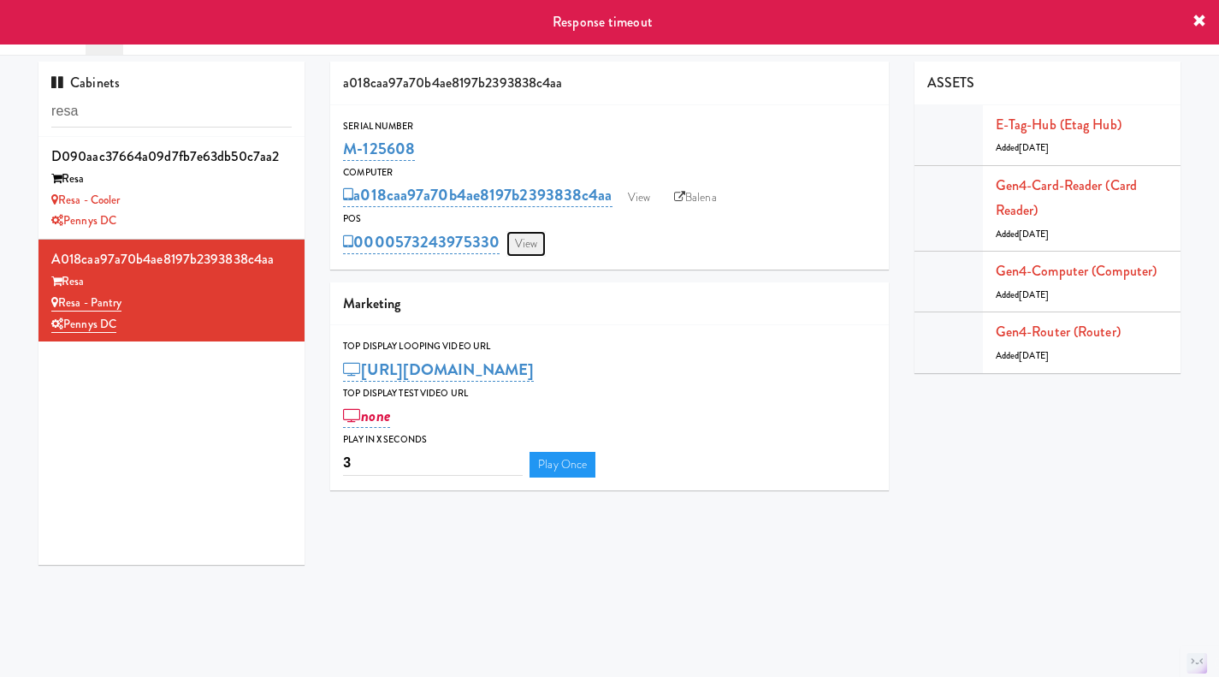
click at [536, 244] on link "View" at bounding box center [526, 244] width 39 height 26
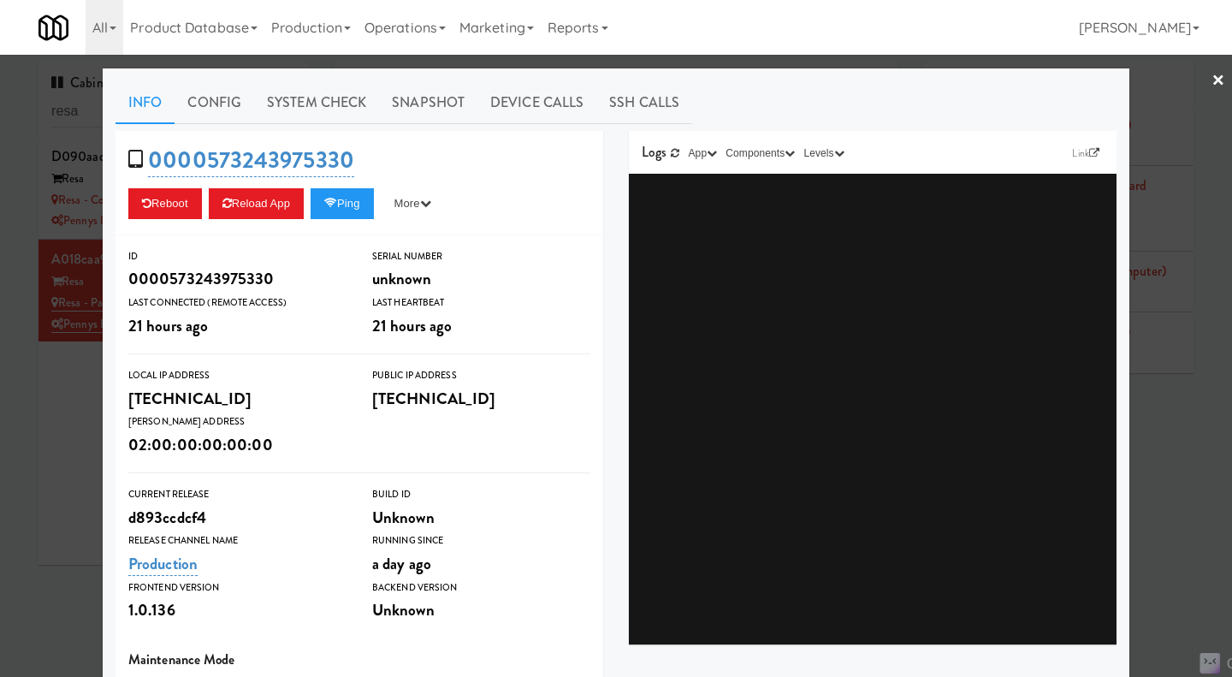
click at [86, 430] on div at bounding box center [616, 338] width 1232 height 677
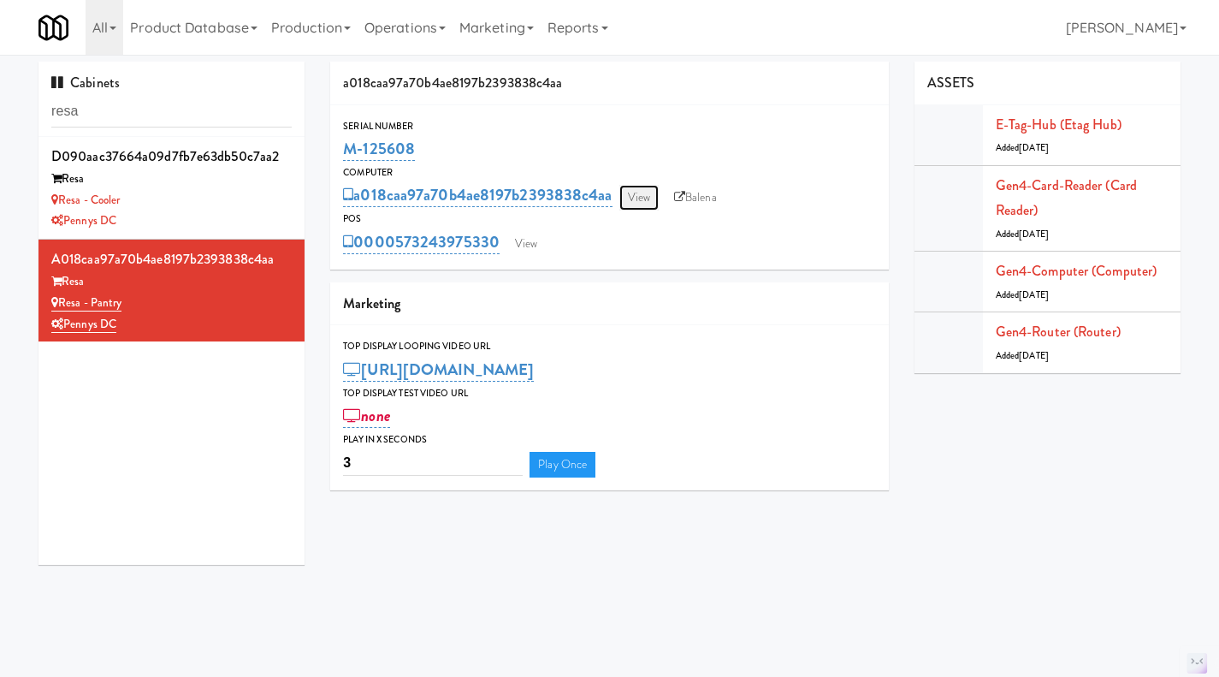
click at [659, 203] on link "View" at bounding box center [639, 198] width 39 height 26
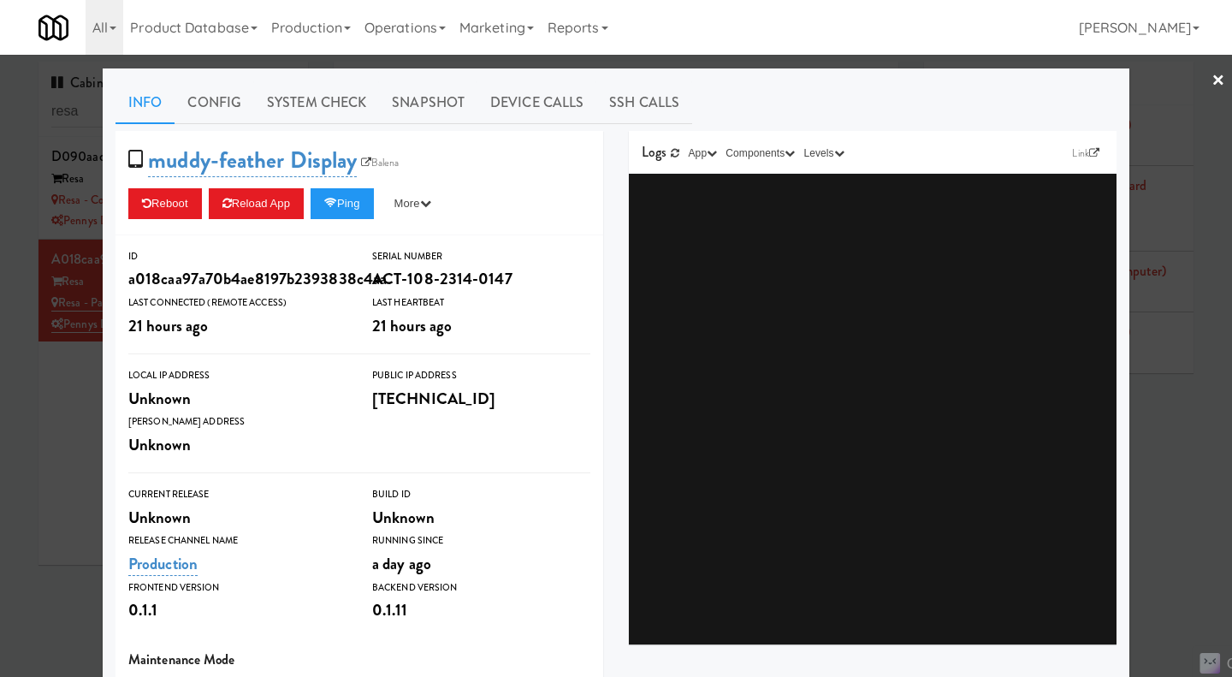
click at [64, 418] on div at bounding box center [616, 338] width 1232 height 677
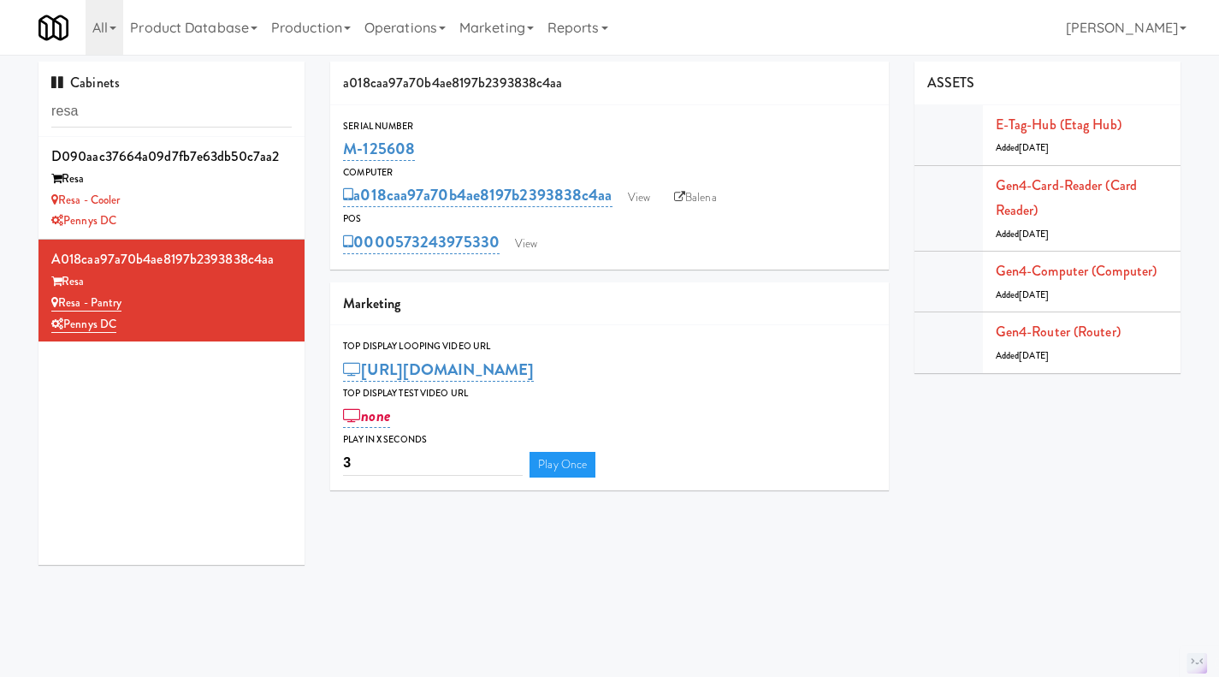
drag, startPoint x: 496, startPoint y: 265, endPoint x: 399, endPoint y: 261, distance: 97.6
click at [399, 261] on div "Serial Number M-125608 Computer a018caa97a70b4ae8197b2393838c4aa View Balena PO…" at bounding box center [609, 187] width 559 height 164
copy link "573243975330"
